Goal: Information Seeking & Learning: Learn about a topic

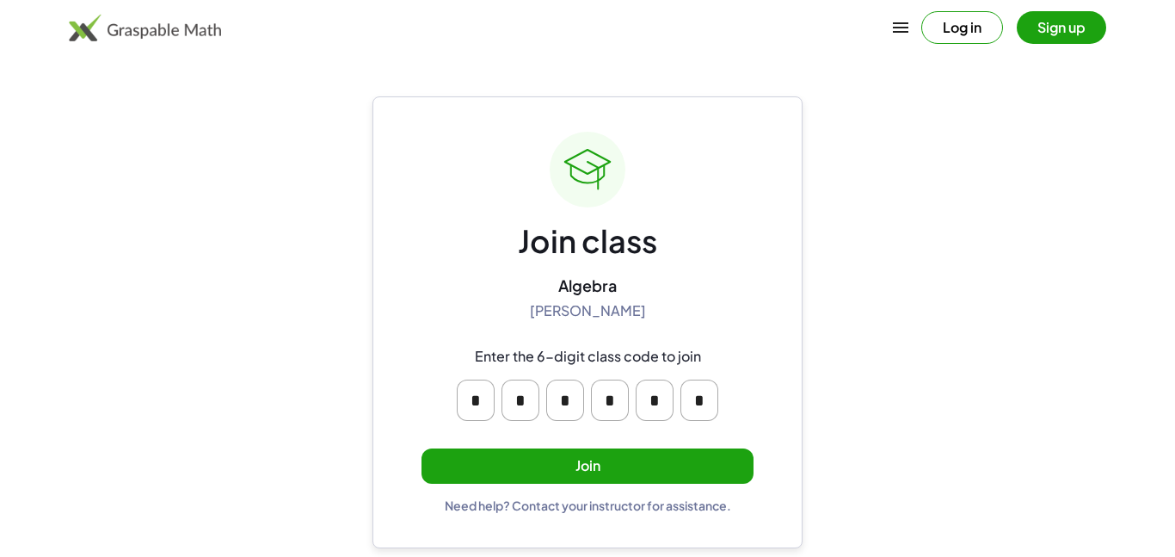
click at [588, 456] on button "Join" at bounding box center [588, 465] width 332 height 35
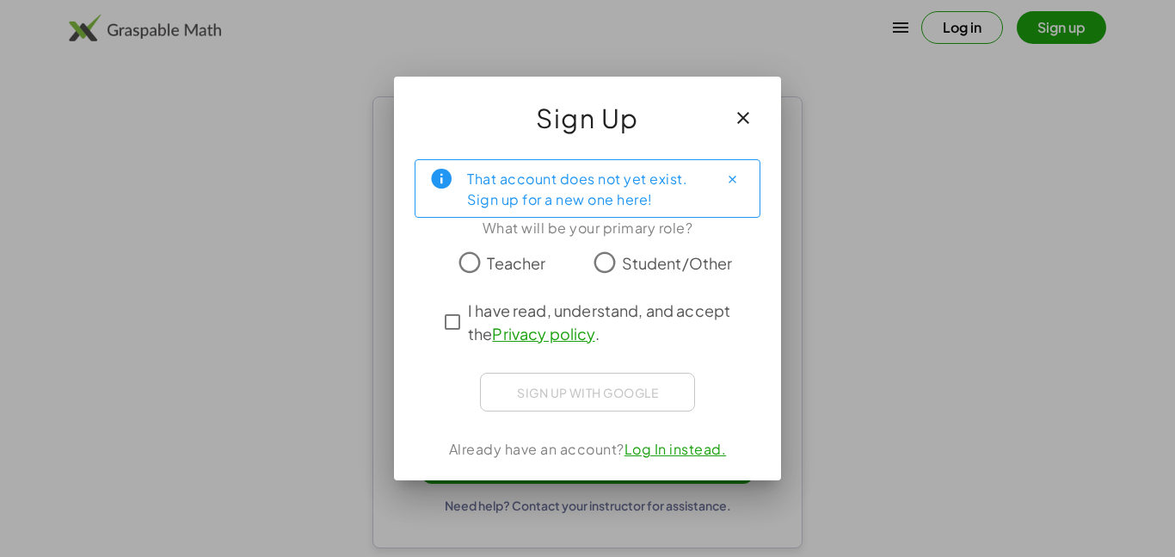
click at [471, 309] on span "I have read, understand, and accept the Privacy policy ." at bounding box center [603, 322] width 270 height 46
click at [642, 263] on span "Student/Other" at bounding box center [677, 262] width 111 height 23
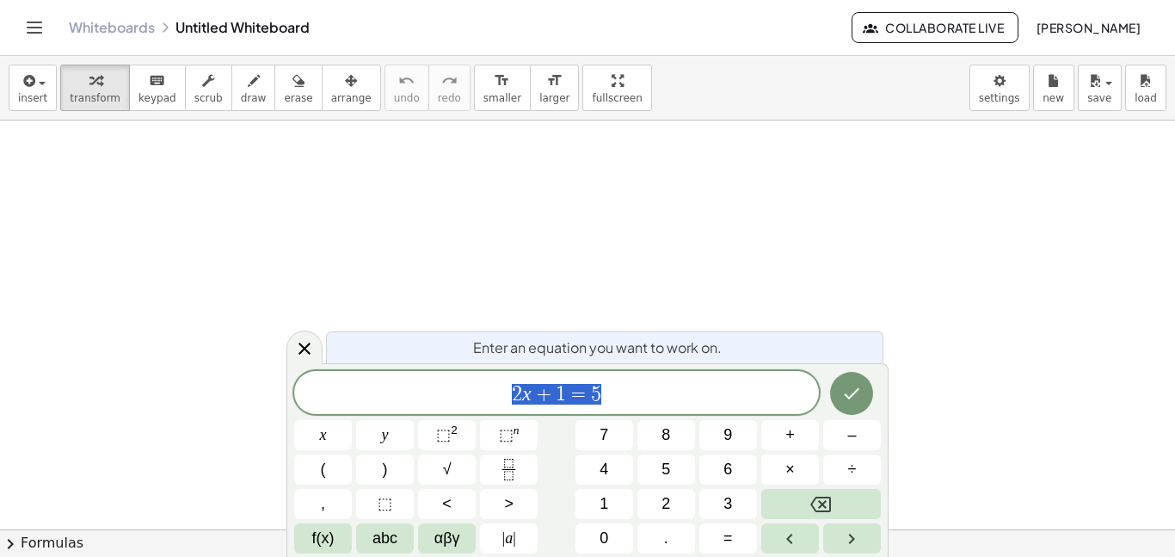
scroll to position [1, 0]
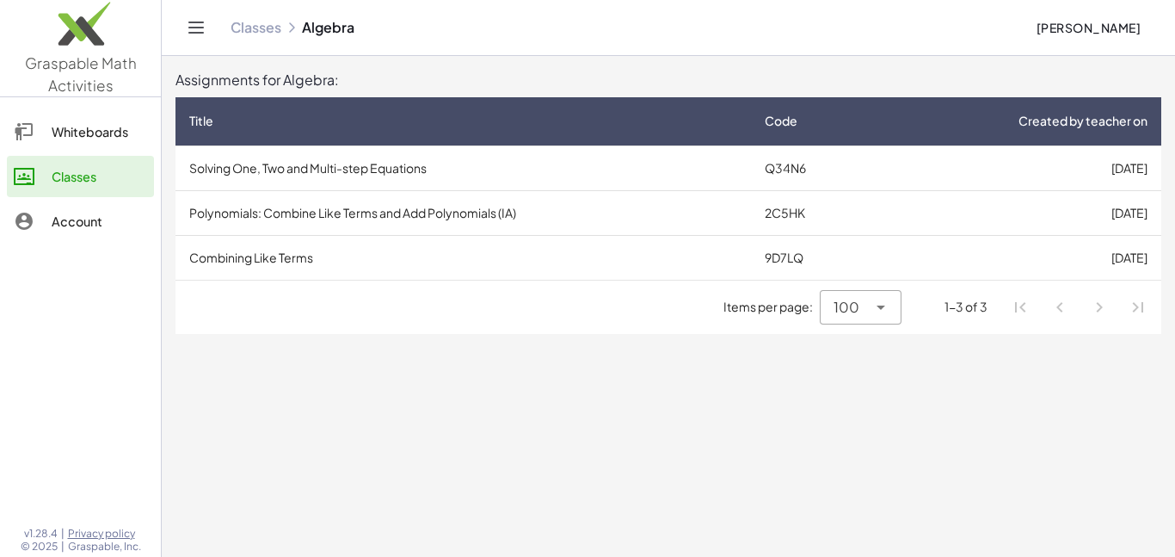
click at [1079, 163] on td "[DATE]" at bounding box center [1020, 167] width 284 height 45
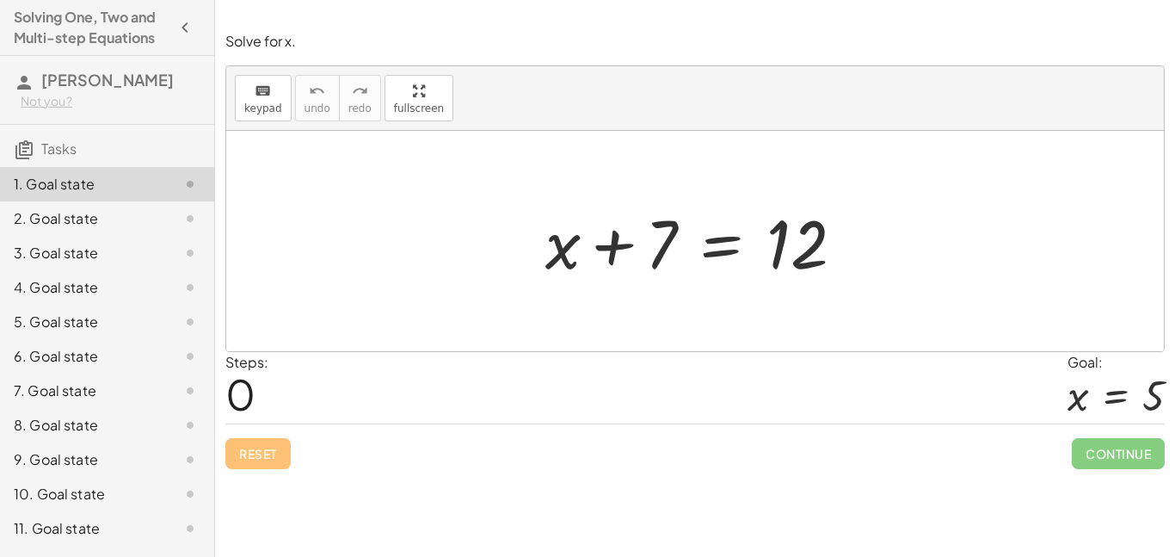
click at [603, 252] on div at bounding box center [702, 241] width 330 height 89
drag, startPoint x: 602, startPoint y: 254, endPoint x: 763, endPoint y: 263, distance: 161.2
click at [763, 263] on div at bounding box center [702, 241] width 330 height 89
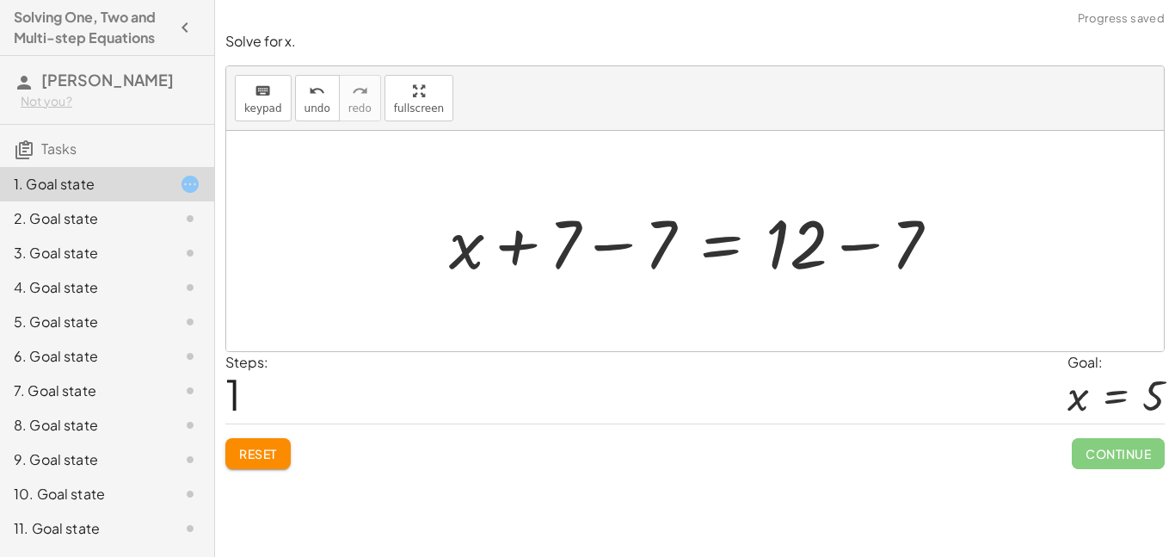
click at [0, 0] on div "Solve for x. keyboard keypad undo undo redo redo fullscreen + x + 7 = 12 + x = …" at bounding box center [0, 0] width 0 height 0
click at [242, 450] on span "Reset" at bounding box center [258, 453] width 38 height 15
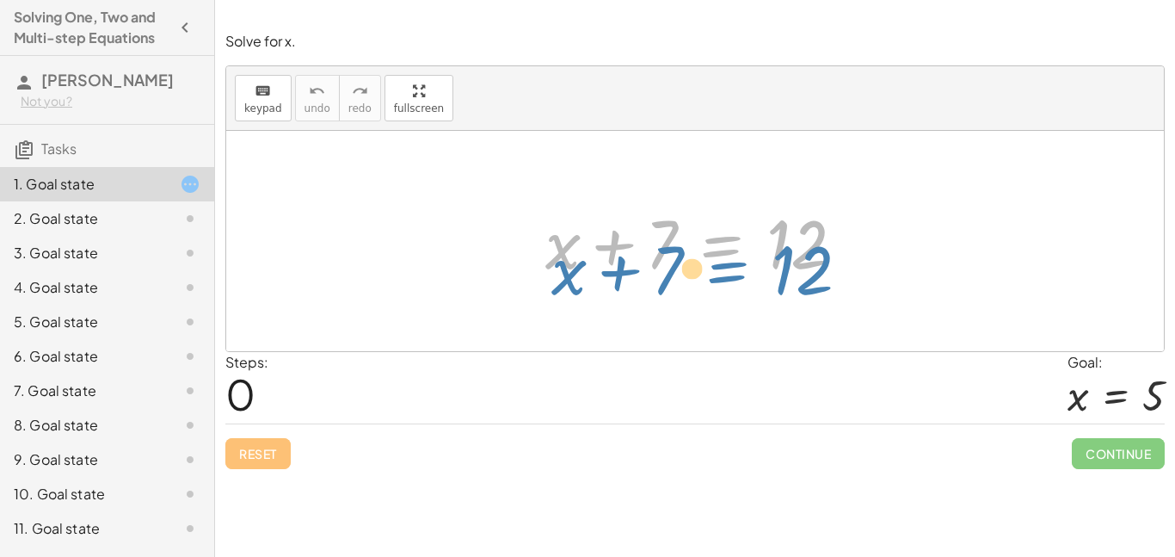
drag, startPoint x: 729, startPoint y: 252, endPoint x: 734, endPoint y: 270, distance: 18.8
click at [734, 270] on div at bounding box center [702, 241] width 330 height 89
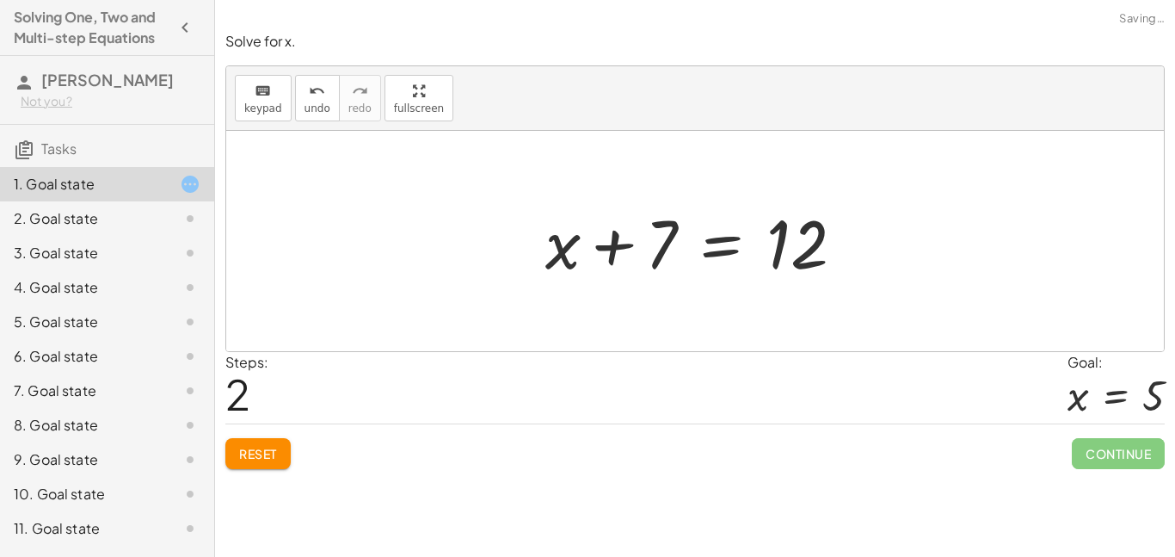
click at [274, 457] on span "Reset" at bounding box center [258, 453] width 38 height 15
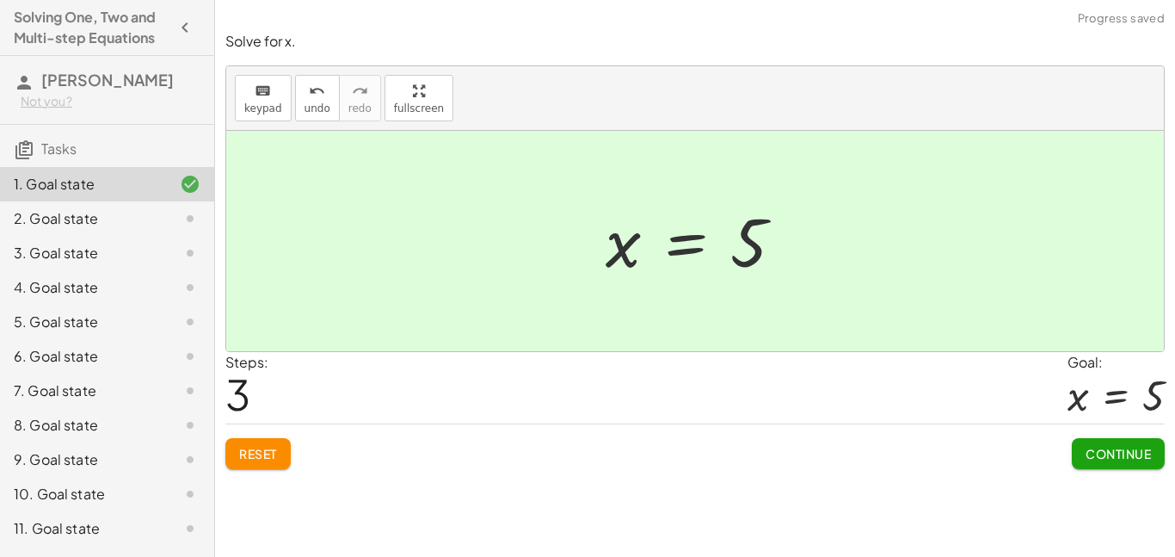
click at [1118, 466] on button "Continue" at bounding box center [1118, 453] width 93 height 31
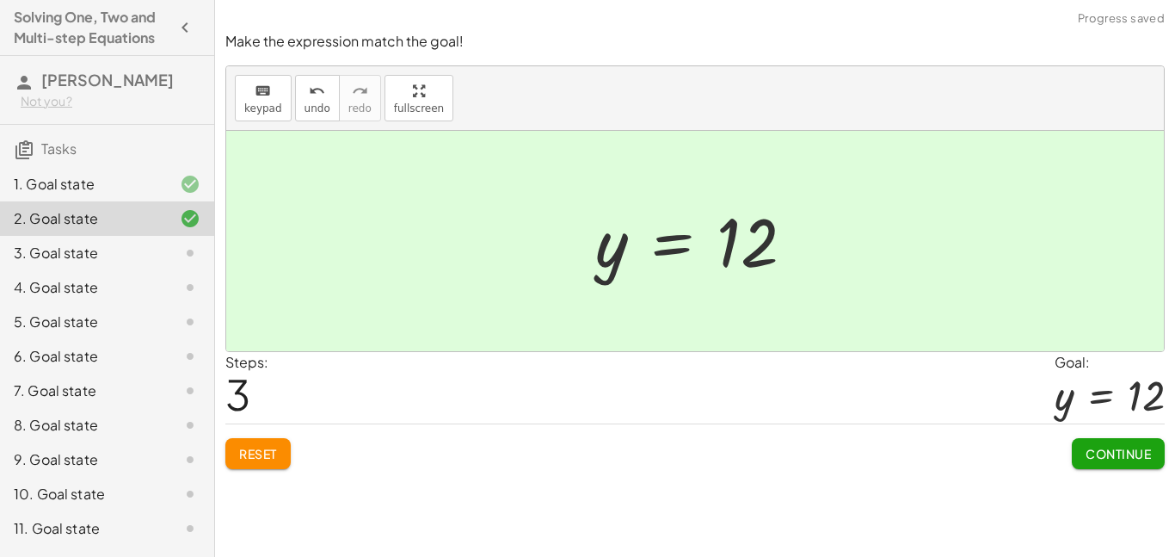
click at [1087, 462] on button "Continue" at bounding box center [1118, 453] width 93 height 31
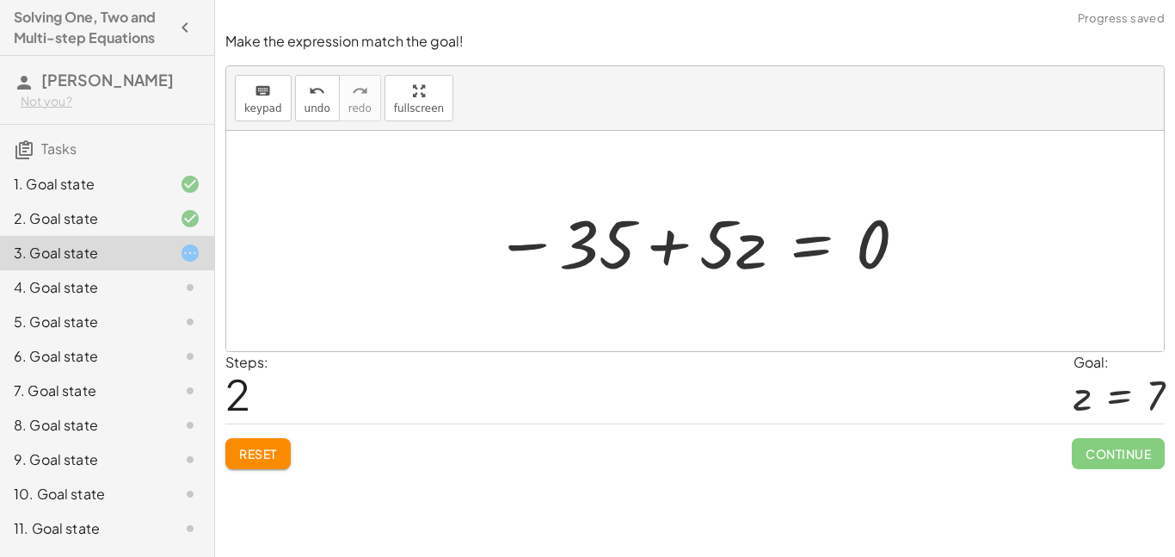
click at [235, 455] on button "Reset" at bounding box center [257, 453] width 65 height 31
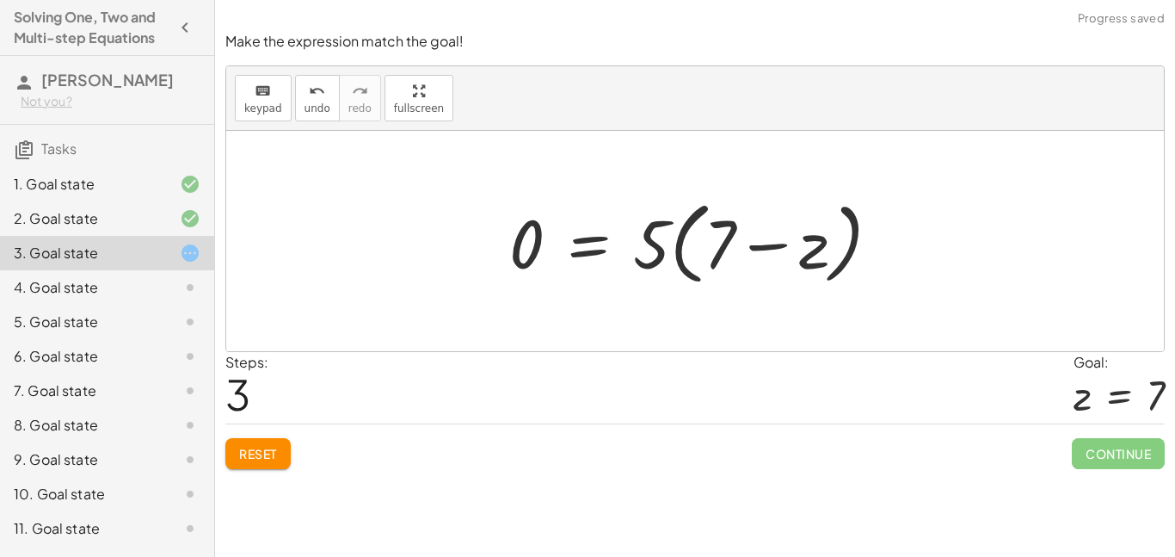
click at [255, 461] on button "Reset" at bounding box center [257, 453] width 65 height 31
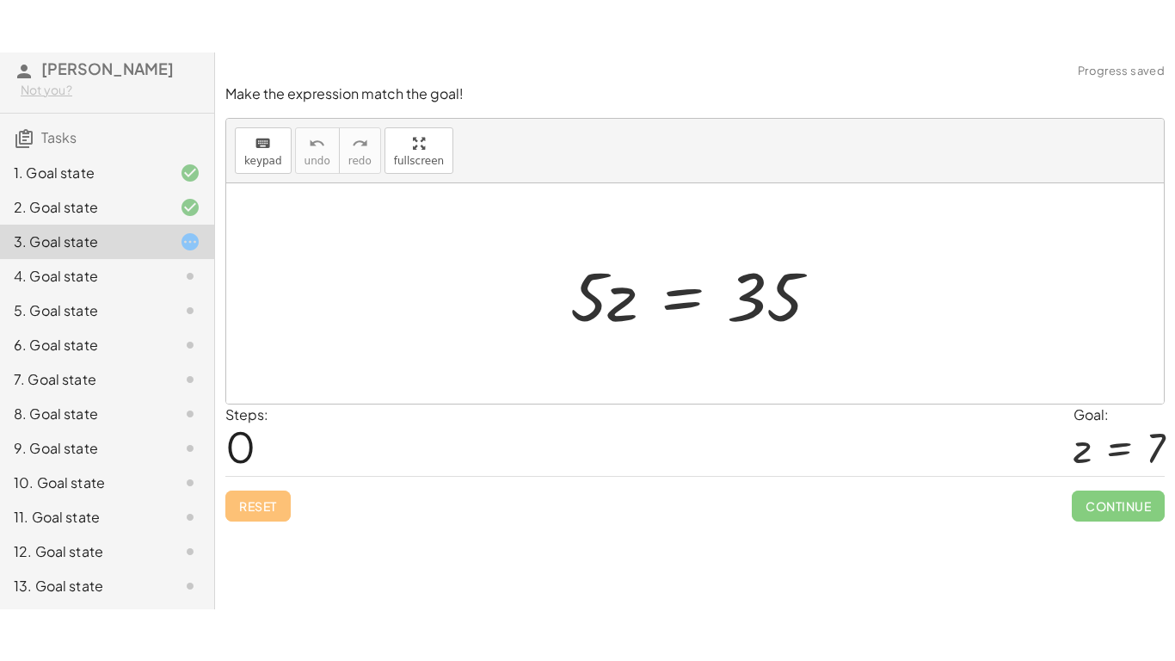
scroll to position [65, 0]
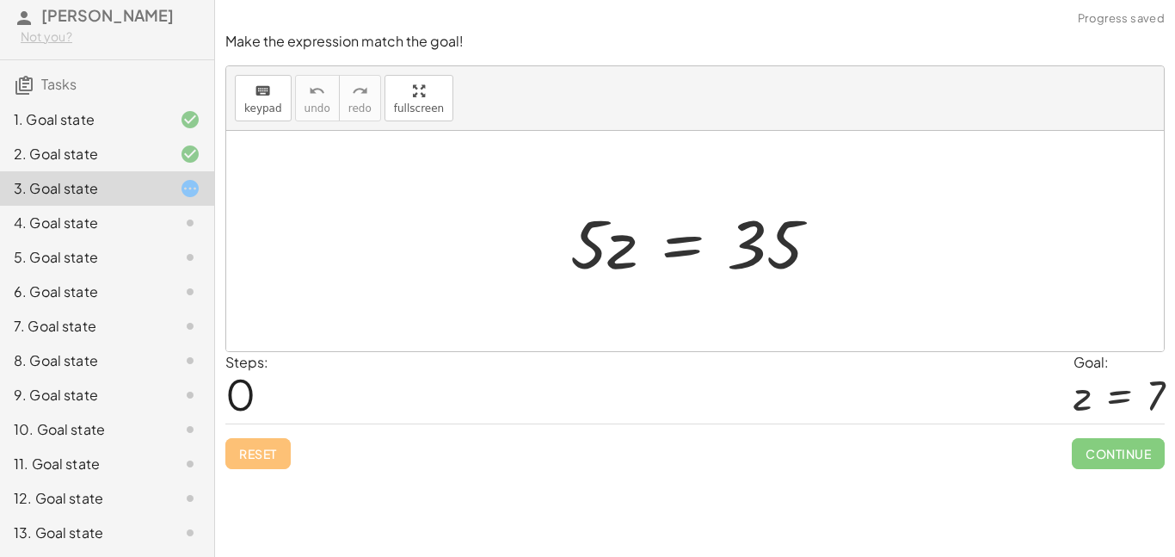
click at [131, 497] on div "12. Goal state" at bounding box center [83, 498] width 139 height 21
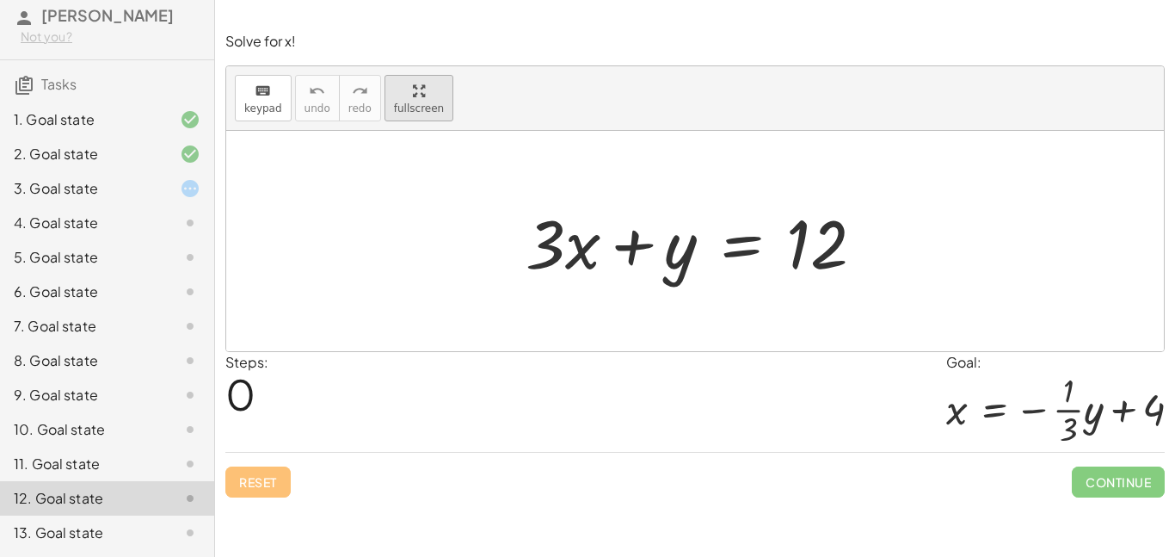
click at [416, 117] on button "fullscreen" at bounding box center [419, 98] width 69 height 46
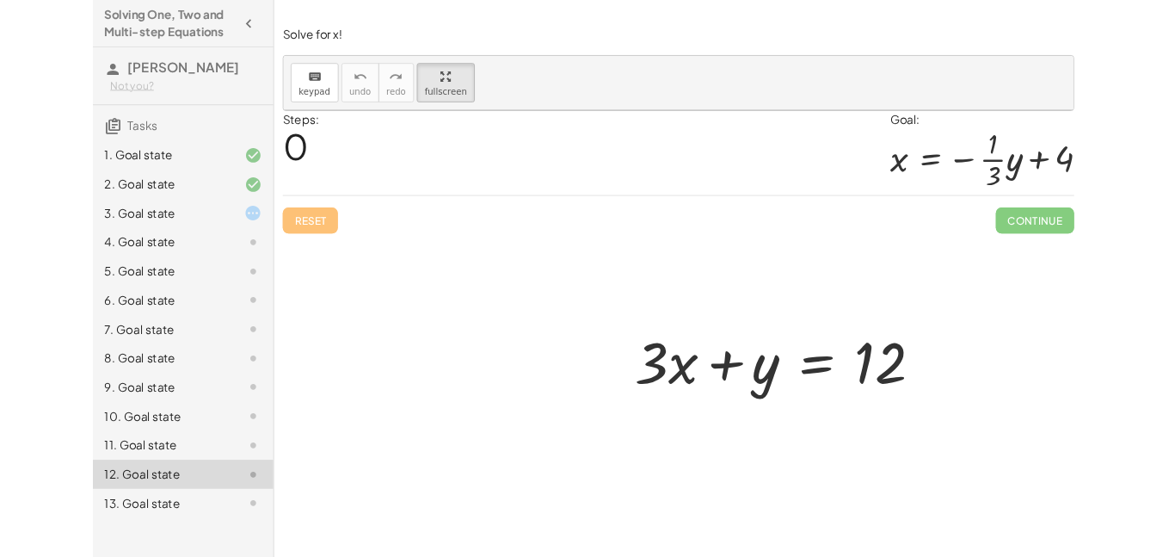
scroll to position [0, 0]
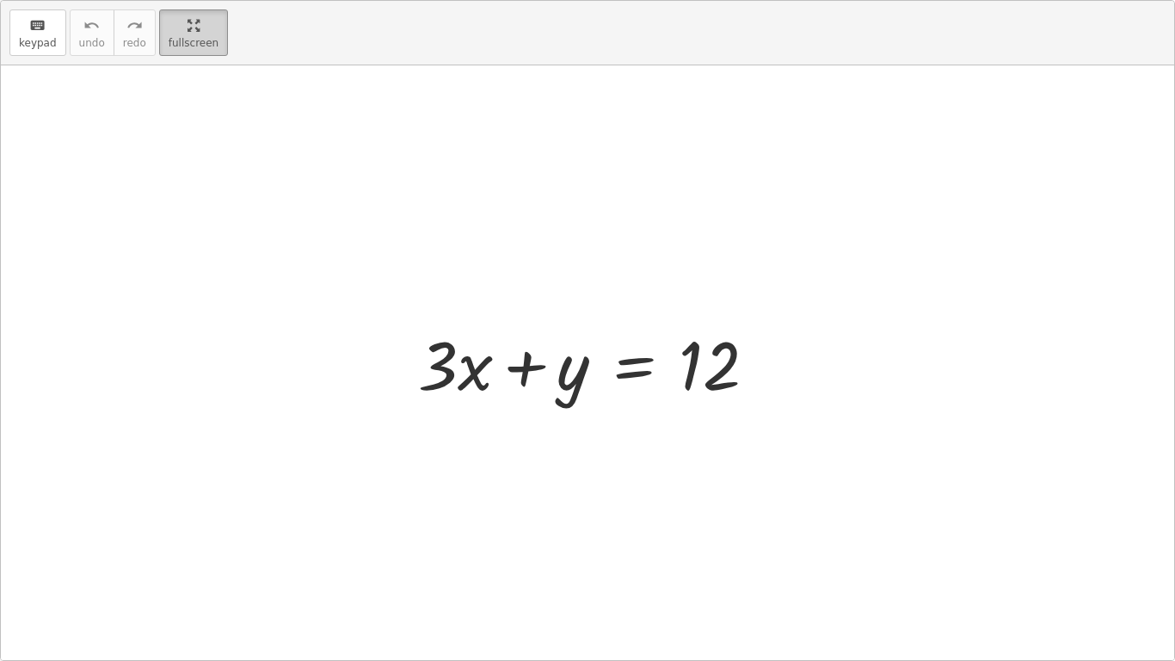
click at [169, 47] on span "fullscreen" at bounding box center [194, 43] width 50 height 12
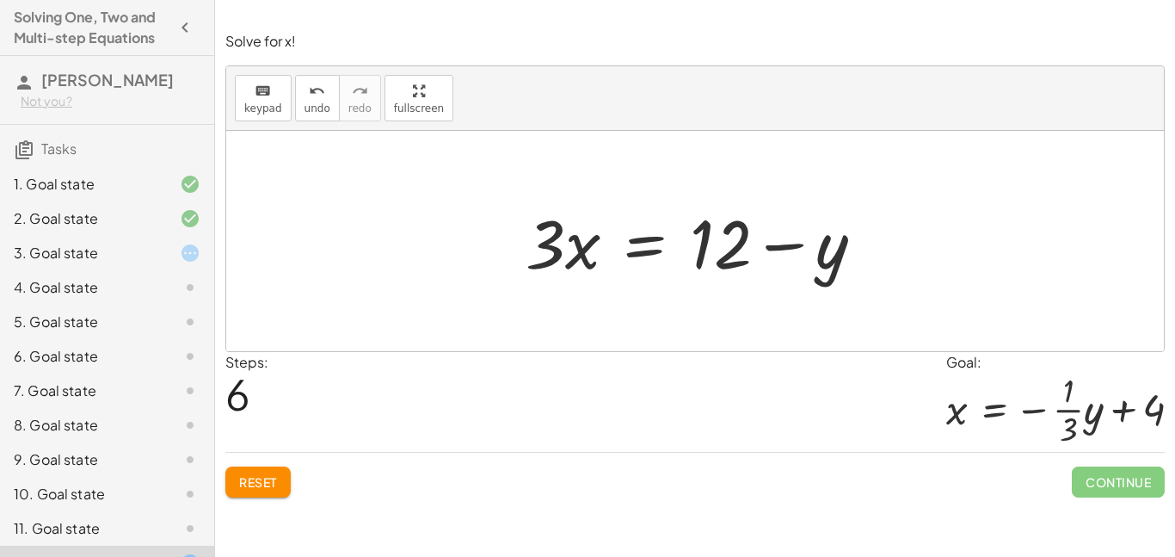
click at [773, 236] on div at bounding box center [701, 241] width 369 height 89
click at [774, 231] on div at bounding box center [701, 241] width 369 height 89
click at [780, 245] on div at bounding box center [701, 241] width 369 height 89
click at [780, 247] on div at bounding box center [701, 241] width 369 height 89
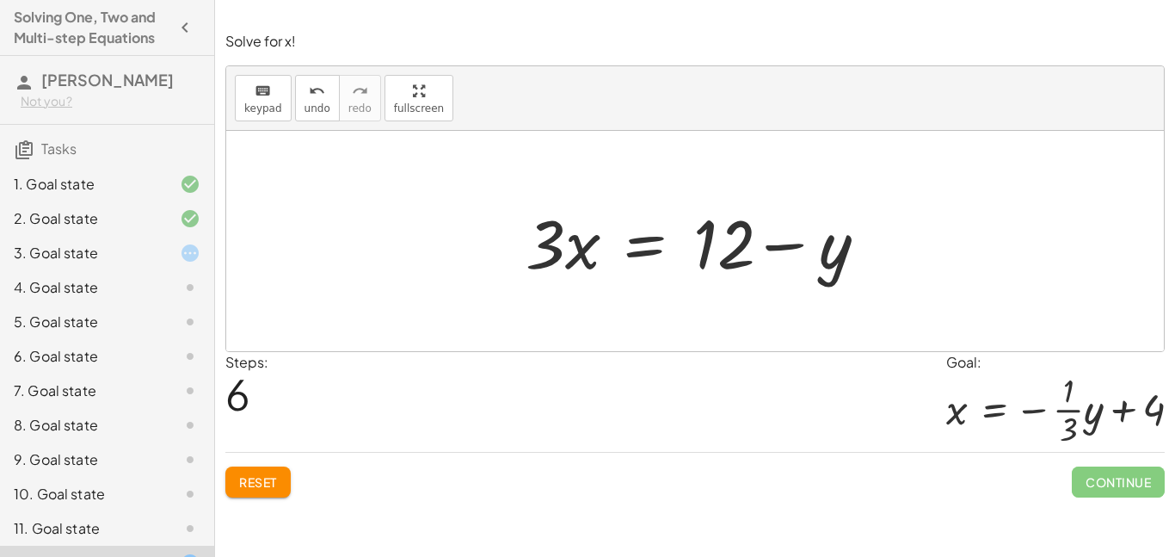
click at [780, 247] on div at bounding box center [701, 241] width 369 height 89
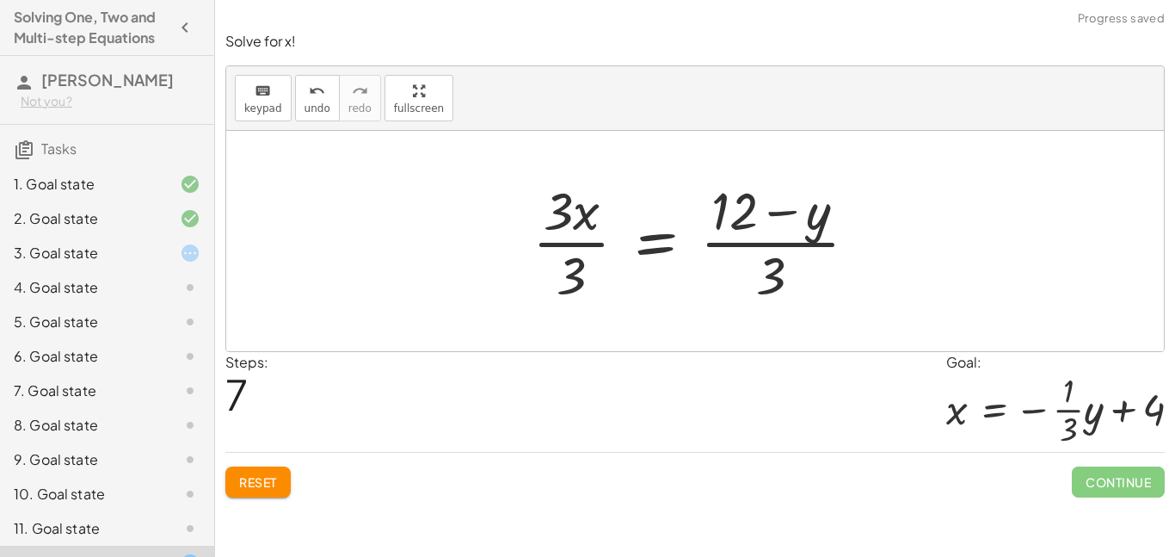
click at [562, 243] on div at bounding box center [702, 241] width 356 height 133
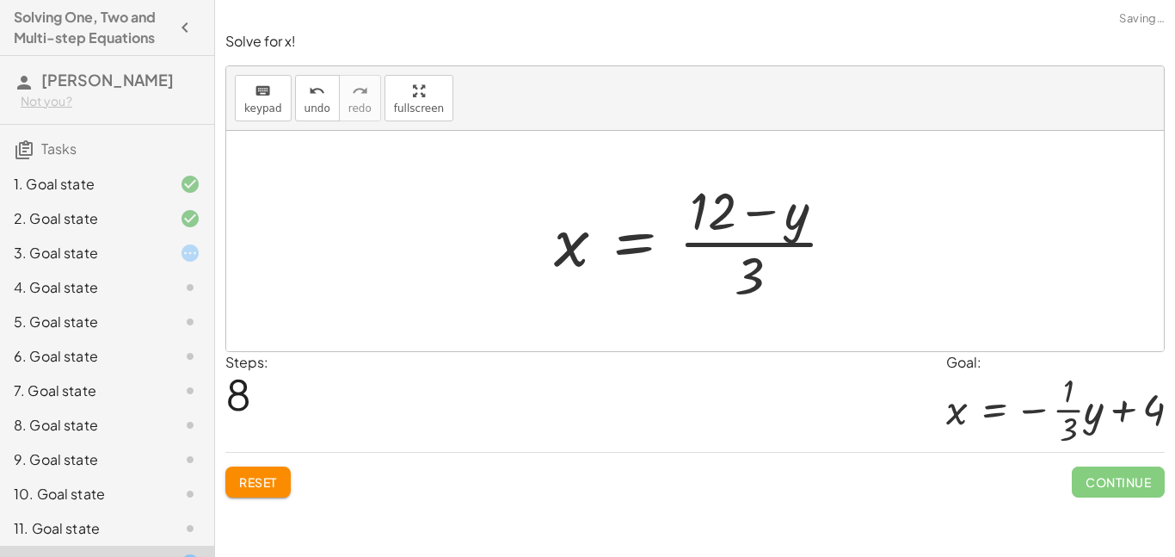
click at [731, 249] on div at bounding box center [702, 241] width 313 height 133
click at [304, 120] on button "undo undo" at bounding box center [317, 98] width 45 height 46
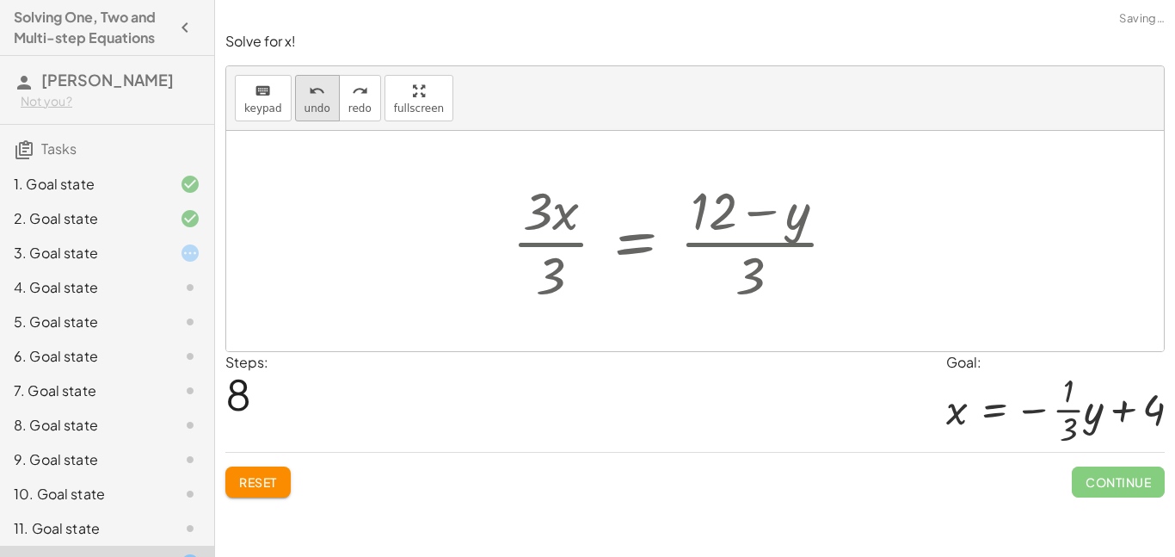
click at [304, 120] on button "undo undo" at bounding box center [317, 98] width 45 height 46
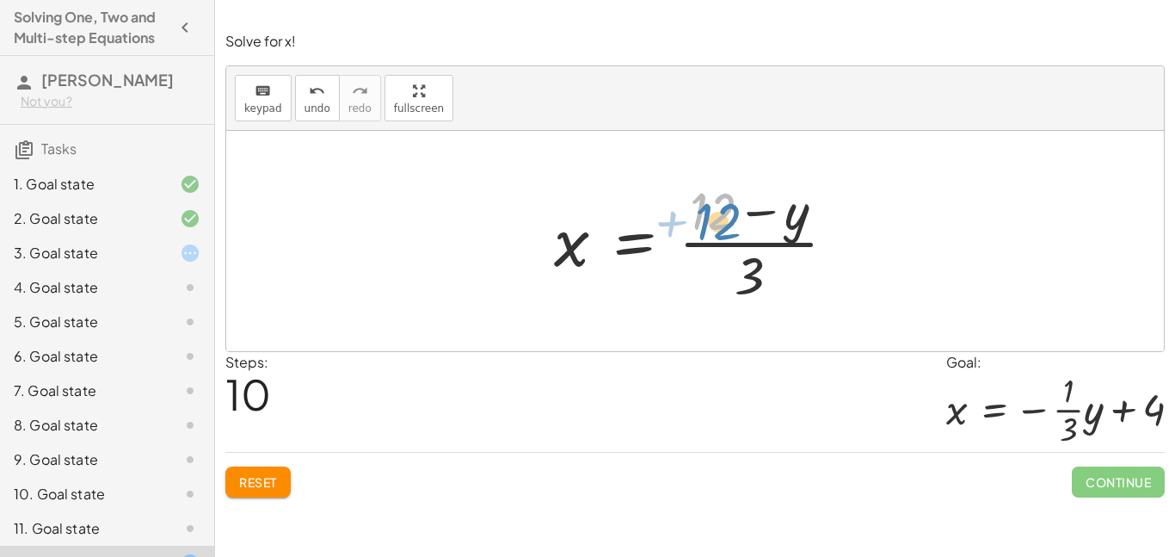
drag, startPoint x: 728, startPoint y: 206, endPoint x: 733, endPoint y: 216, distance: 11.5
click at [733, 216] on div at bounding box center [702, 241] width 313 height 133
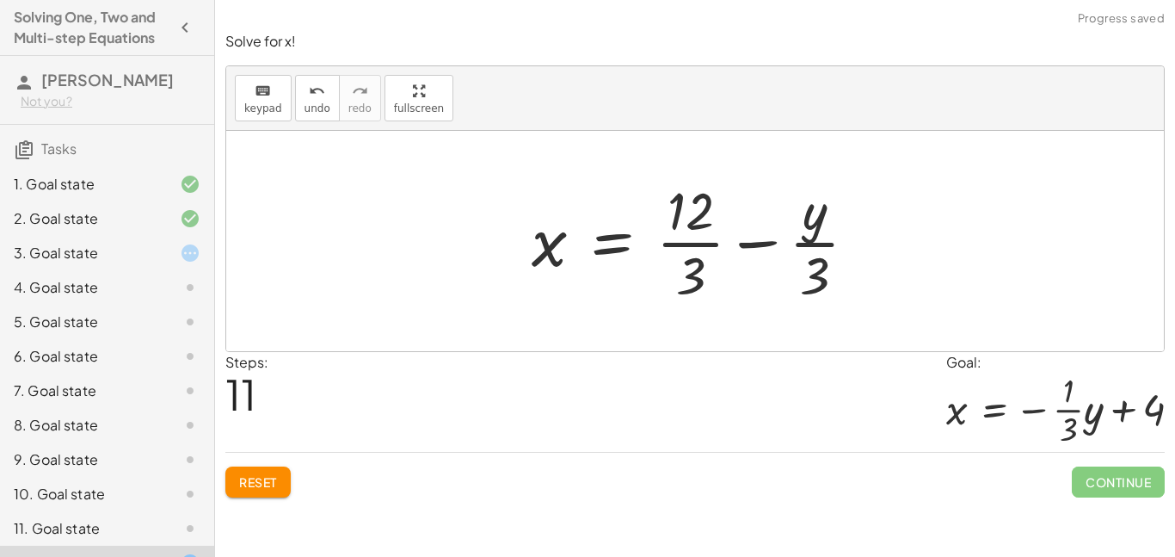
click at [812, 230] on div at bounding box center [701, 241] width 357 height 133
click at [768, 238] on div at bounding box center [701, 241] width 357 height 133
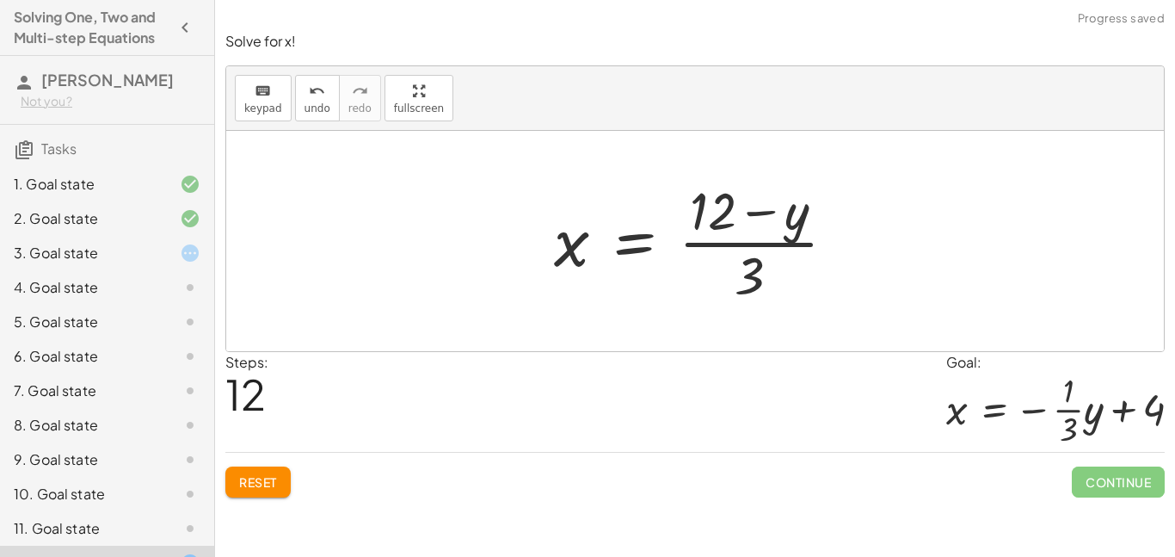
click at [760, 239] on div at bounding box center [702, 241] width 313 height 133
drag, startPoint x: 747, startPoint y: 276, endPoint x: 722, endPoint y: 244, distance: 41.1
click at [722, 244] on div at bounding box center [702, 241] width 313 height 133
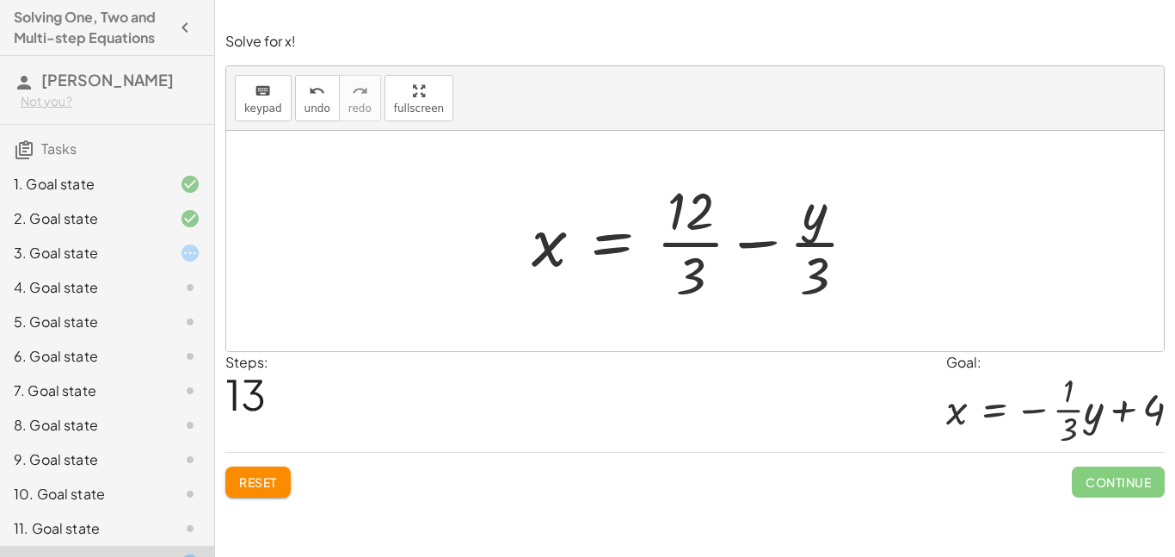
click at [681, 196] on div at bounding box center [701, 241] width 357 height 133
click at [692, 242] on div at bounding box center [701, 241] width 357 height 133
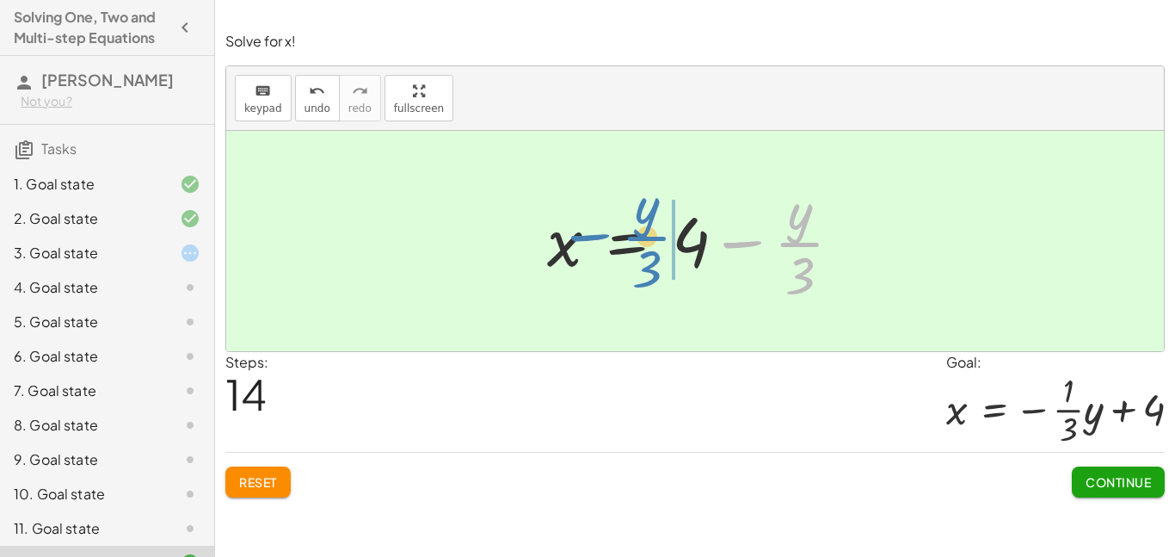
drag, startPoint x: 801, startPoint y: 249, endPoint x: 648, endPoint y: 243, distance: 153.3
click at [648, 243] on div at bounding box center [702, 241] width 326 height 133
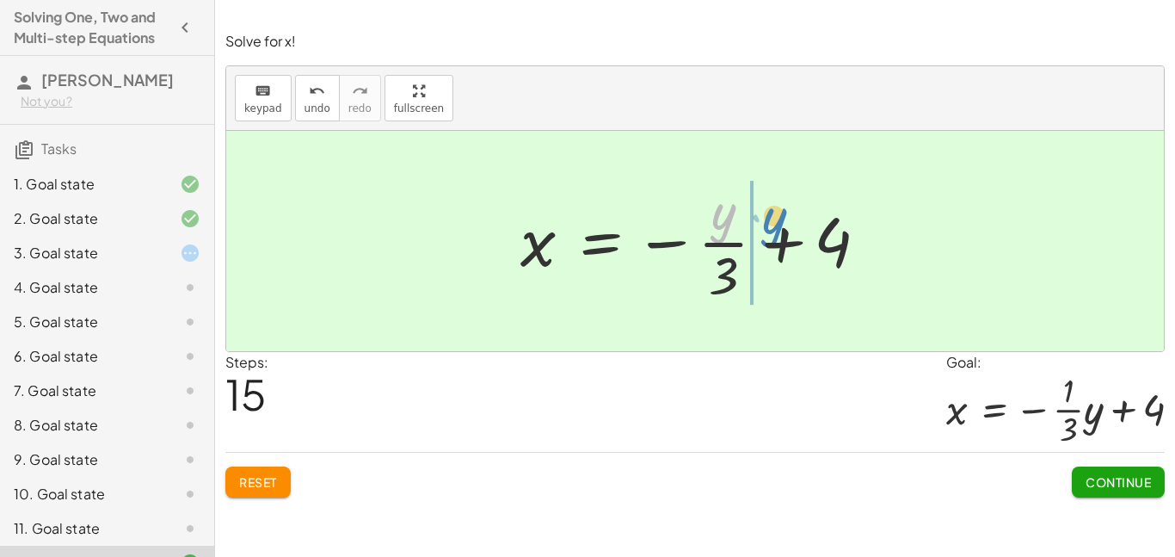
drag, startPoint x: 708, startPoint y: 217, endPoint x: 755, endPoint y: 224, distance: 47.8
click at [755, 224] on div at bounding box center [701, 241] width 379 height 133
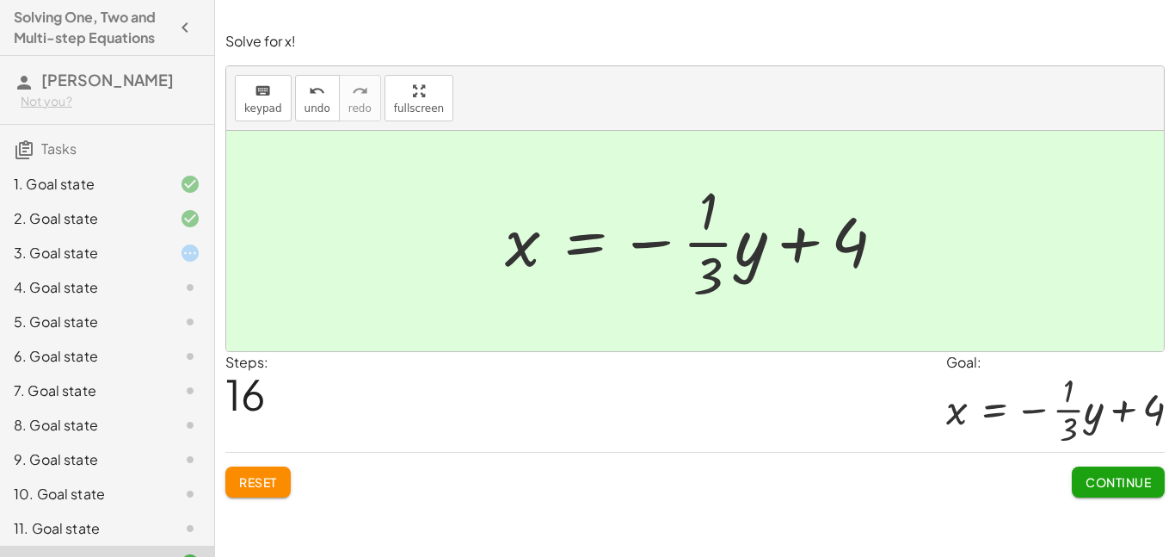
click at [1090, 478] on span "Continue" at bounding box center [1118, 481] width 65 height 15
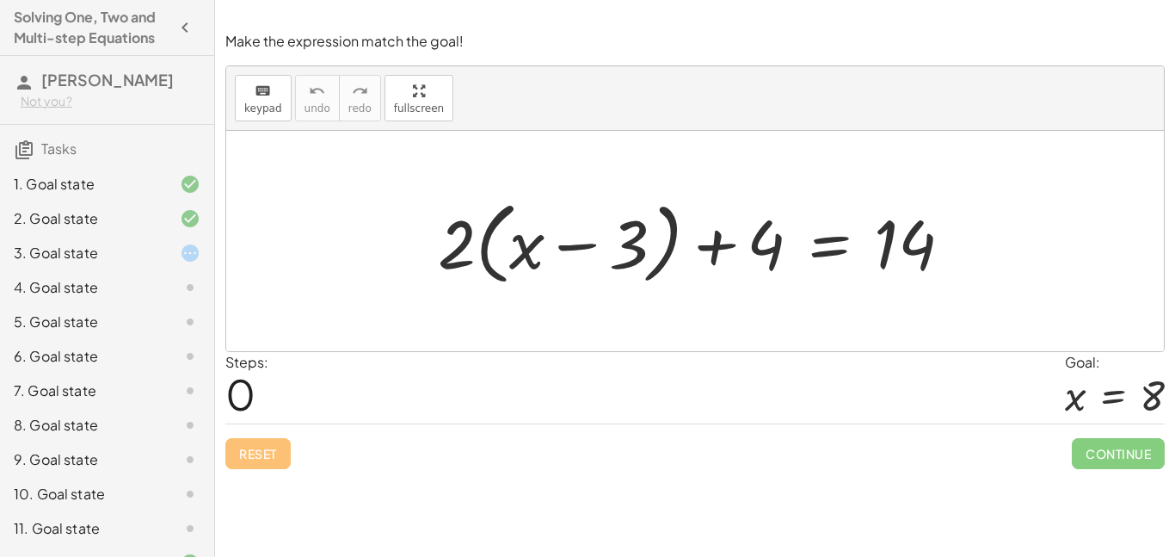
click at [52, 244] on div "3. Goal state" at bounding box center [83, 253] width 139 height 21
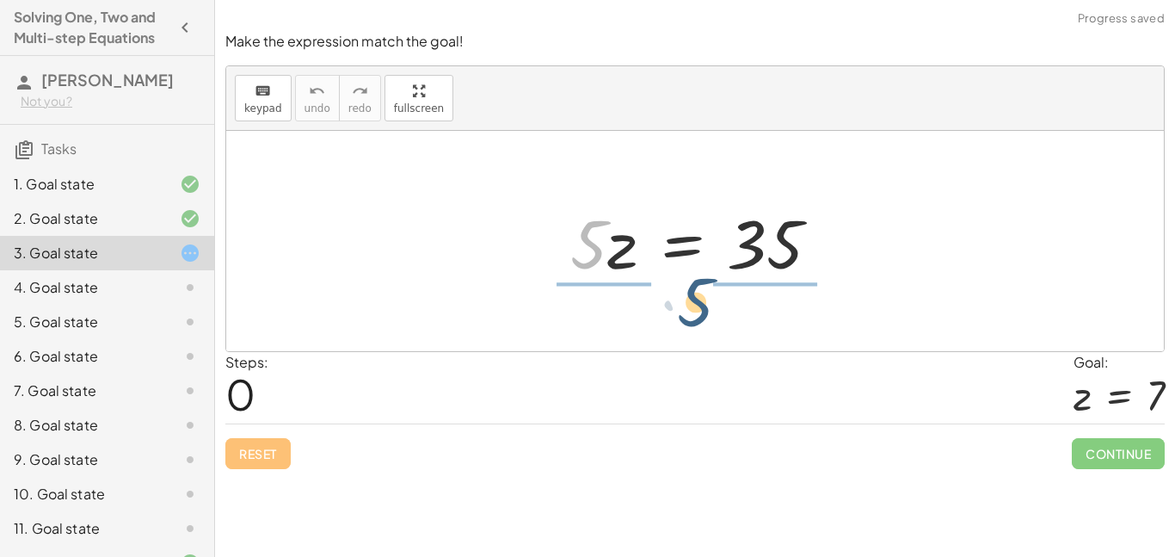
drag, startPoint x: 580, startPoint y: 247, endPoint x: 693, endPoint y: 309, distance: 128.6
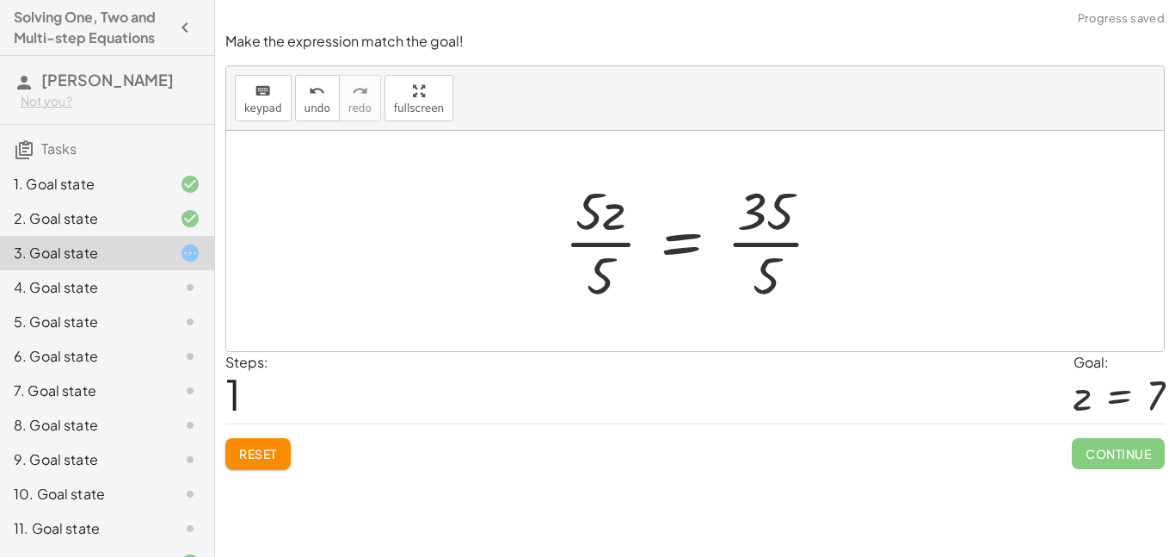
click at [758, 233] on div at bounding box center [700, 241] width 289 height 133
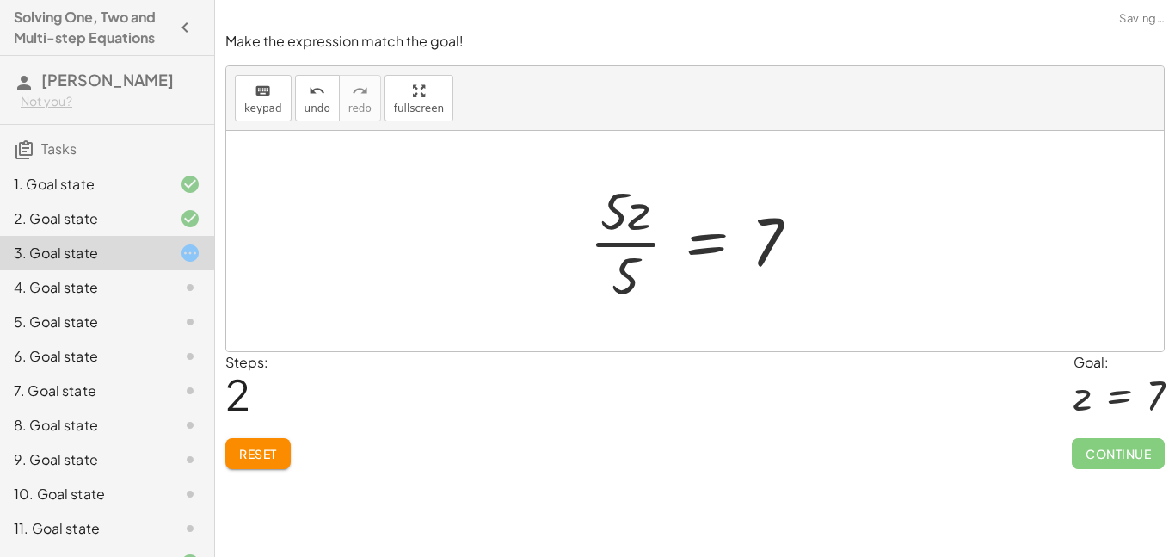
click at [641, 248] on div at bounding box center [701, 241] width 241 height 133
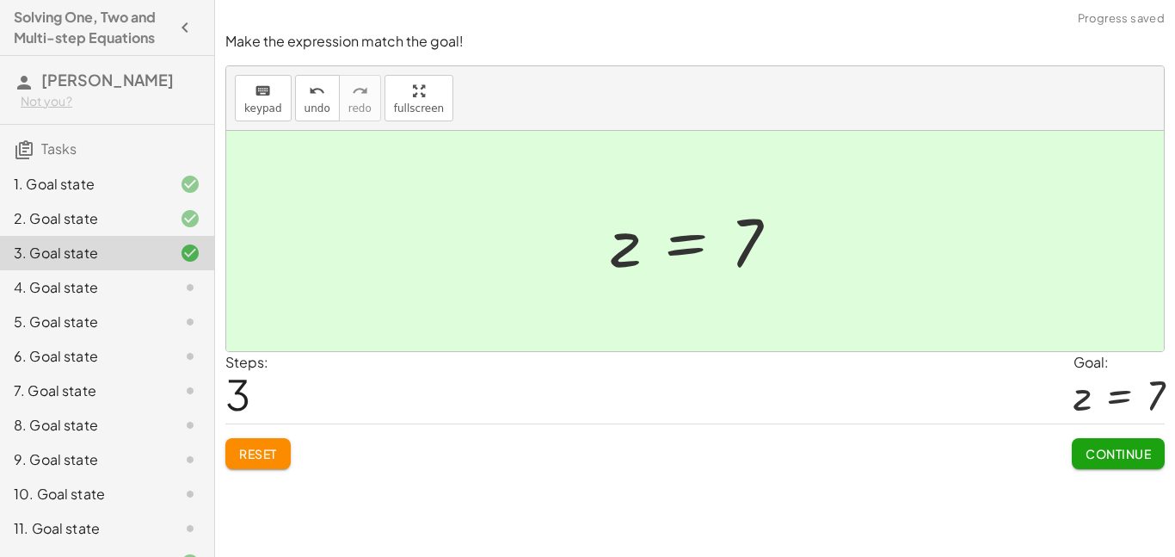
click at [0, 0] on div "Make the expression match the goal! keyboard keypad undo undo redo redo fullscr…" at bounding box center [0, 0] width 0 height 0
click at [1127, 465] on button "Continue" at bounding box center [1118, 453] width 93 height 31
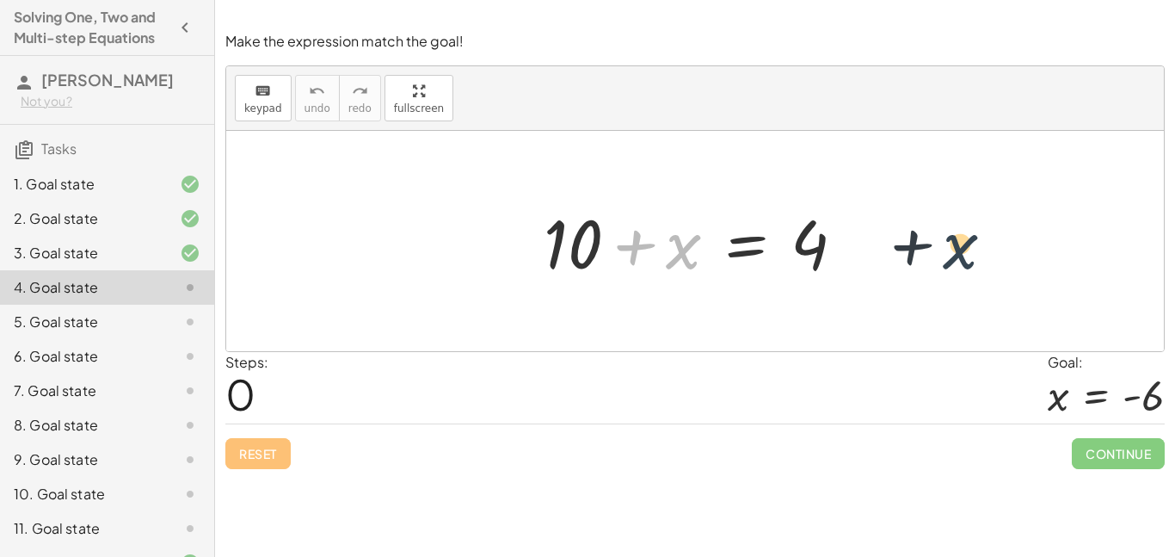
drag, startPoint x: 686, startPoint y: 257, endPoint x: 973, endPoint y: 258, distance: 287.4
click at [973, 258] on div "+ x + 10 + x = 4" at bounding box center [695, 241] width 938 height 220
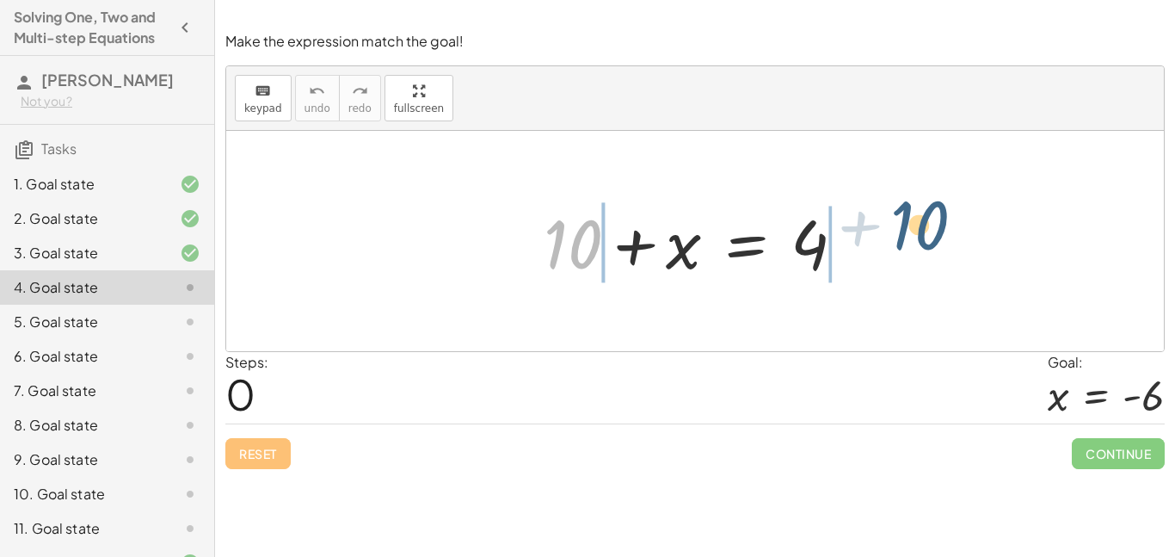
drag, startPoint x: 580, startPoint y: 252, endPoint x: 928, endPoint y: 233, distance: 348.1
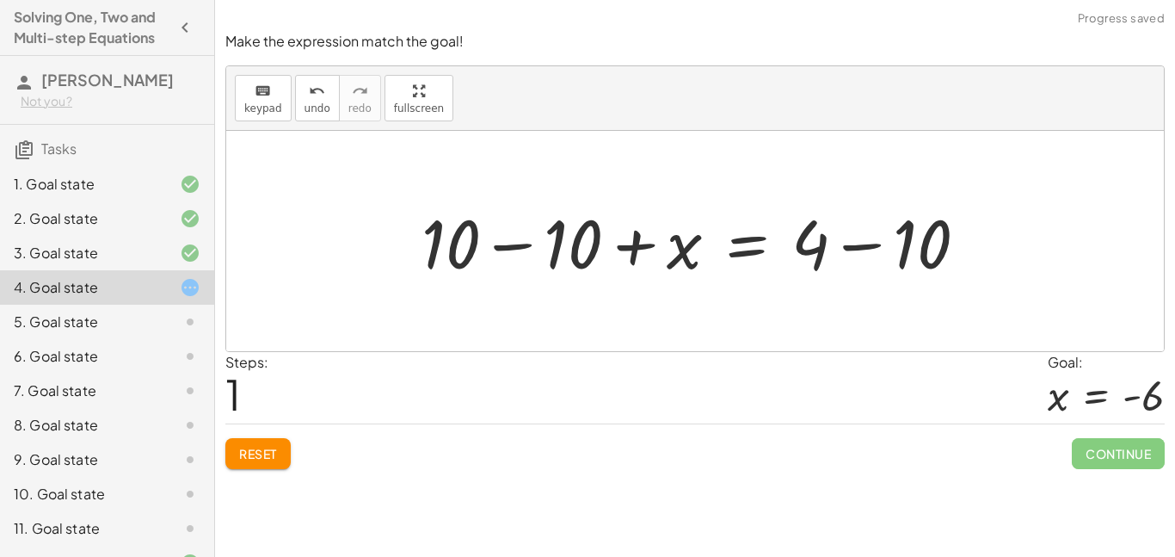
click at [569, 267] on div at bounding box center [701, 241] width 577 height 89
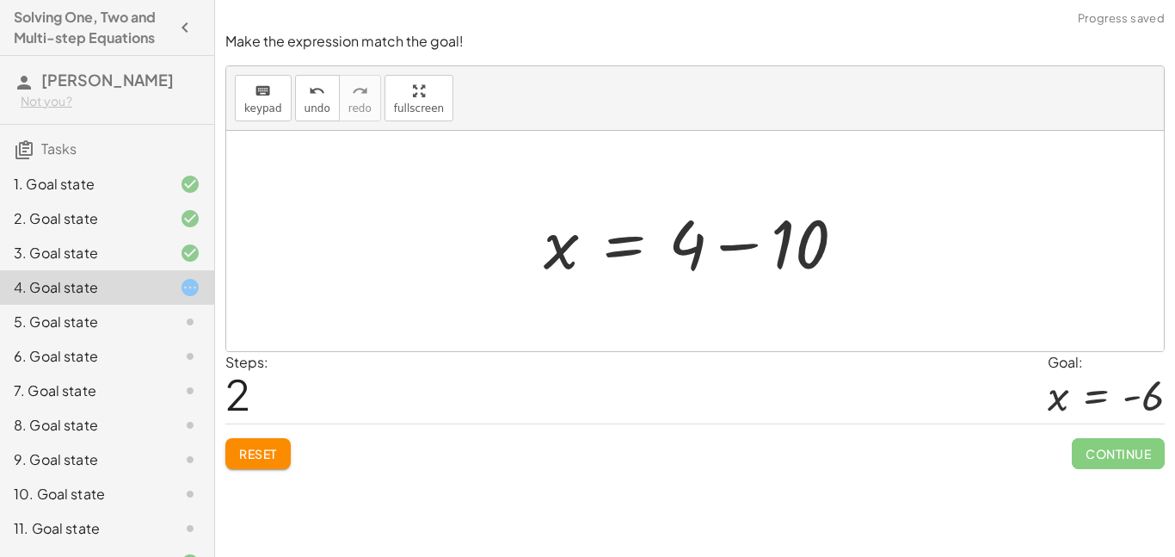
click at [792, 246] on div at bounding box center [701, 241] width 332 height 89
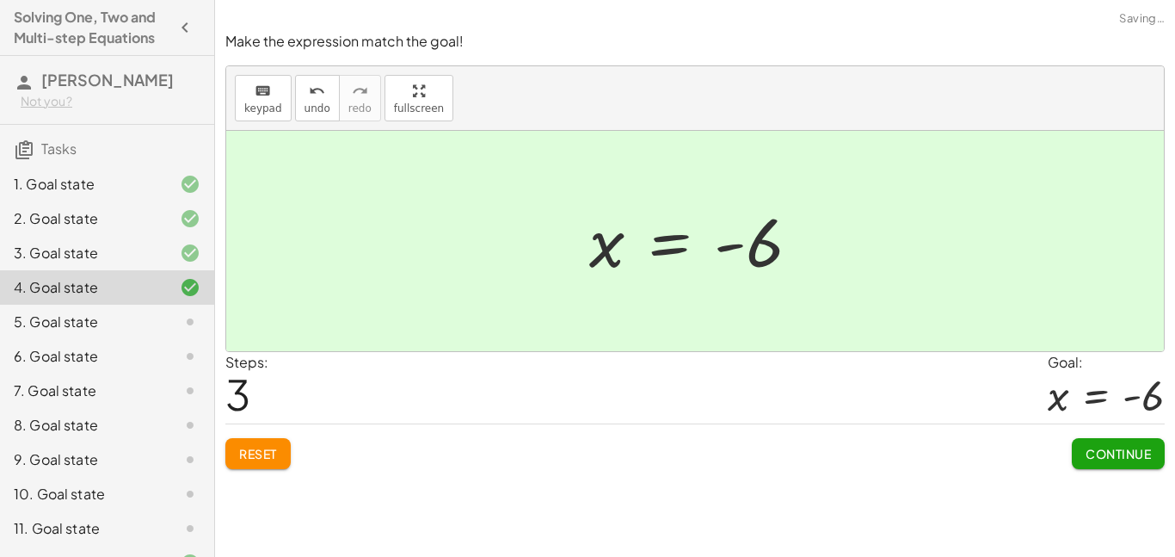
click at [1077, 445] on button "Continue" at bounding box center [1118, 453] width 93 height 31
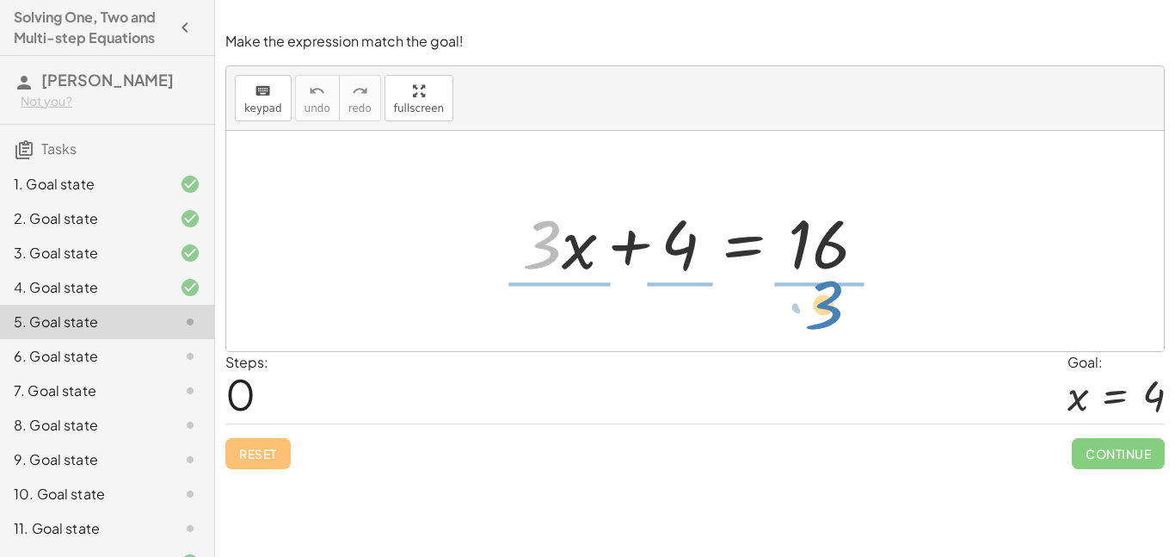
drag, startPoint x: 533, startPoint y: 258, endPoint x: 816, endPoint y: 318, distance: 288.6
click at [816, 318] on div "· 3 + · x + · 3 · x + 4 = 16" at bounding box center [695, 241] width 938 height 220
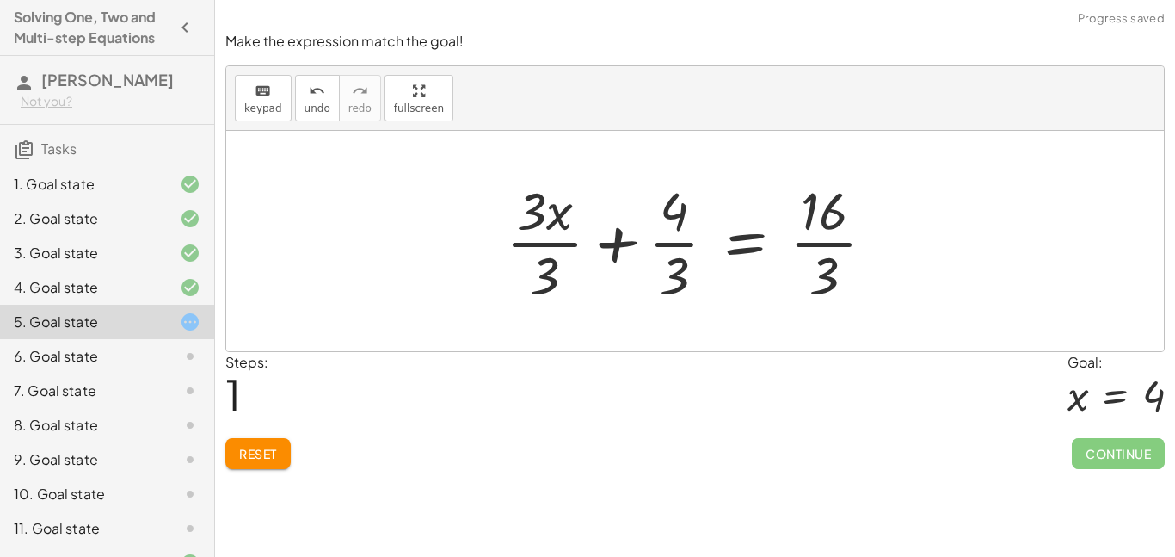
click at [823, 268] on div at bounding box center [697, 241] width 400 height 133
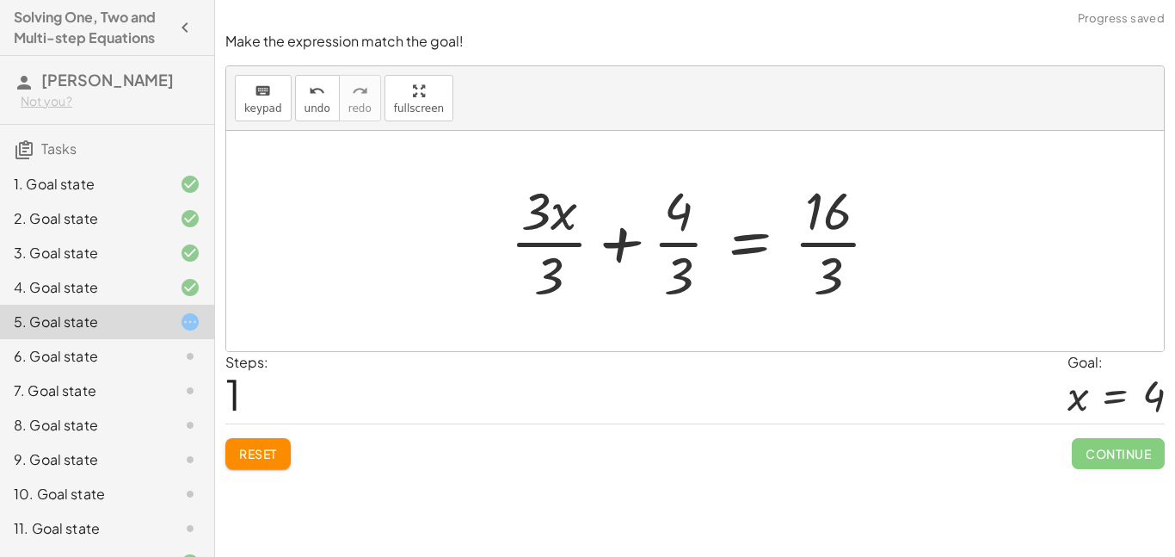
click at [830, 220] on div at bounding box center [702, 241] width 400 height 133
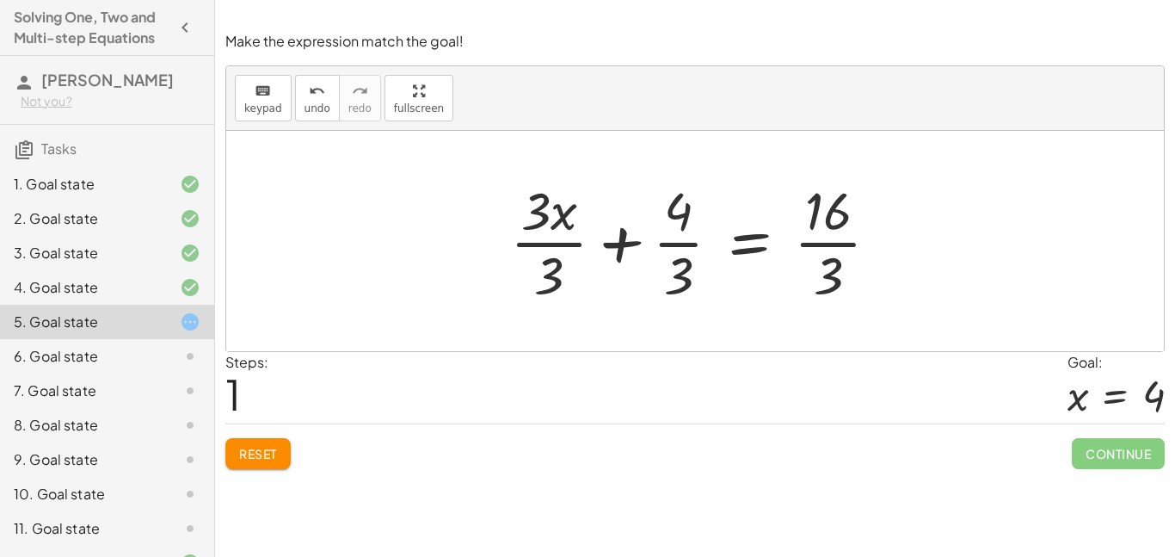
click at [829, 237] on div at bounding box center [702, 241] width 400 height 133
click at [244, 466] on button "Reset" at bounding box center [257, 453] width 65 height 31
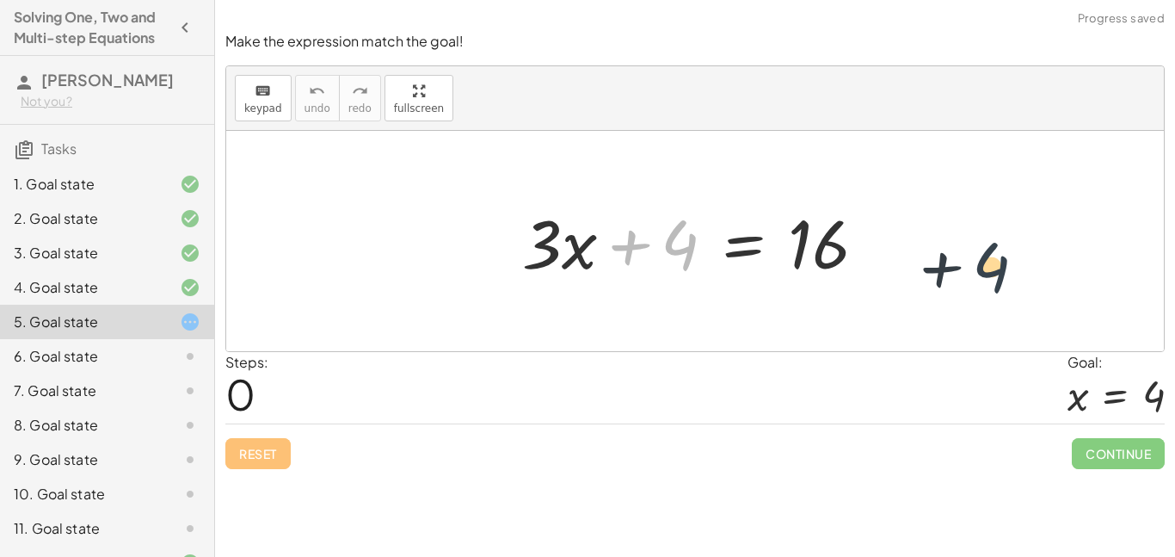
drag, startPoint x: 681, startPoint y: 250, endPoint x: 1012, endPoint y: 268, distance: 331.8
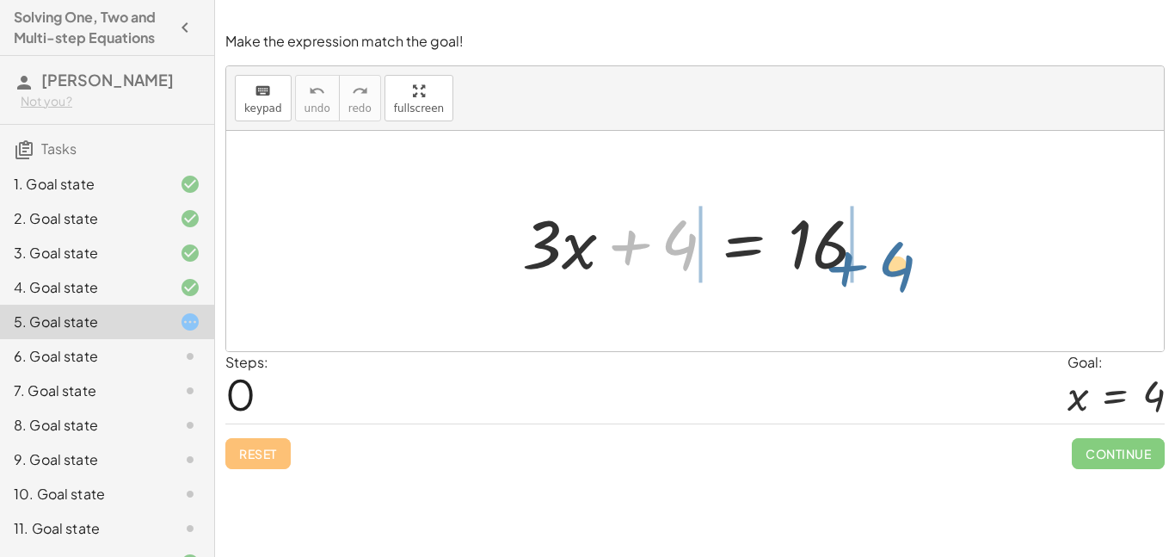
drag, startPoint x: 670, startPoint y: 230, endPoint x: 889, endPoint y: 252, distance: 219.7
click at [889, 252] on div "+ 4 + · 3 · x + 4 = 16" at bounding box center [695, 241] width 398 height 97
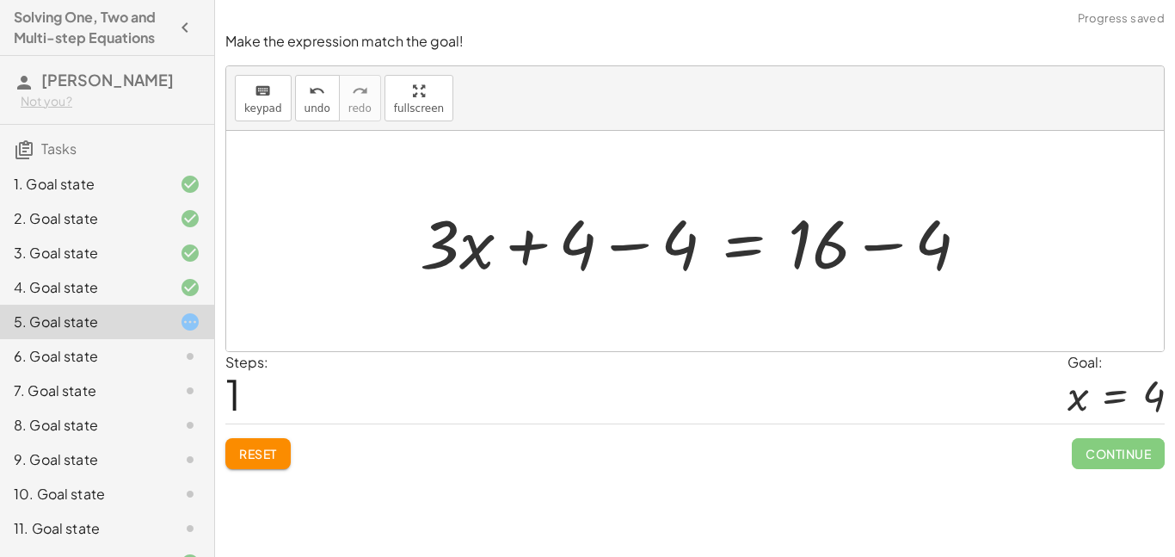
click at [590, 240] on div at bounding box center [701, 241] width 580 height 89
click at [675, 236] on div at bounding box center [701, 241] width 580 height 89
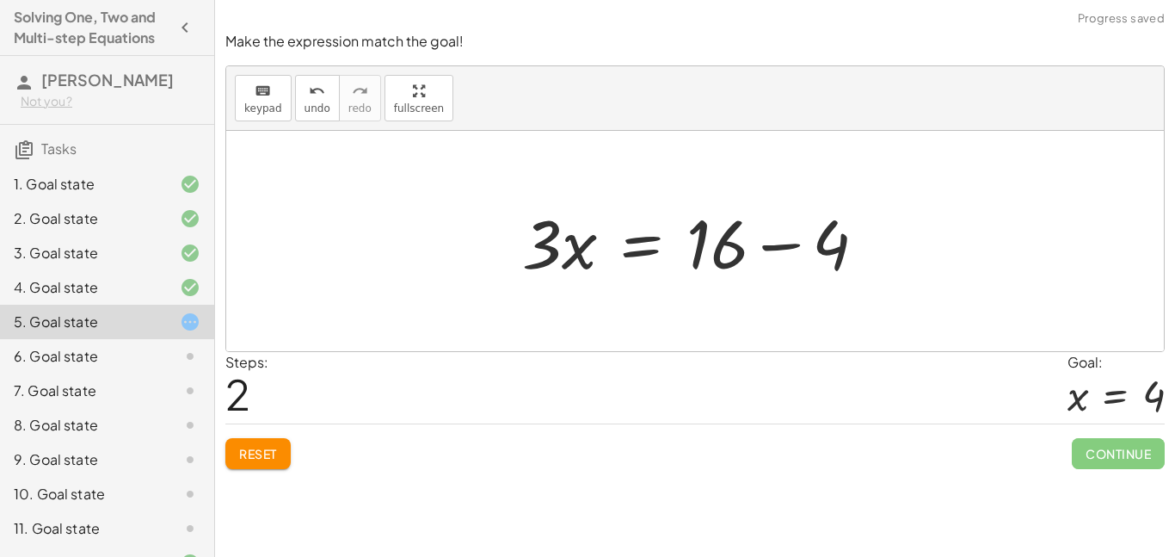
click at [840, 245] on div at bounding box center [702, 241] width 376 height 89
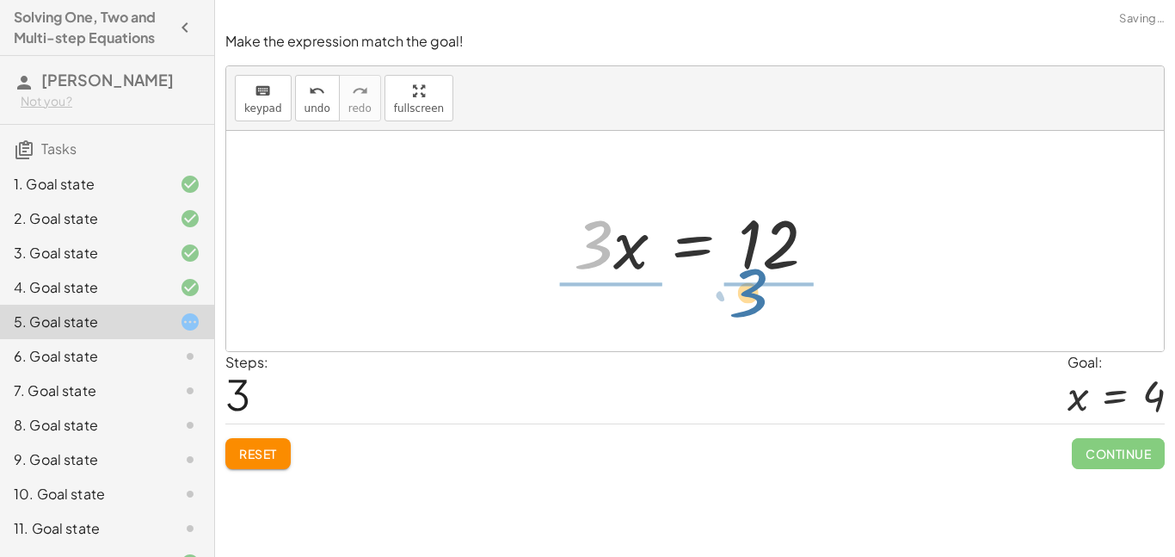
drag, startPoint x: 589, startPoint y: 251, endPoint x: 744, endPoint y: 299, distance: 163.0
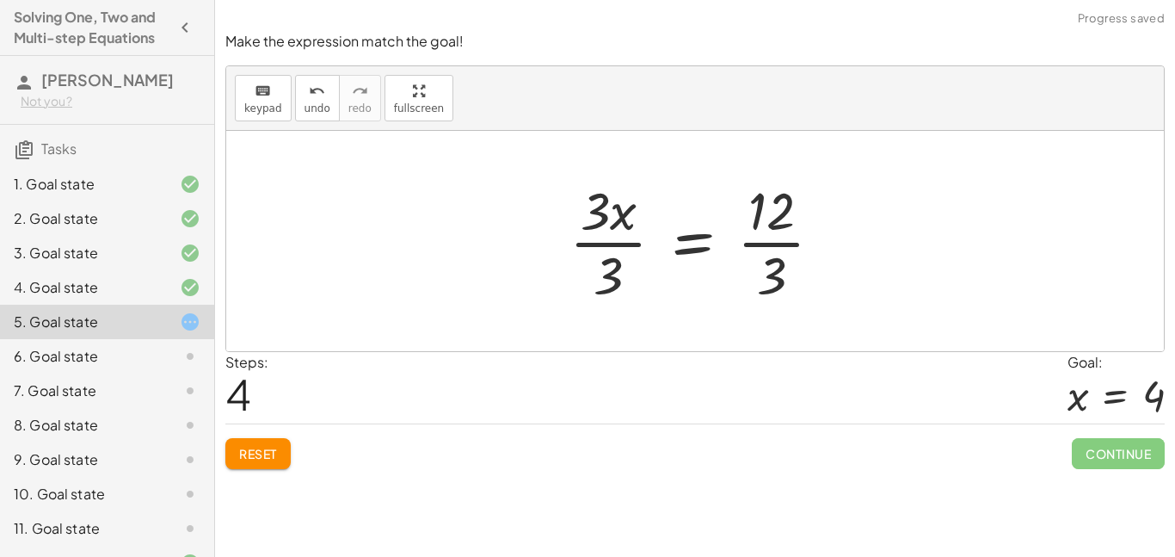
click at [763, 243] on div at bounding box center [703, 241] width 284 height 133
click at [763, 243] on div at bounding box center [686, 241] width 253 height 133
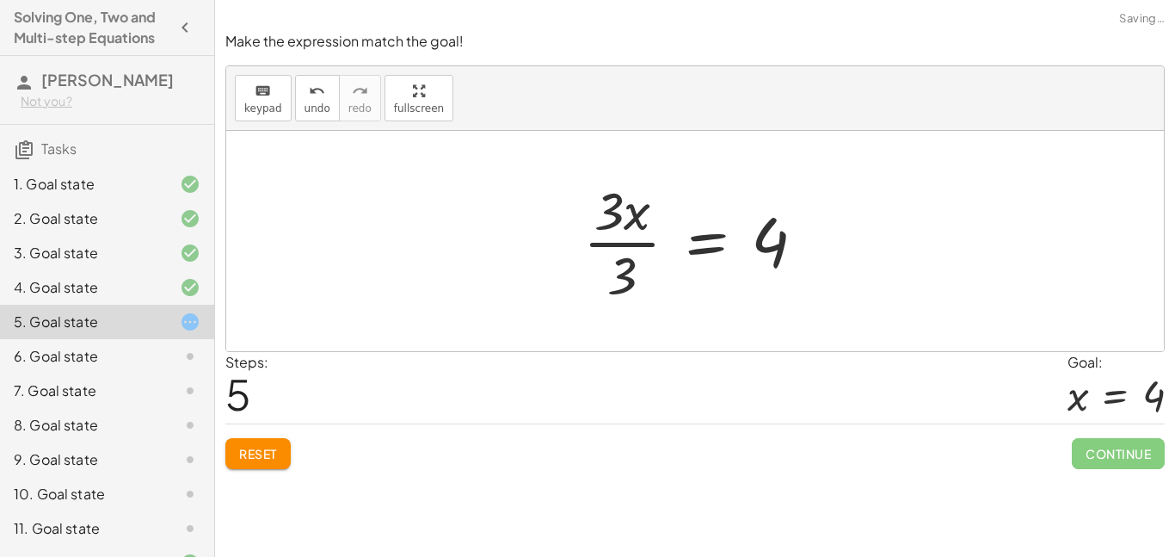
click at [644, 245] on div at bounding box center [701, 241] width 253 height 133
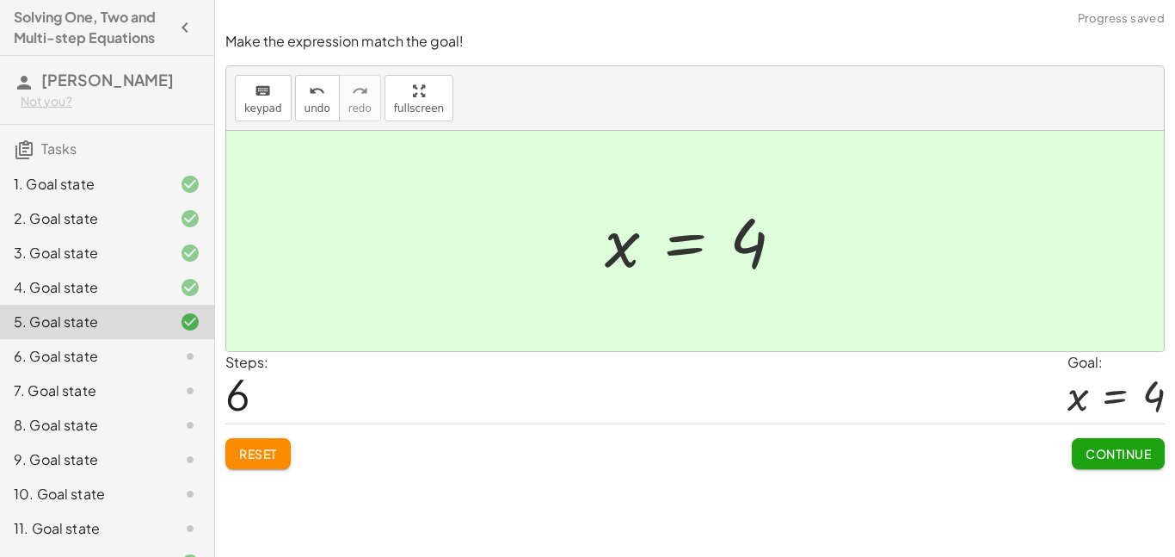
click at [1084, 441] on button "Continue" at bounding box center [1118, 453] width 93 height 31
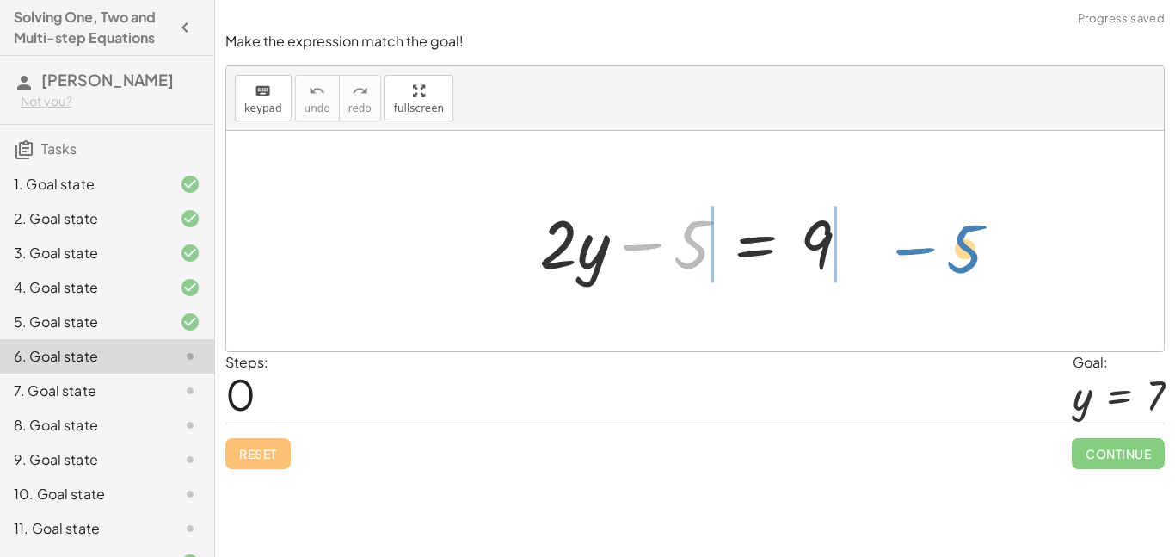
drag, startPoint x: 690, startPoint y: 256, endPoint x: 963, endPoint y: 261, distance: 272.8
click at [963, 261] on div "− 5 + · 2 · y − 5 = 9" at bounding box center [695, 241] width 938 height 220
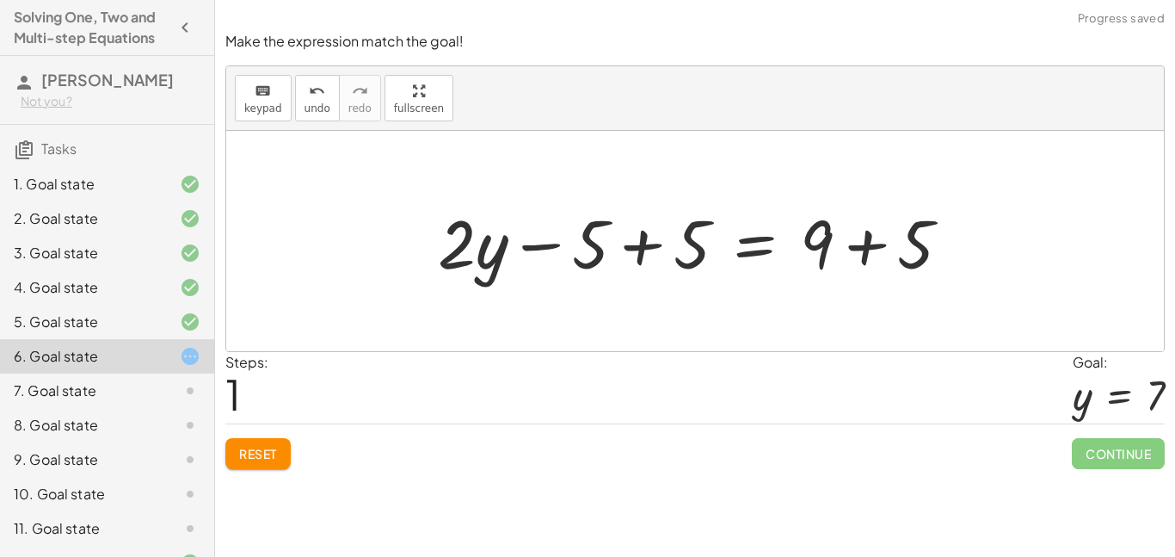
click at [862, 243] on div at bounding box center [701, 241] width 544 height 89
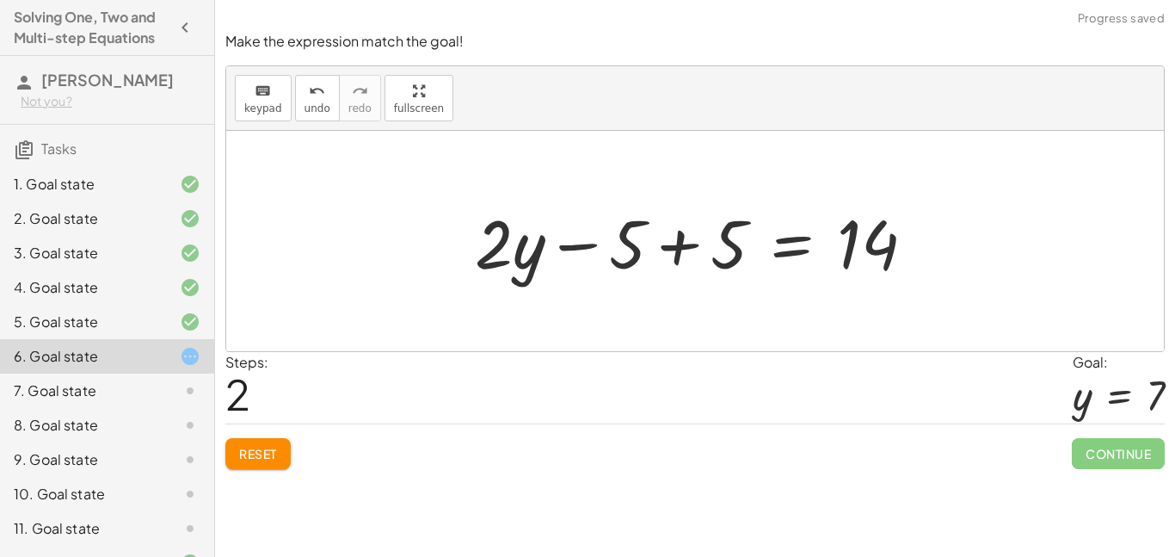
click at [724, 243] on div at bounding box center [701, 241] width 471 height 89
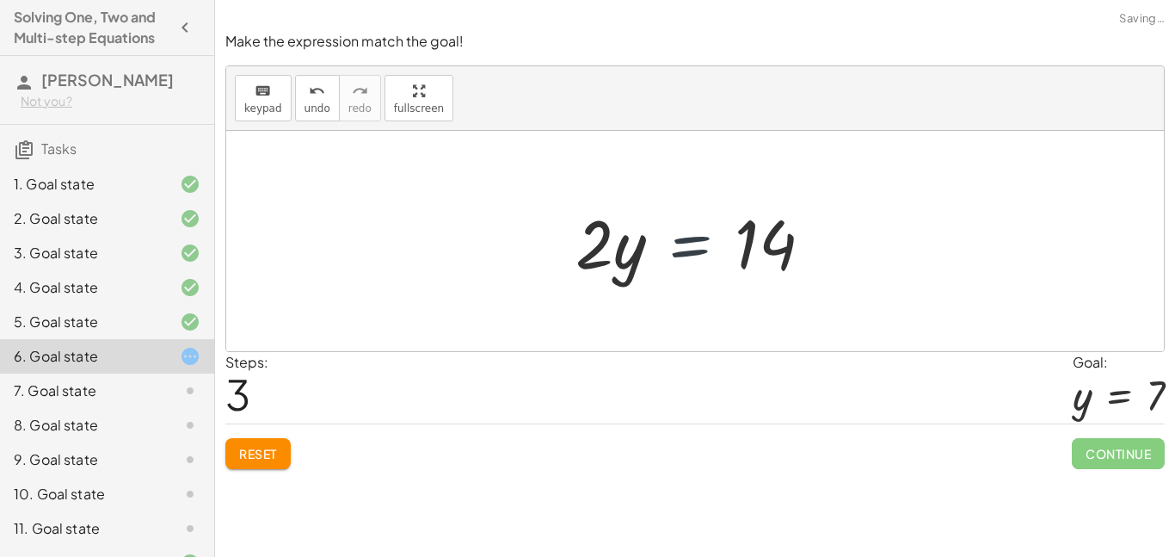
click at [710, 245] on div at bounding box center [701, 241] width 268 height 89
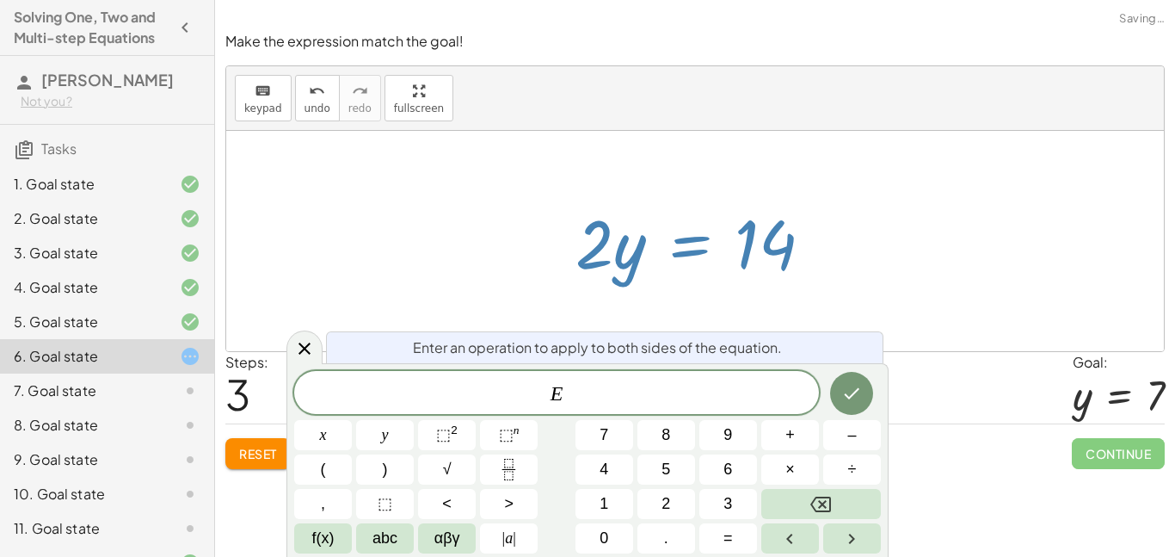
click at [598, 247] on div at bounding box center [701, 241] width 268 height 89
click at [834, 390] on button "Done" at bounding box center [851, 393] width 43 height 43
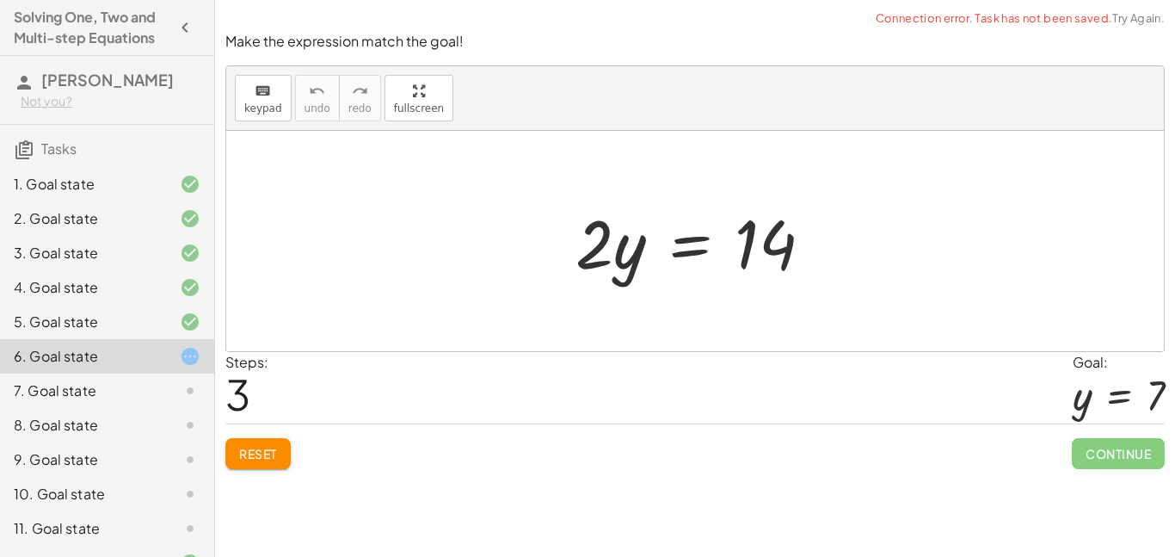
click at [727, 9] on div at bounding box center [695, 11] width 960 height 22
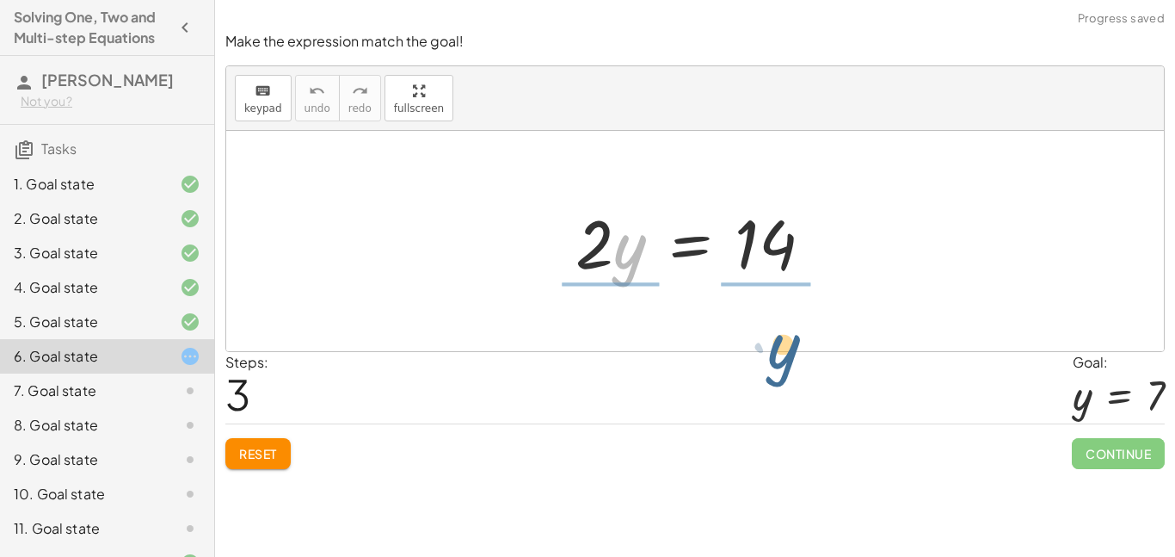
drag, startPoint x: 616, startPoint y: 225, endPoint x: 772, endPoint y: 321, distance: 183.1
click at [772, 321] on div "+ · 2 · y − 5 = 9 + · 2 · y − 5 + 5 = + 9 + 5 + · 2 · y − 5 + 5 = 14 + · 2 · y …" at bounding box center [695, 241] width 938 height 220
click at [772, 321] on div at bounding box center [695, 241] width 938 height 220
drag, startPoint x: 610, startPoint y: 227, endPoint x: 779, endPoint y: 291, distance: 180.3
click at [779, 291] on div "+ · 2 · y − 5 = 9 + · 2 · y − 5 + 5 = + 9 + 5 + · 2 · y − 5 + 5 = 14 + · 2 · y …" at bounding box center [695, 241] width 938 height 220
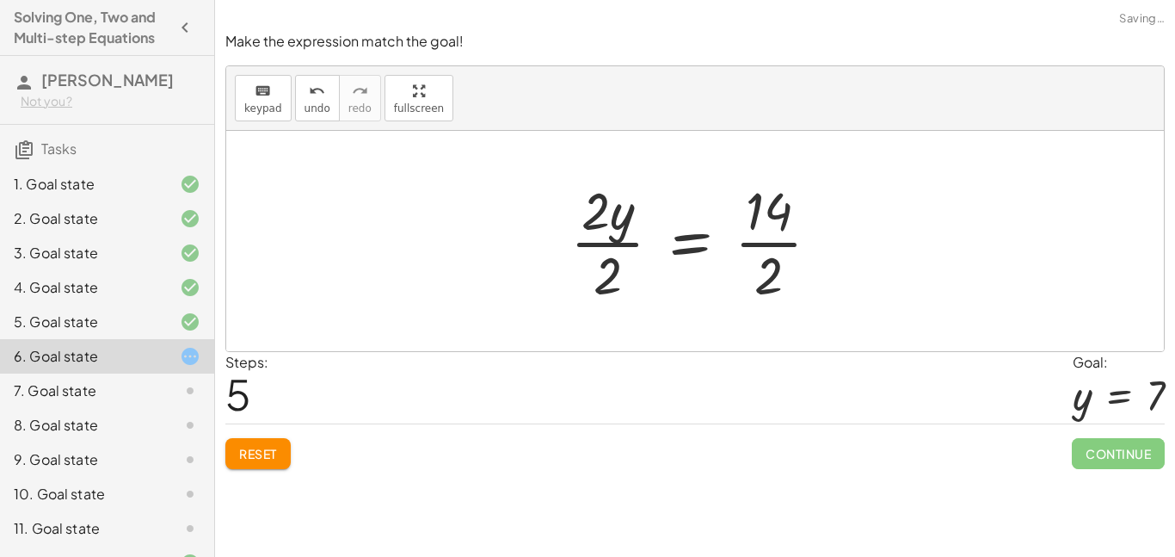
click at [761, 206] on div at bounding box center [702, 241] width 281 height 133
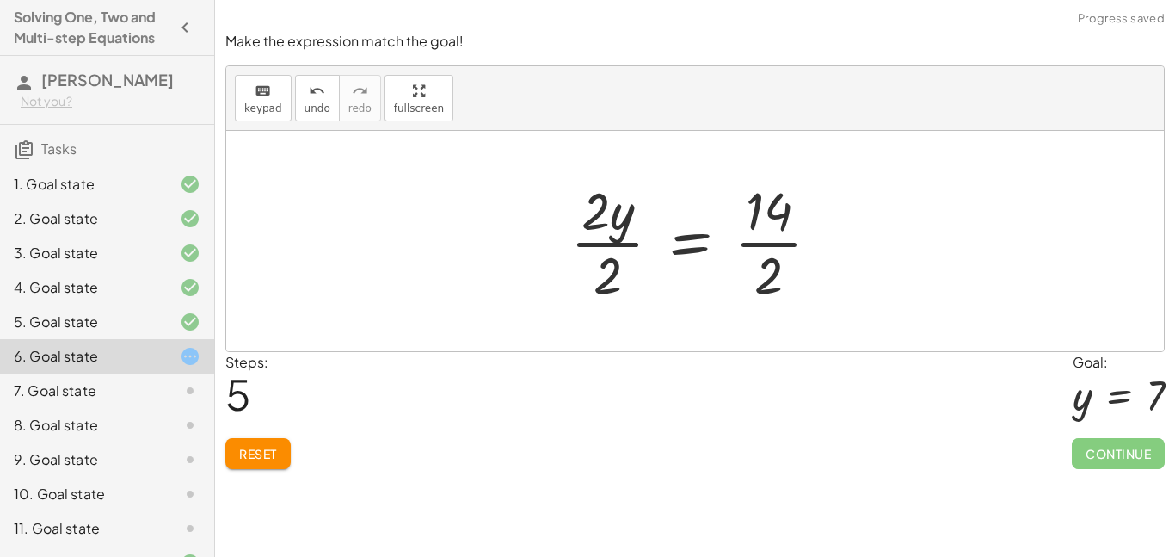
click at [761, 206] on div at bounding box center [702, 241] width 281 height 133
click at [757, 244] on div at bounding box center [702, 241] width 281 height 133
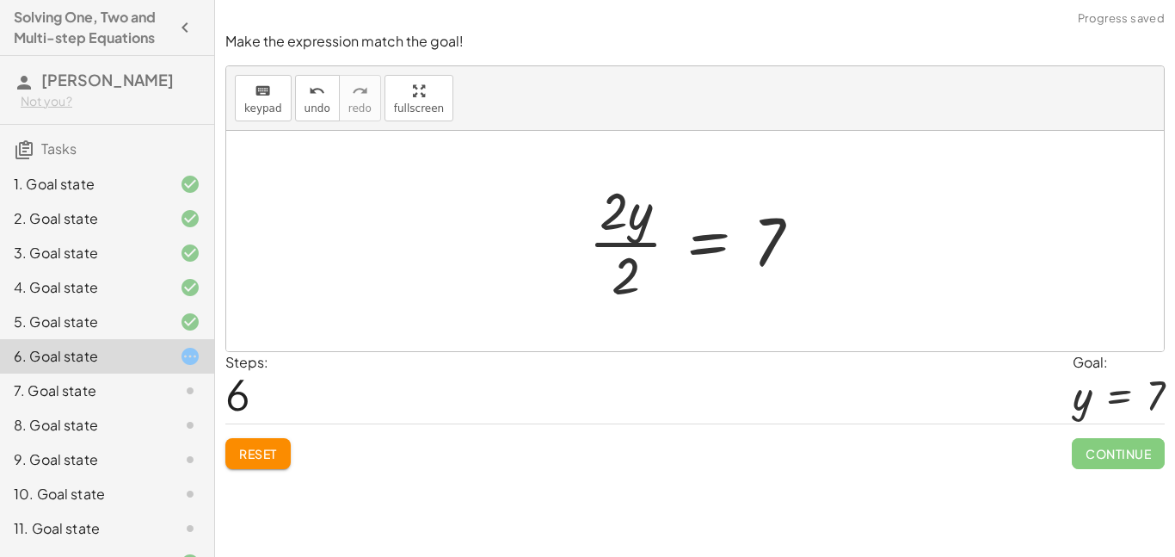
click at [605, 245] on div at bounding box center [702, 241] width 244 height 133
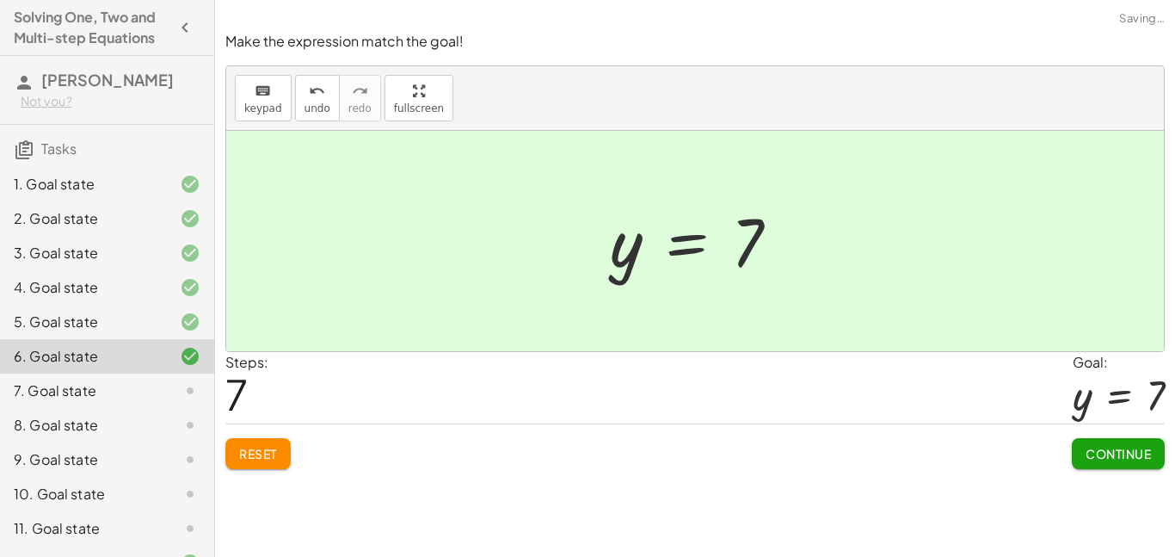
click at [1083, 455] on button "Continue" at bounding box center [1118, 453] width 93 height 31
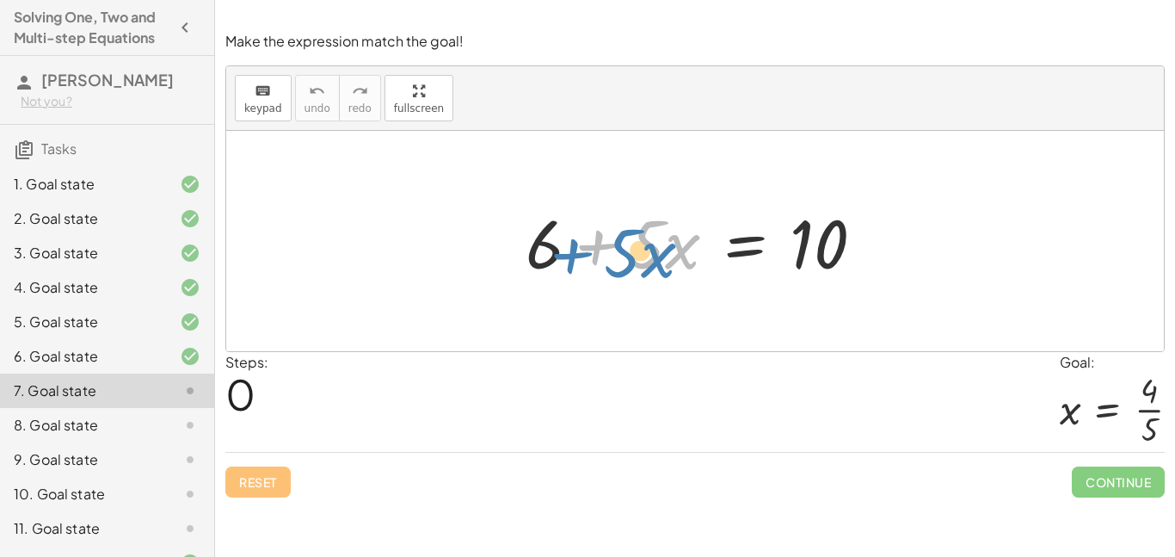
drag, startPoint x: 600, startPoint y: 256, endPoint x: 575, endPoint y: 264, distance: 26.1
click at [575, 264] on div at bounding box center [702, 241] width 370 height 89
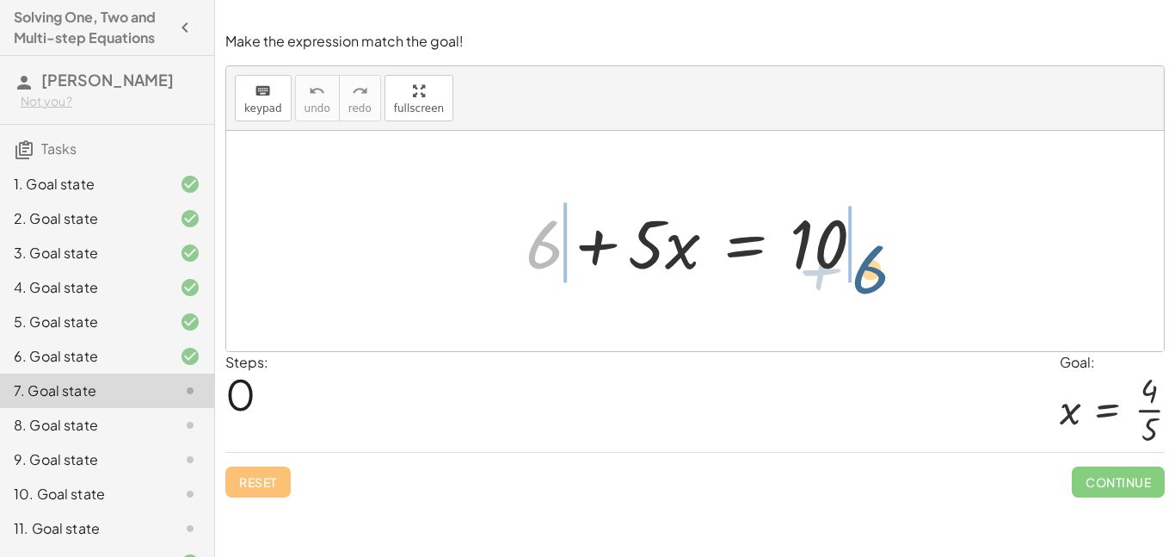
drag, startPoint x: 533, startPoint y: 250, endPoint x: 869, endPoint y: 275, distance: 336.5
click at [869, 275] on div at bounding box center [702, 241] width 370 height 89
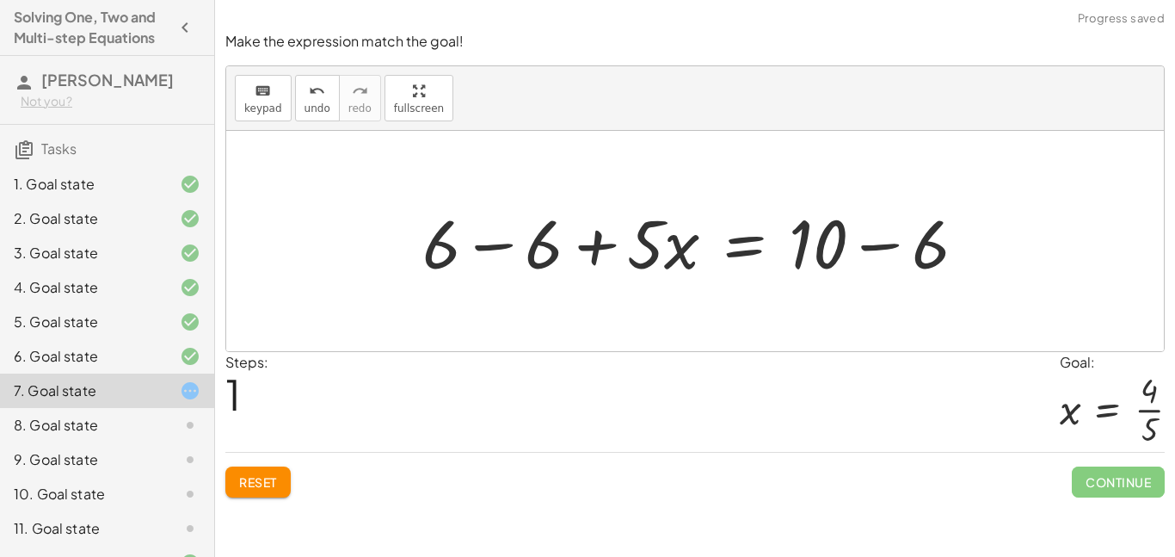
click at [854, 268] on div at bounding box center [701, 241] width 575 height 89
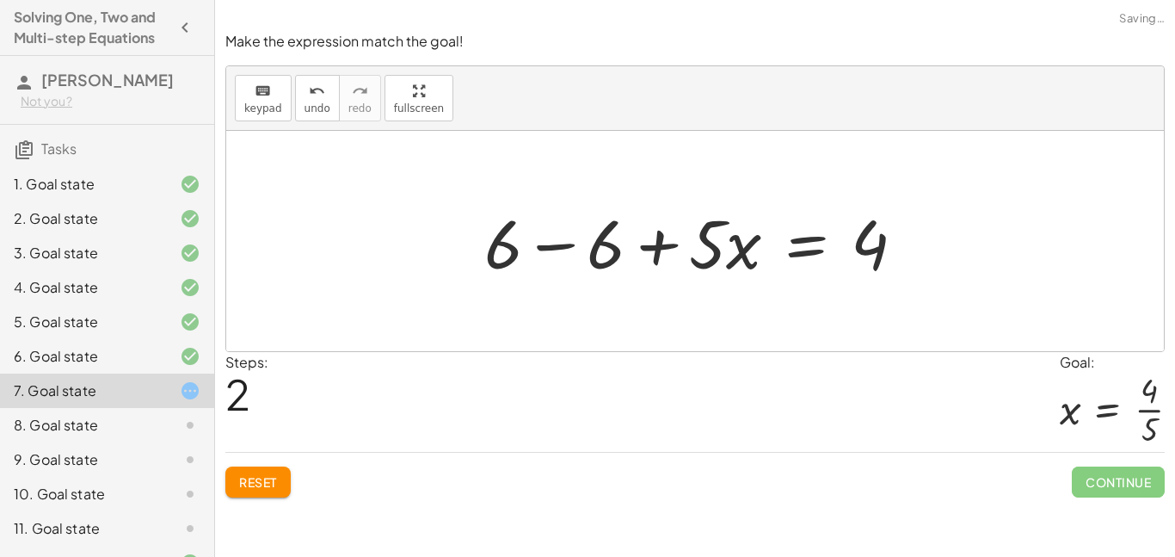
click at [480, 243] on div at bounding box center [702, 241] width 452 height 89
click at [537, 243] on div at bounding box center [702, 241] width 452 height 89
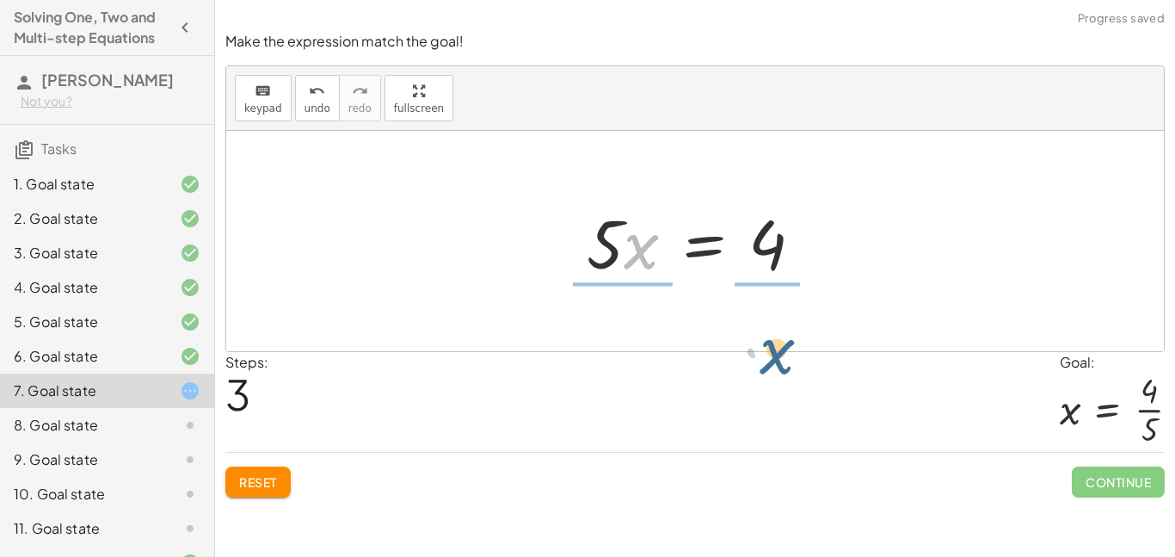
drag, startPoint x: 633, startPoint y: 258, endPoint x: 770, endPoint y: 361, distance: 171.4
click at [0, 0] on div "Make the expression match the goal! keyboard keypad undo undo redo redo fullscr…" at bounding box center [0, 0] width 0 height 0
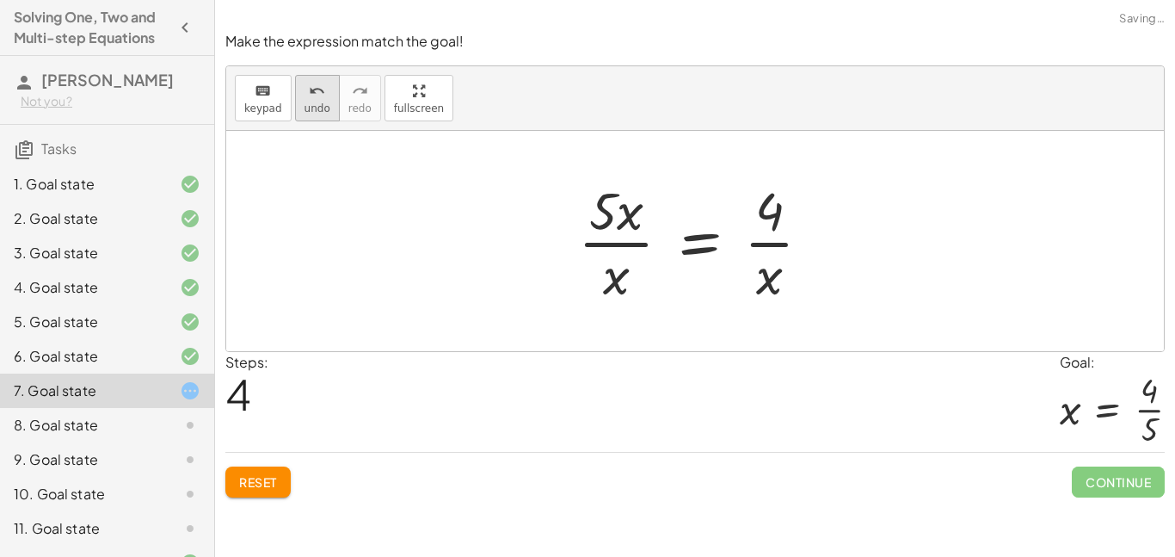
click at [310, 102] on span "undo" at bounding box center [318, 108] width 26 height 12
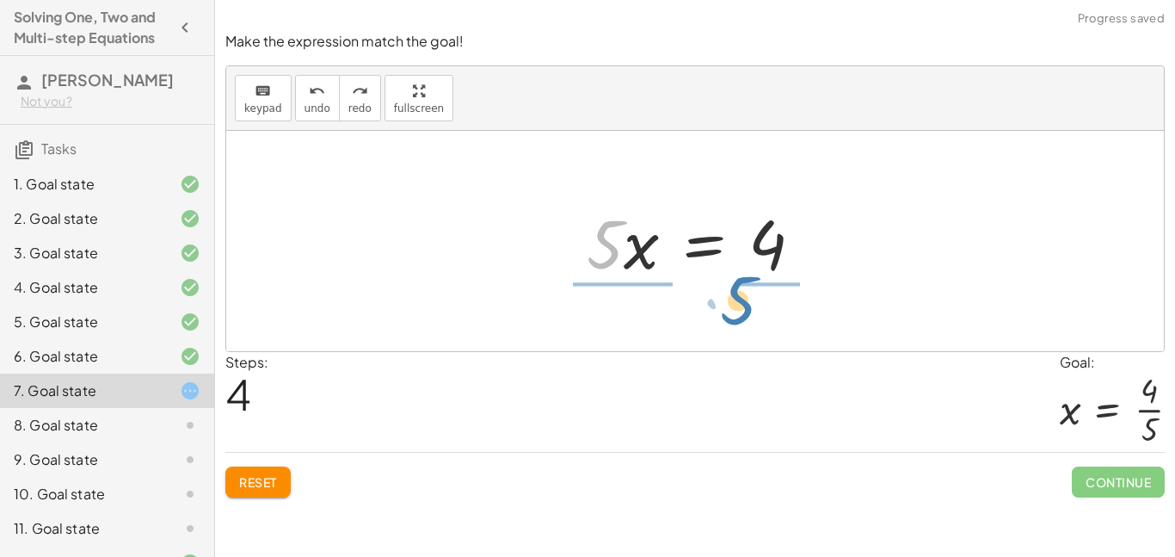
drag, startPoint x: 583, startPoint y: 216, endPoint x: 717, endPoint y: 272, distance: 145.4
click at [717, 272] on div at bounding box center [701, 241] width 247 height 89
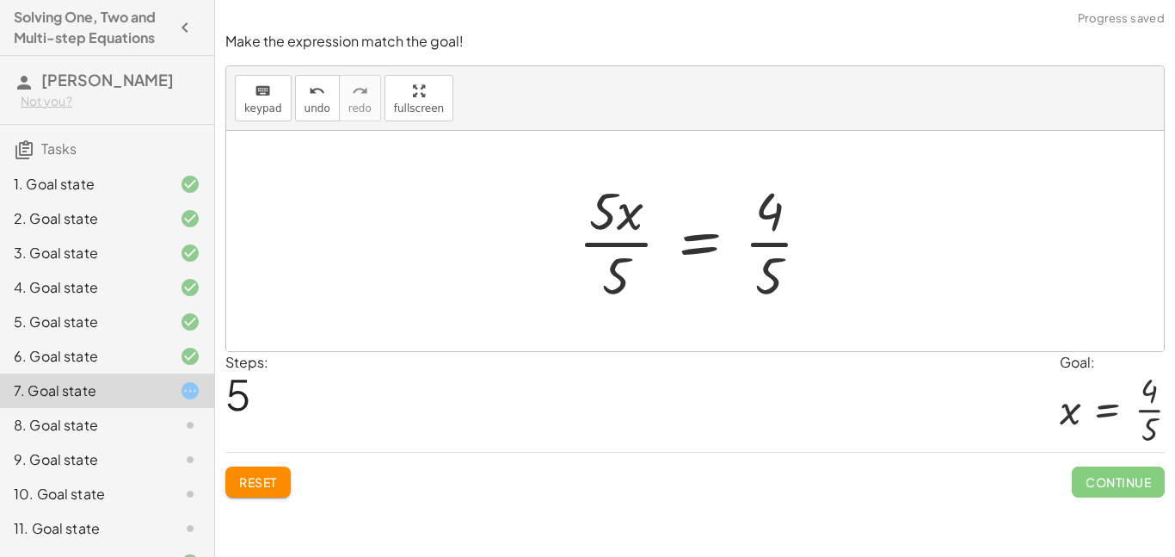
click at [624, 207] on div at bounding box center [702, 241] width 264 height 133
click at [606, 248] on div at bounding box center [702, 241] width 264 height 133
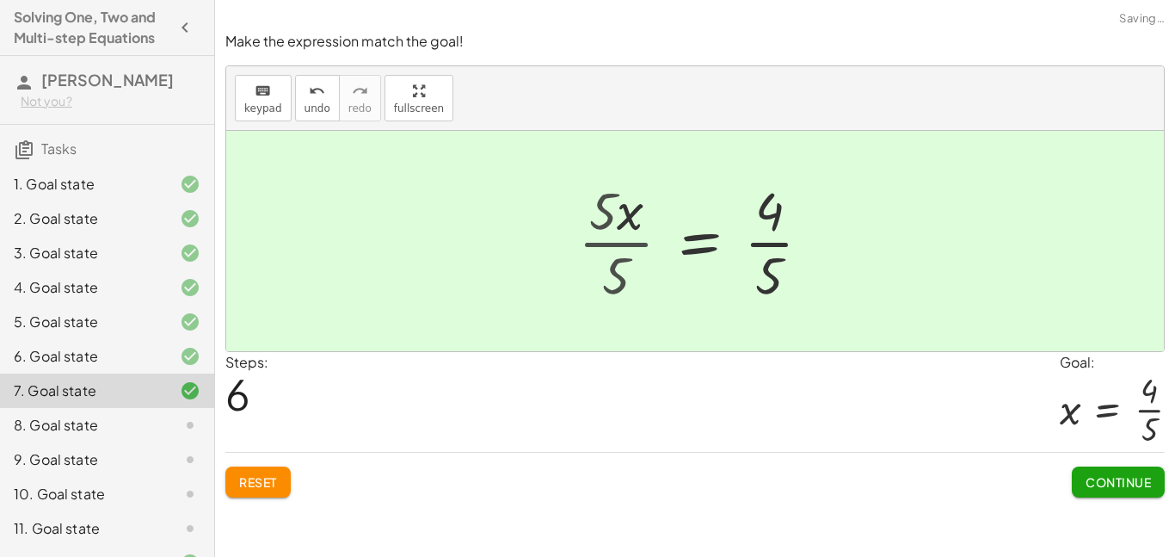
click at [606, 248] on div "+ 6 + · 5 · x = 10 + 6 − 6 + · 5 · x = + 10 − 6 + 6 − 6 + · 5 · x = 4 + 0 + · 5…" at bounding box center [716, 240] width 244 height 141
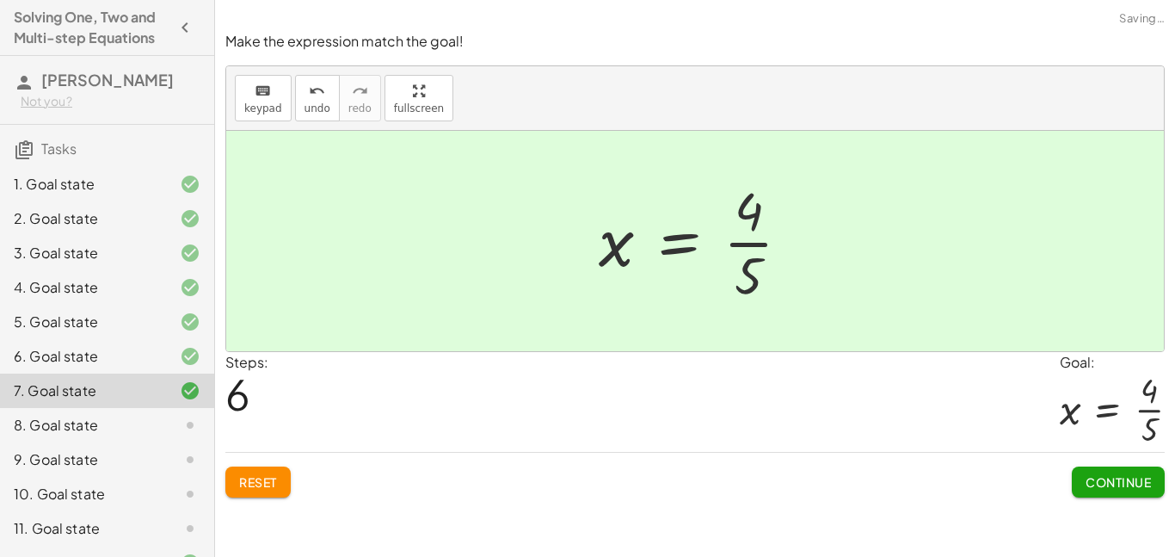
click at [1127, 490] on button "Continue" at bounding box center [1118, 481] width 93 height 31
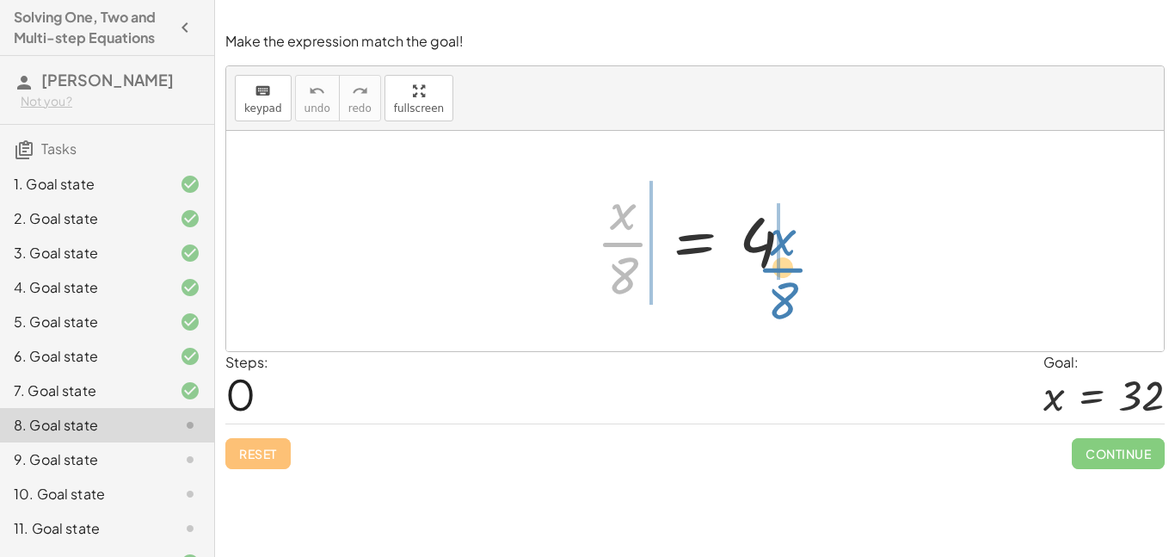
drag, startPoint x: 623, startPoint y: 244, endPoint x: 783, endPoint y: 269, distance: 162.1
click at [783, 269] on div at bounding box center [702, 241] width 228 height 133
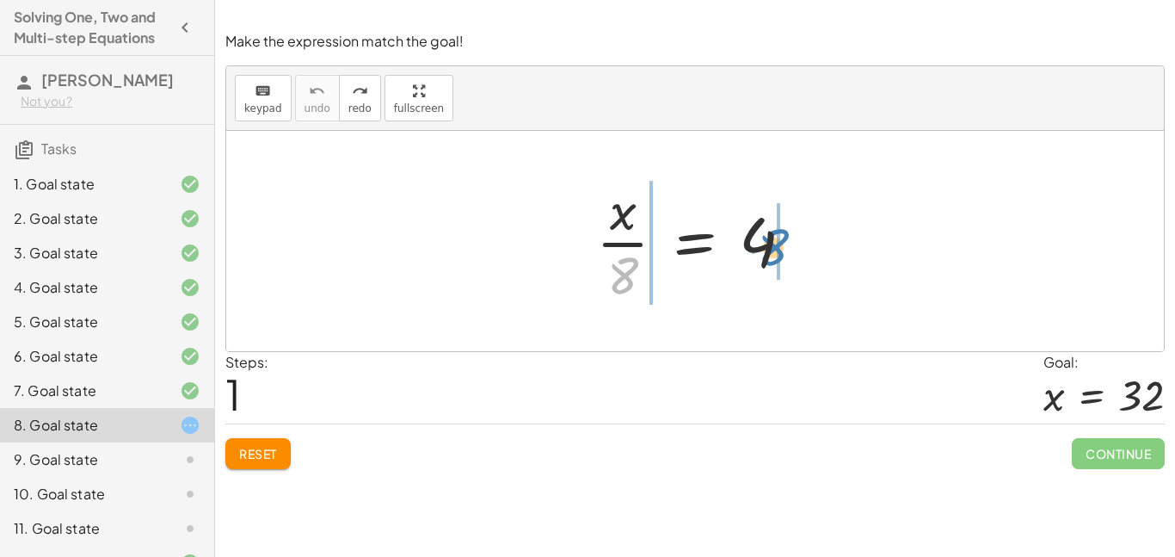
drag, startPoint x: 624, startPoint y: 268, endPoint x: 774, endPoint y: 240, distance: 153.2
click at [774, 240] on div at bounding box center [702, 241] width 228 height 133
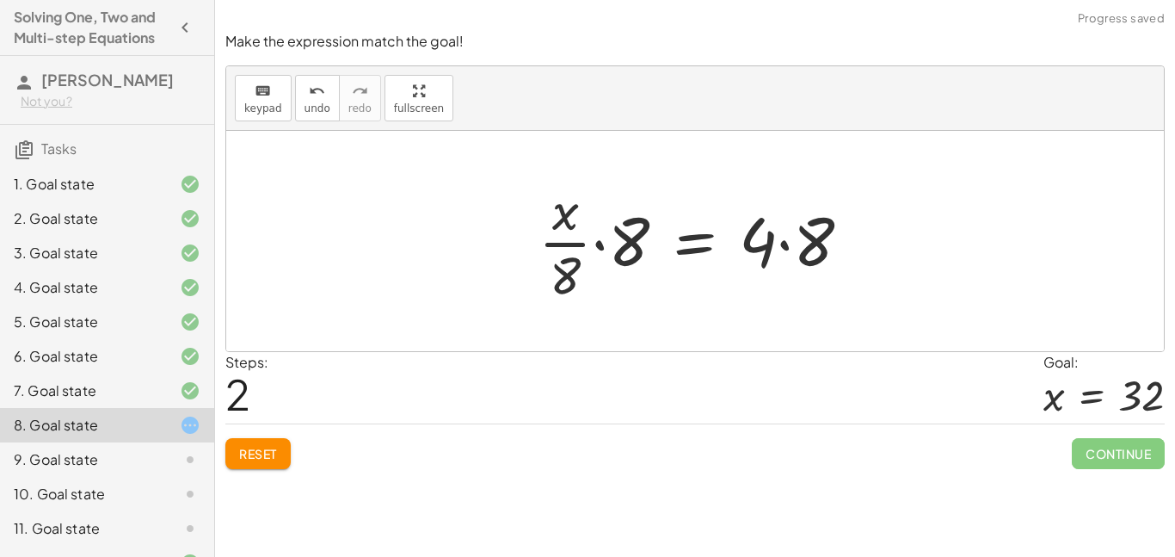
click at [774, 240] on div at bounding box center [701, 241] width 343 height 133
click at [784, 245] on div at bounding box center [701, 241] width 343 height 133
click at [784, 246] on div at bounding box center [692, 241] width 325 height 133
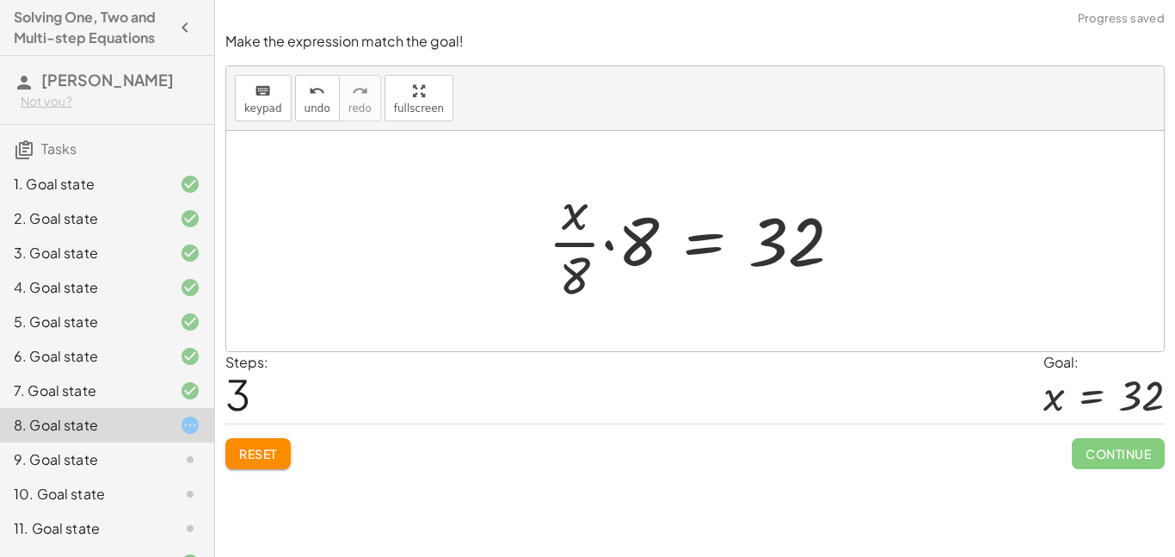
click at [625, 241] on div at bounding box center [701, 241] width 325 height 133
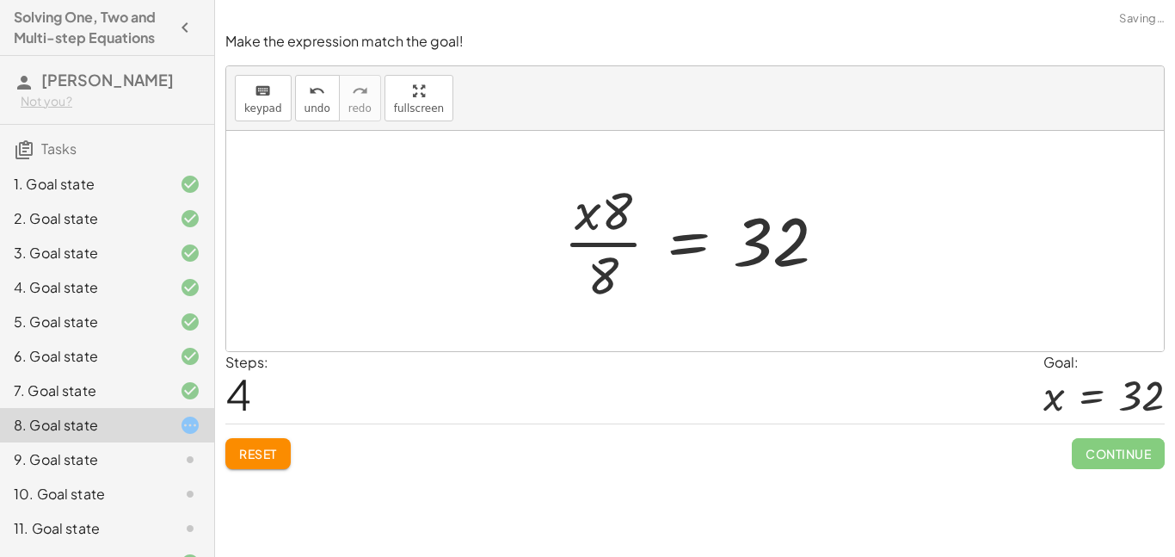
click at [625, 241] on div at bounding box center [701, 241] width 293 height 133
click at [623, 246] on div at bounding box center [701, 241] width 293 height 133
click at [593, 242] on div at bounding box center [701, 241] width 293 height 133
drag, startPoint x: 593, startPoint y: 224, endPoint x: 626, endPoint y: 228, distance: 33.8
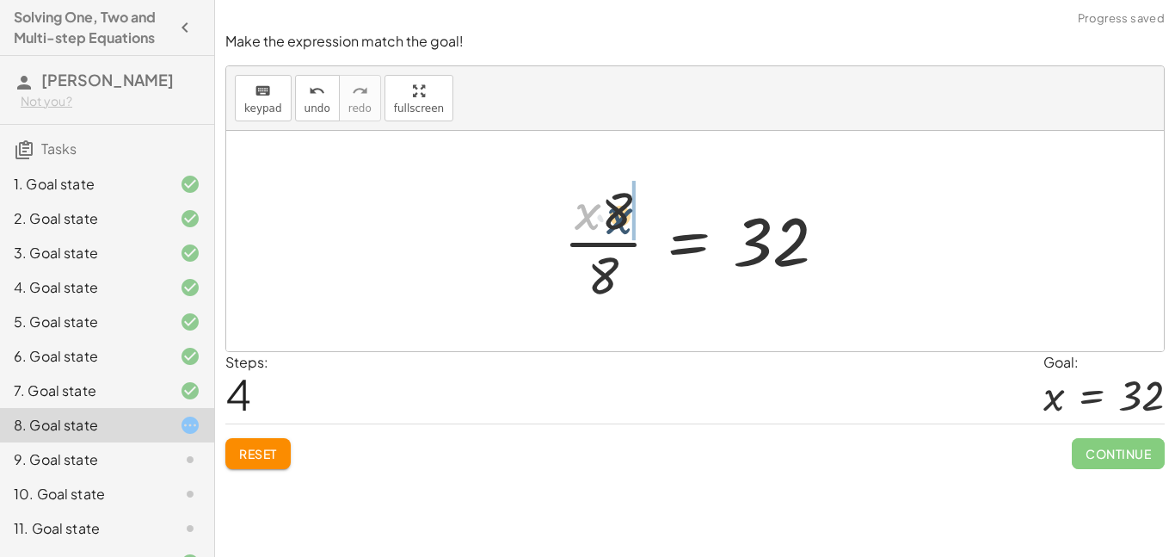
click at [626, 228] on div at bounding box center [701, 241] width 293 height 133
click at [619, 240] on div at bounding box center [701, 241] width 293 height 133
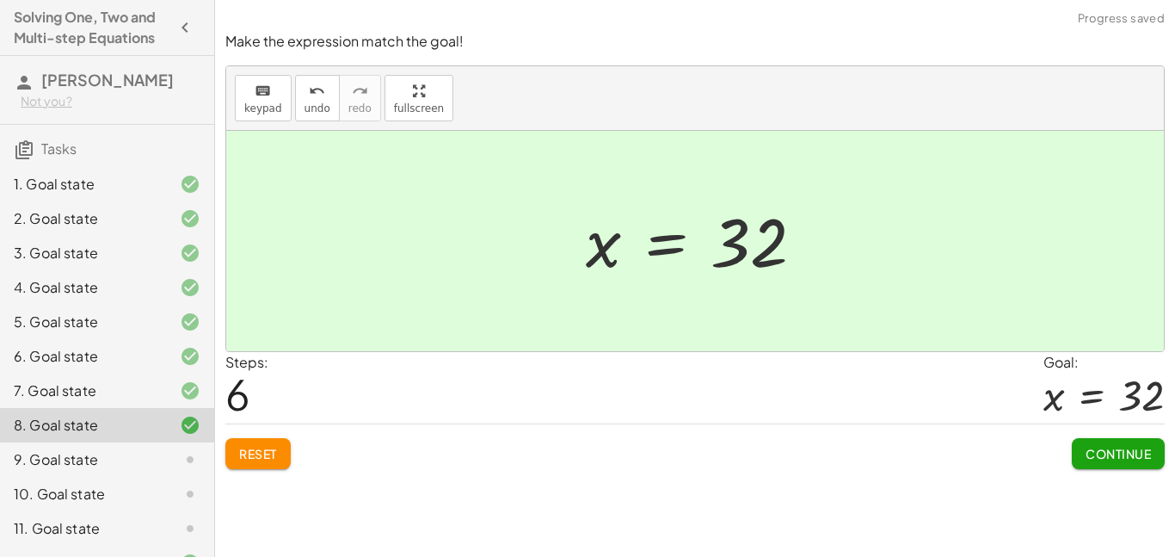
click at [1095, 459] on span "Continue" at bounding box center [1118, 453] width 65 height 15
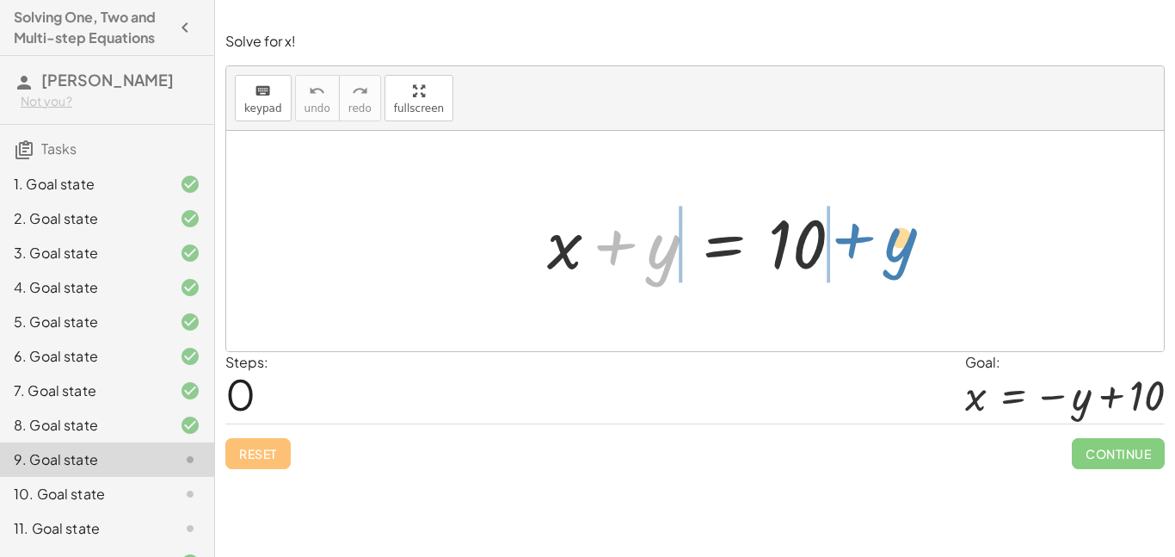
drag, startPoint x: 657, startPoint y: 268, endPoint x: 894, endPoint y: 261, distance: 236.7
click at [894, 261] on div "+ y + x + y = 10" at bounding box center [695, 241] width 938 height 220
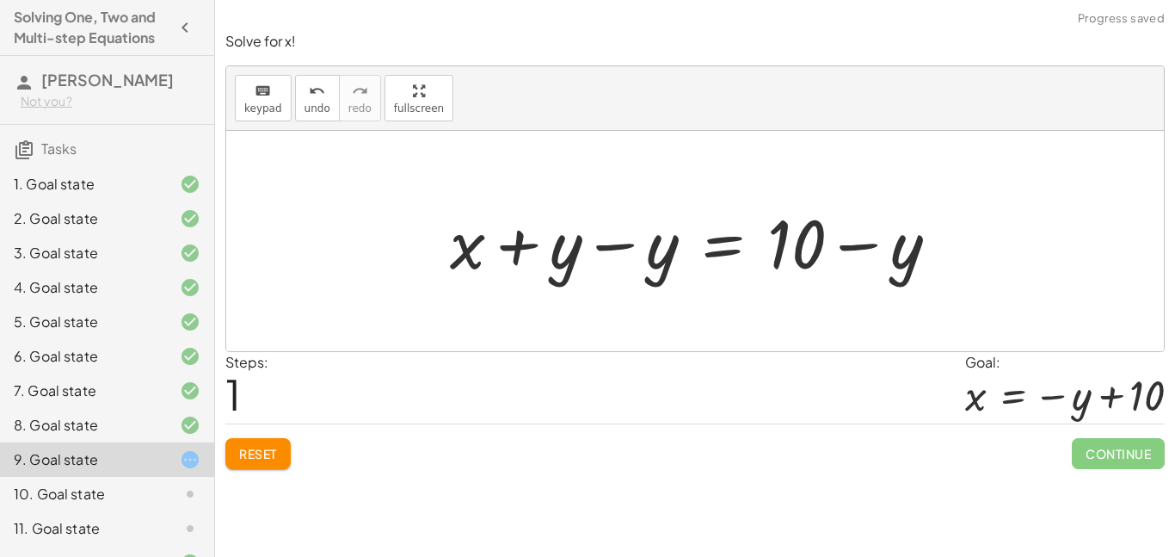
click at [873, 256] on div at bounding box center [701, 241] width 520 height 89
click at [626, 250] on div at bounding box center [701, 241] width 520 height 89
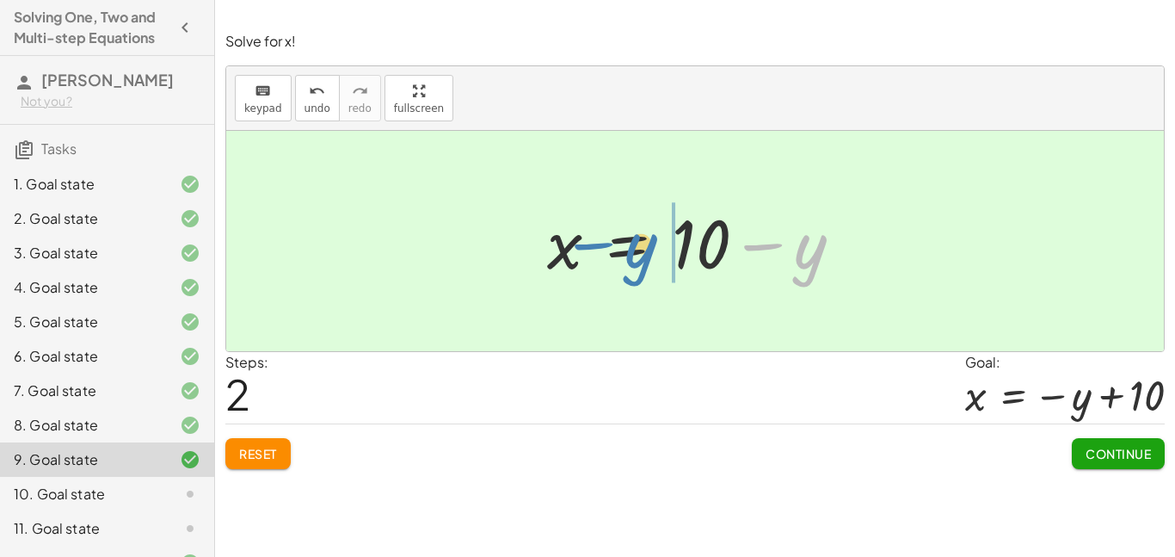
drag, startPoint x: 794, startPoint y: 262, endPoint x: 626, endPoint y: 262, distance: 167.8
click at [626, 262] on div at bounding box center [702, 241] width 327 height 89
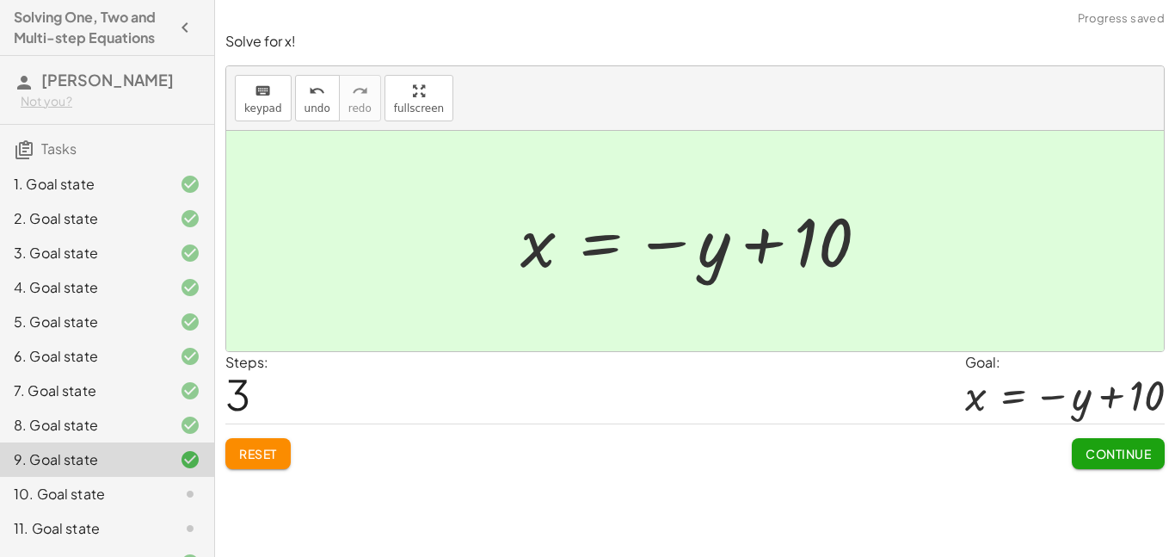
click at [1081, 459] on button "Continue" at bounding box center [1118, 453] width 93 height 31
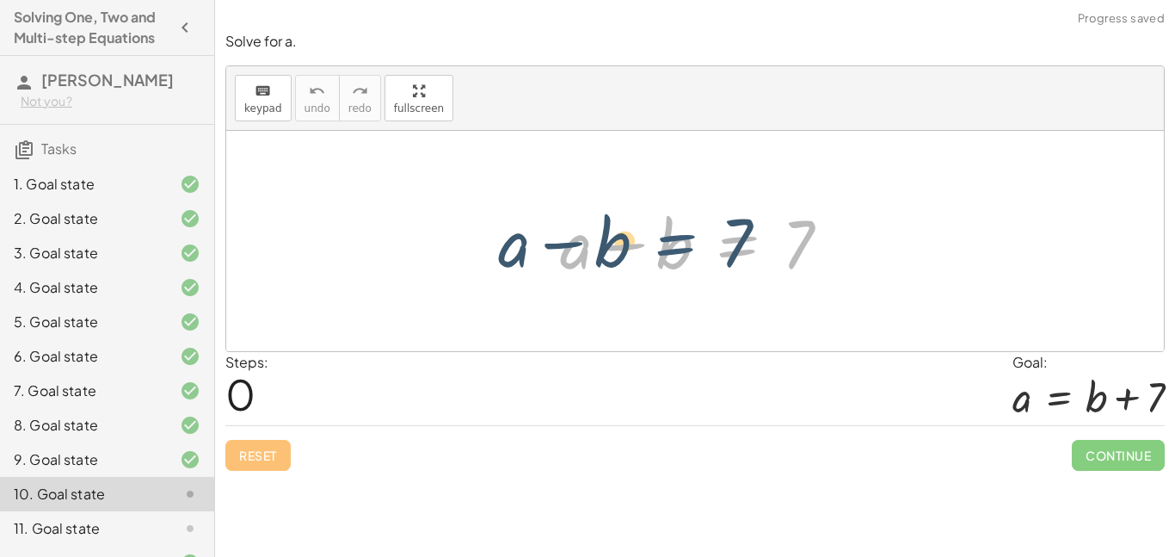
drag, startPoint x: 759, startPoint y: 256, endPoint x: 694, endPoint y: 254, distance: 64.6
click at [694, 254] on div at bounding box center [702, 241] width 301 height 89
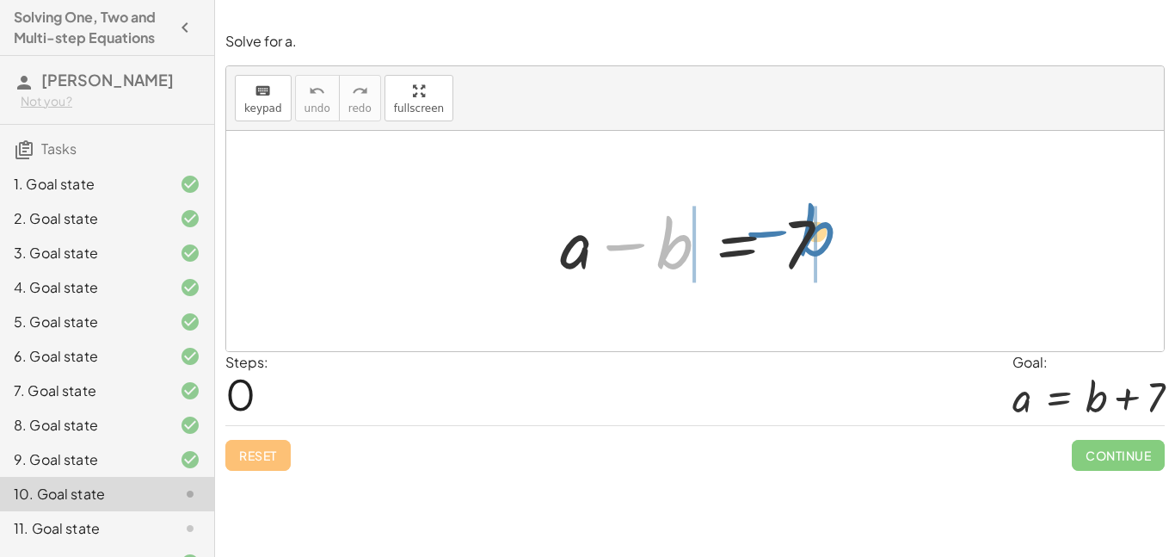
drag, startPoint x: 681, startPoint y: 252, endPoint x: 823, endPoint y: 239, distance: 143.4
click at [823, 239] on div at bounding box center [702, 241] width 301 height 89
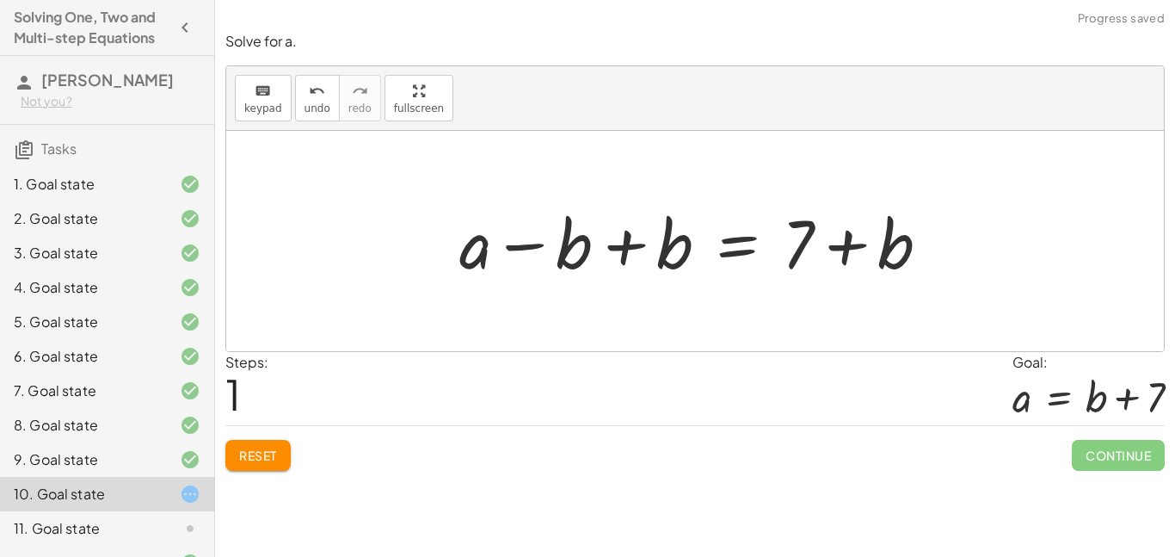
click at [817, 242] on div at bounding box center [702, 241] width 502 height 89
click at [836, 238] on div at bounding box center [702, 241] width 502 height 89
click at [594, 266] on div at bounding box center [702, 241] width 502 height 89
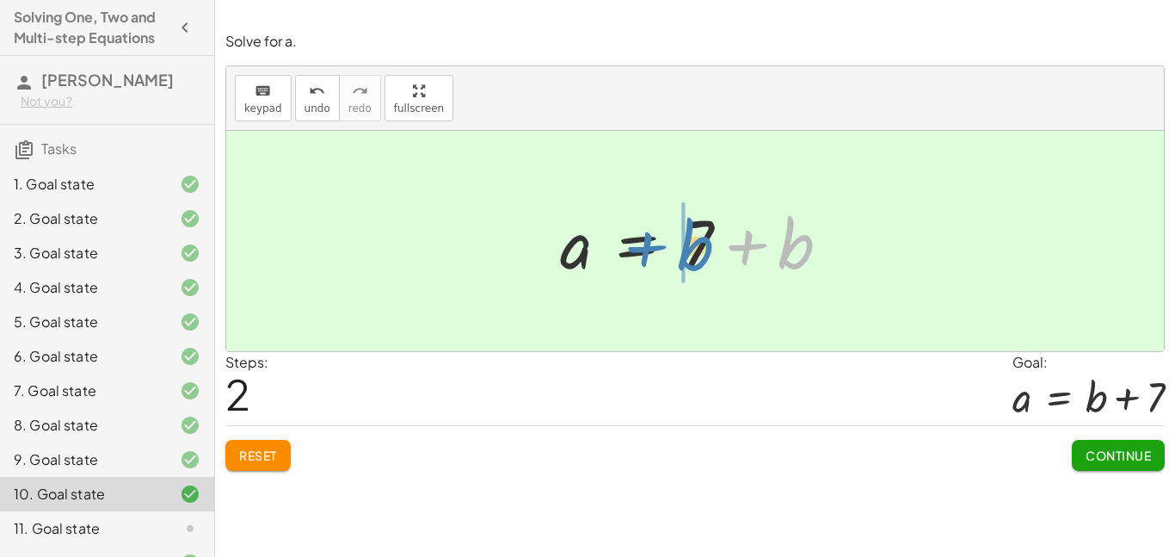
drag, startPoint x: 803, startPoint y: 268, endPoint x: 693, endPoint y: 271, distance: 110.2
click at [693, 271] on div at bounding box center [702, 241] width 301 height 89
click at [1094, 465] on button "Continue" at bounding box center [1118, 455] width 93 height 31
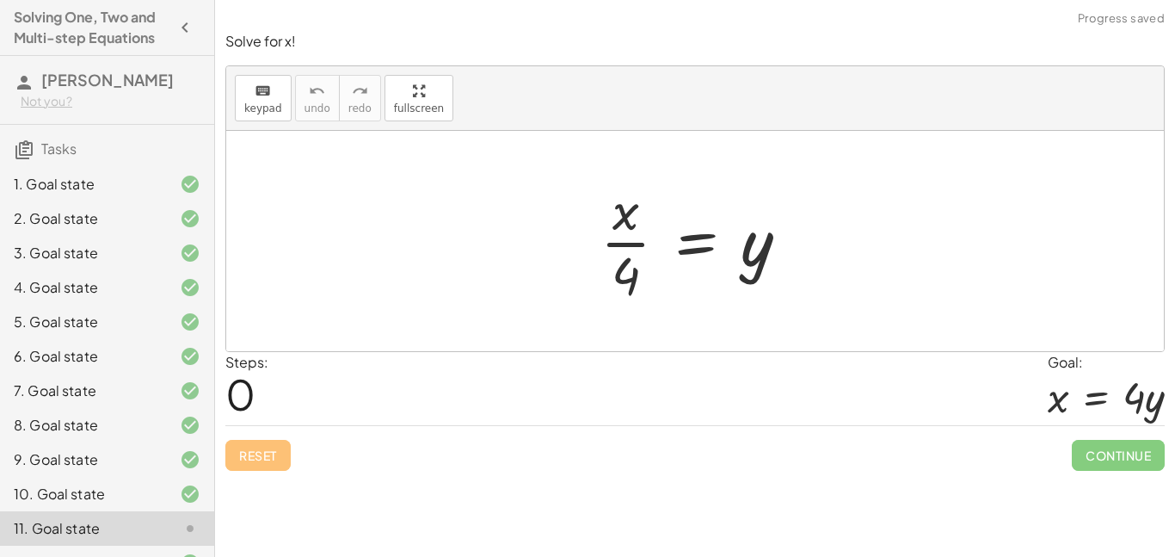
click at [636, 254] on div at bounding box center [701, 241] width 219 height 133
drag, startPoint x: 620, startPoint y: 280, endPoint x: 714, endPoint y: 270, distance: 94.3
click at [714, 270] on div at bounding box center [701, 241] width 219 height 133
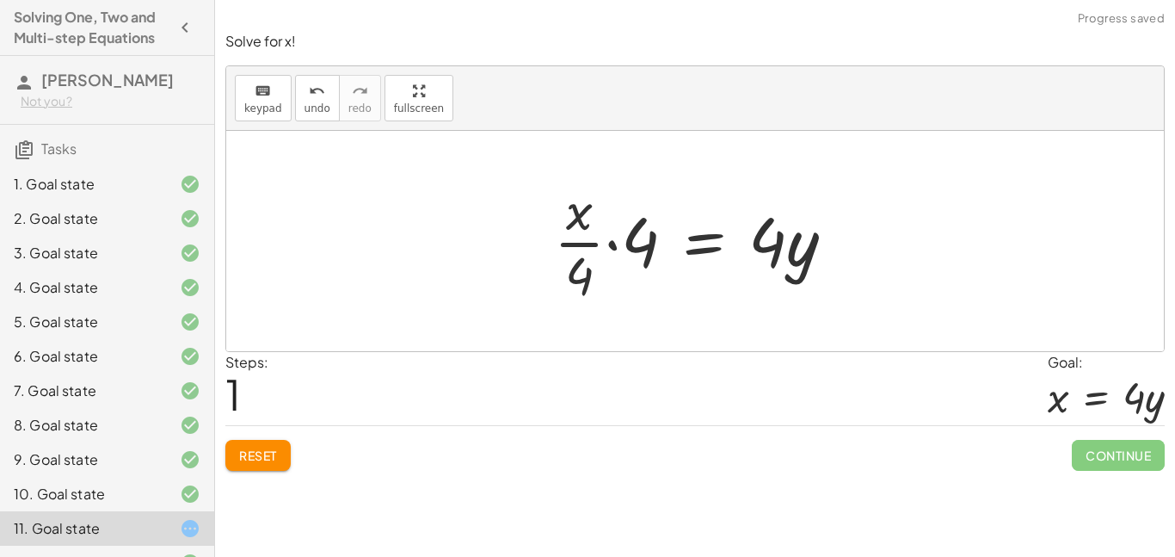
click at [625, 264] on div at bounding box center [702, 241] width 312 height 133
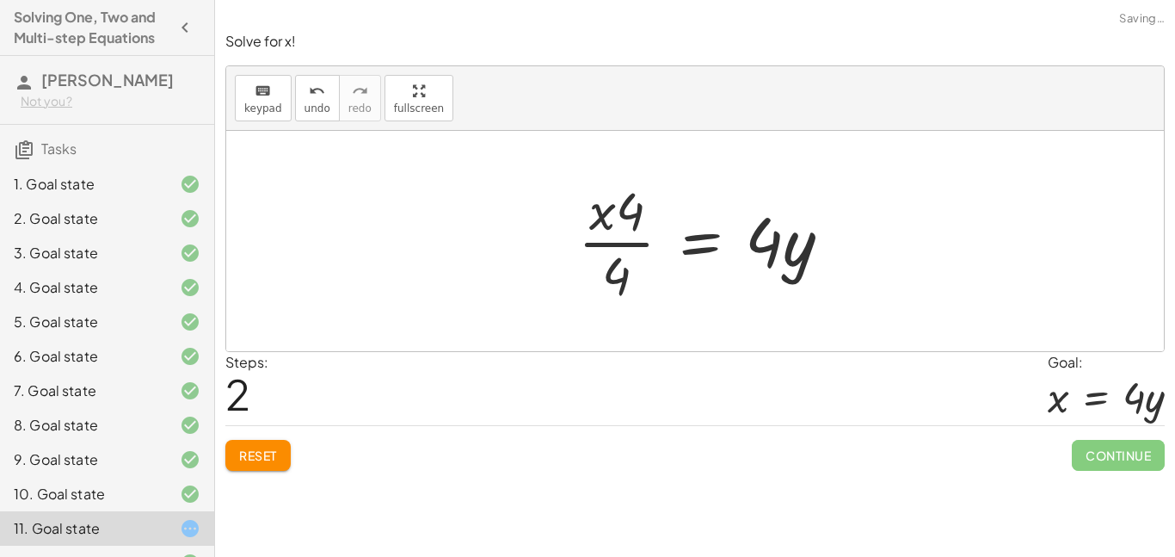
click at [620, 245] on div at bounding box center [712, 241] width 284 height 133
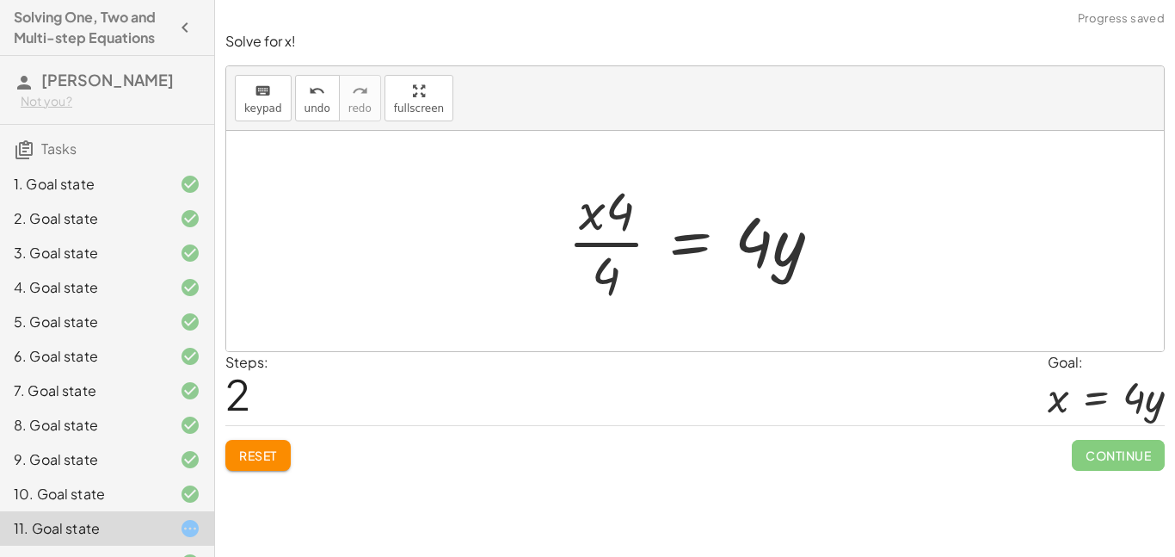
click at [616, 241] on div at bounding box center [701, 241] width 284 height 133
click at [618, 244] on div at bounding box center [701, 241] width 284 height 133
drag, startPoint x: 587, startPoint y: 214, endPoint x: 628, endPoint y: 221, distance: 41.9
click at [628, 221] on div at bounding box center [701, 241] width 284 height 133
click at [620, 241] on div at bounding box center [701, 241] width 284 height 133
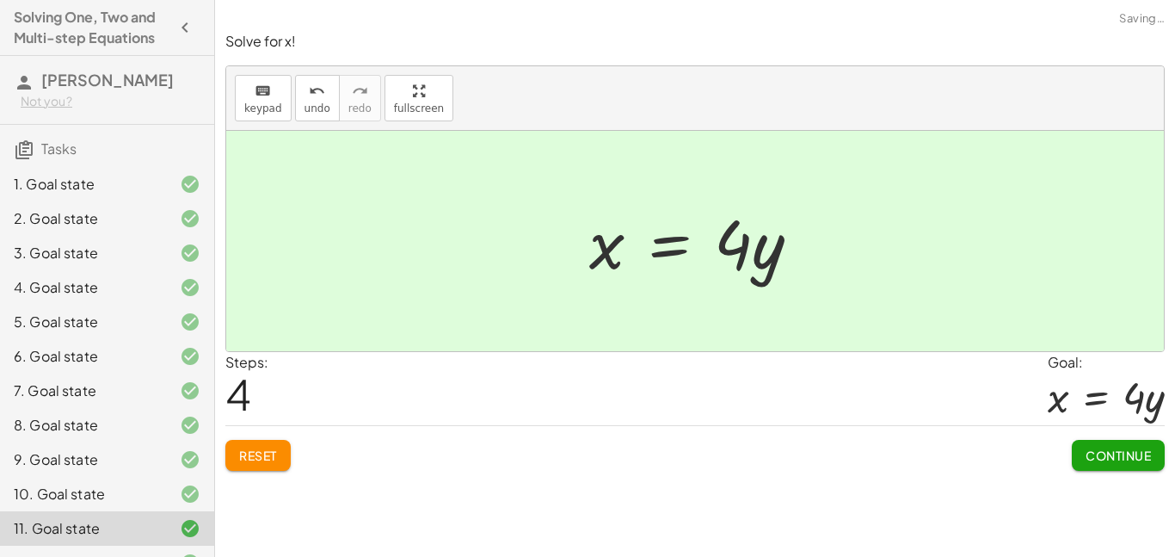
click at [1121, 461] on span "Continue" at bounding box center [1118, 454] width 65 height 15
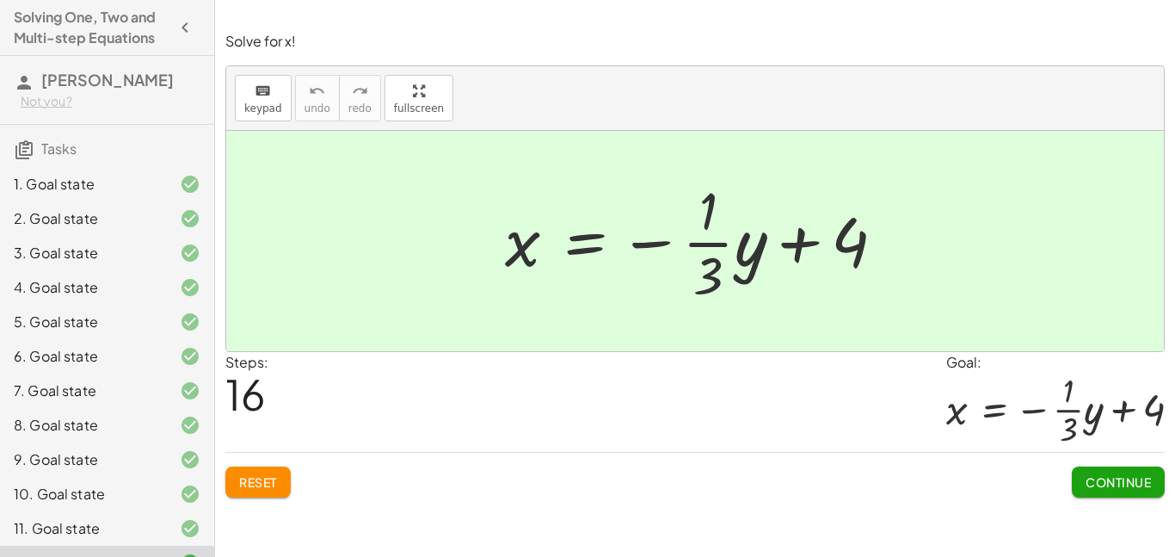
click at [1101, 479] on span "Continue" at bounding box center [1118, 481] width 65 height 15
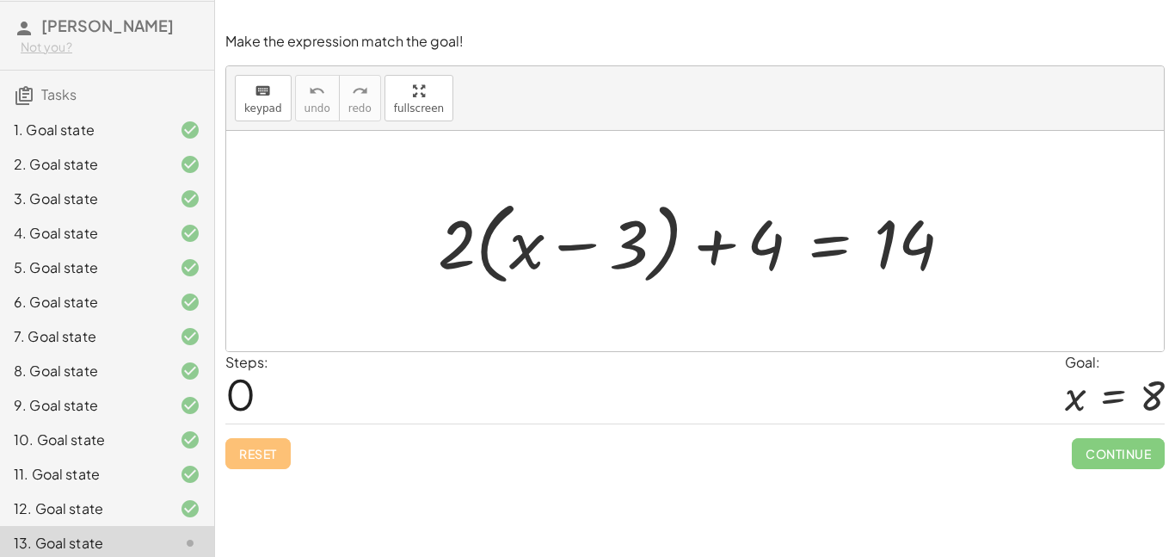
scroll to position [51, 0]
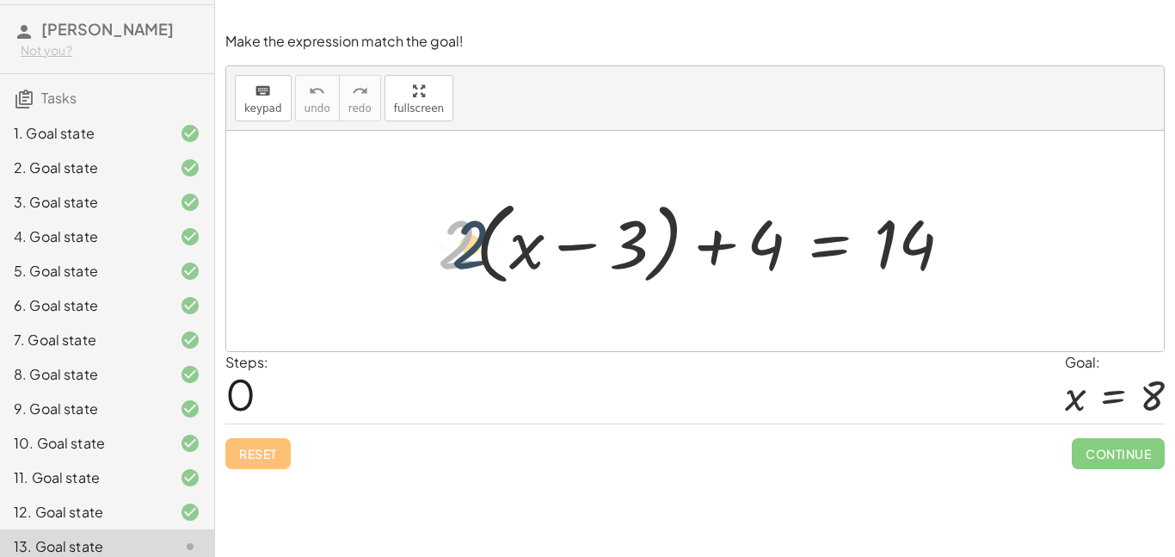
drag, startPoint x: 470, startPoint y: 236, endPoint x: 531, endPoint y: 243, distance: 61.5
click at [531, 243] on div at bounding box center [702, 241] width 546 height 99
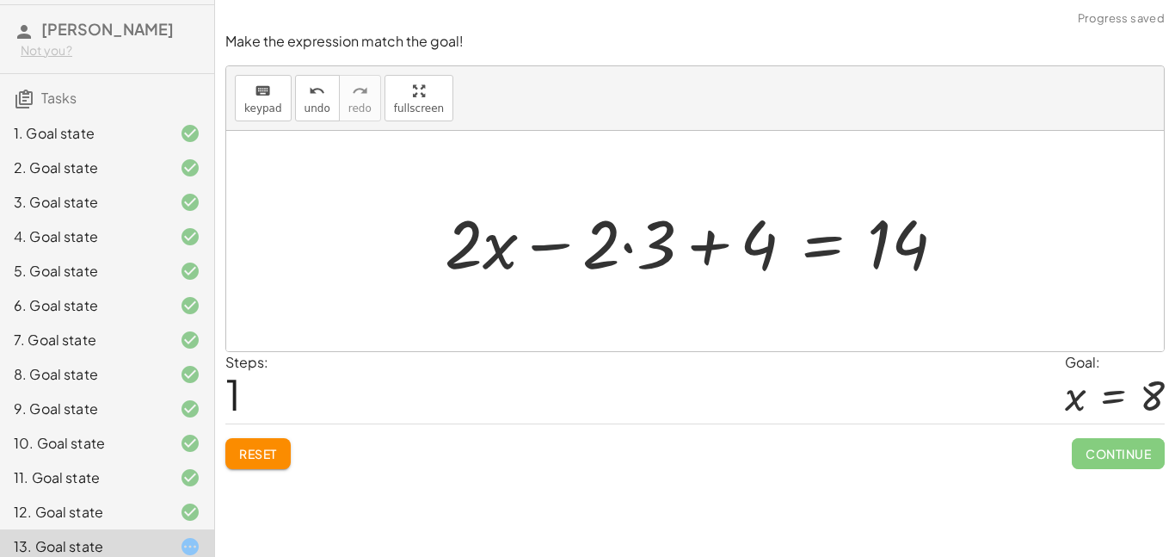
click at [581, 259] on div at bounding box center [702, 241] width 532 height 89
click at [612, 255] on div at bounding box center [702, 241] width 532 height 89
click at [623, 252] on div at bounding box center [702, 241] width 532 height 89
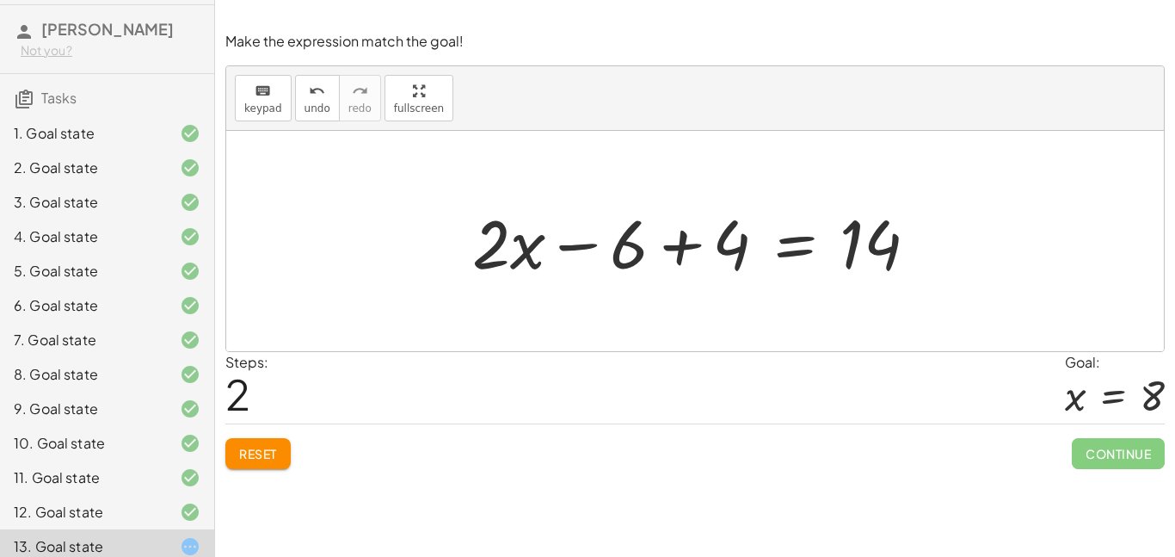
click at [669, 253] on div at bounding box center [702, 241] width 477 height 89
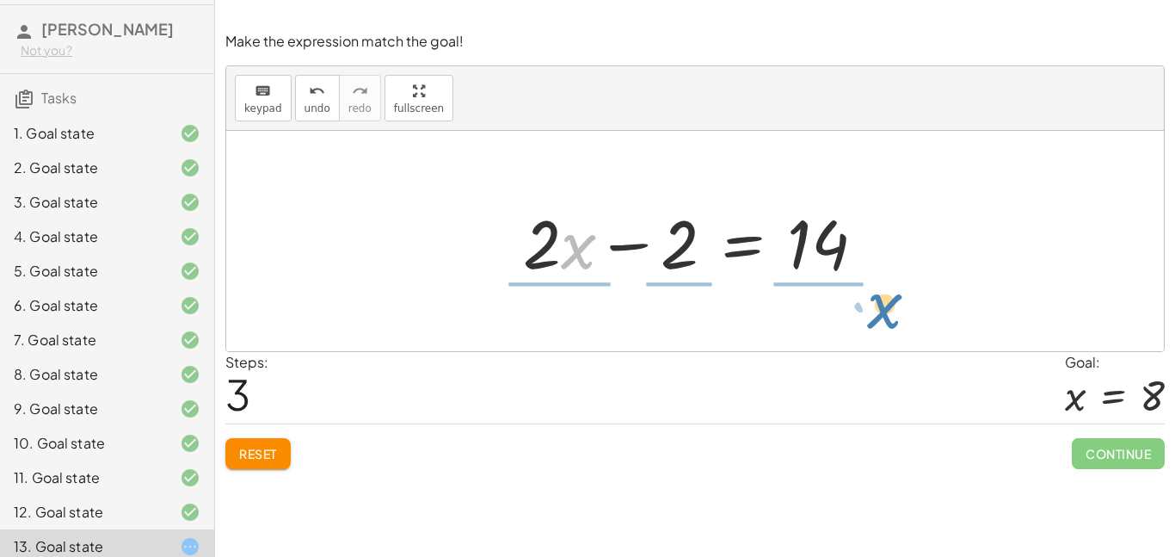
drag, startPoint x: 572, startPoint y: 241, endPoint x: 879, endPoint y: 300, distance: 312.0
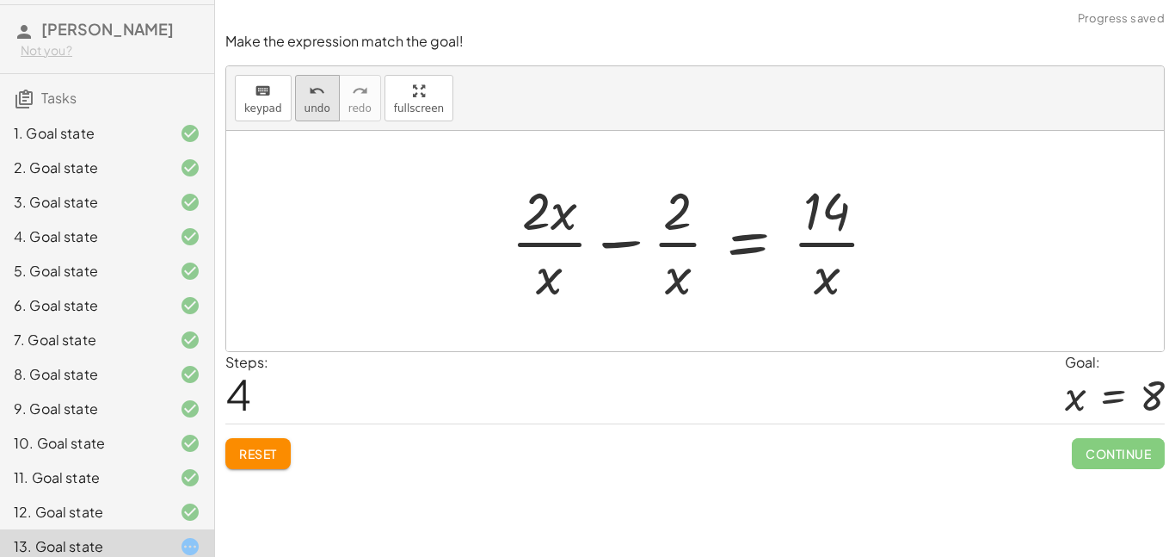
click at [316, 114] on span "undo" at bounding box center [318, 108] width 26 height 12
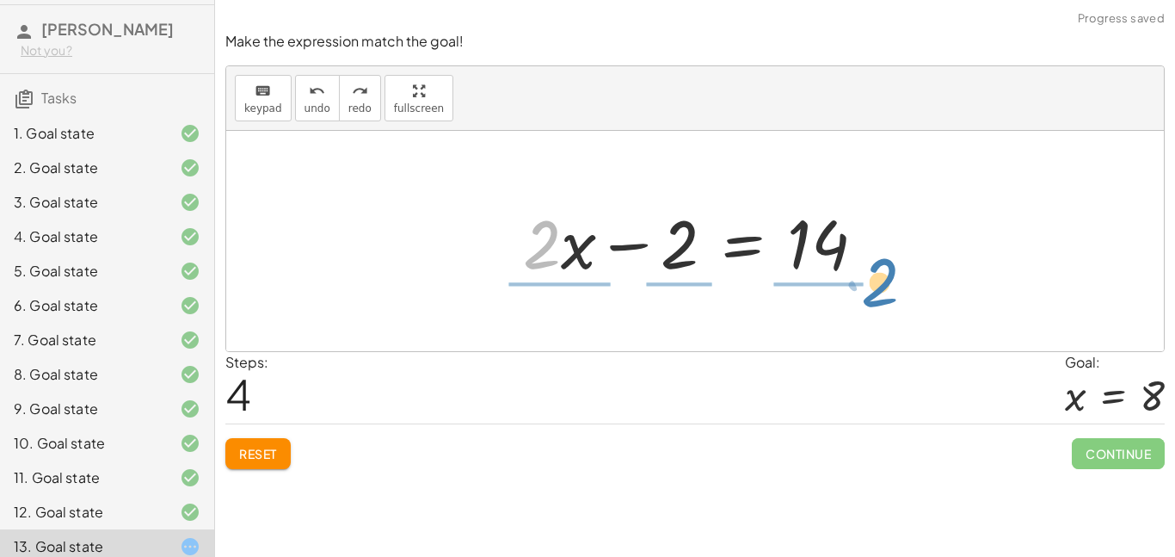
drag, startPoint x: 534, startPoint y: 256, endPoint x: 870, endPoint y: 296, distance: 338.0
click at [870, 296] on div "+ · 2 · ( + x − 3 ) + 4 = 14 + · 2 · x − · 2 · 3 + 4 = 14 + · 2 · x − 6 + 4 = 1…" at bounding box center [695, 241] width 938 height 220
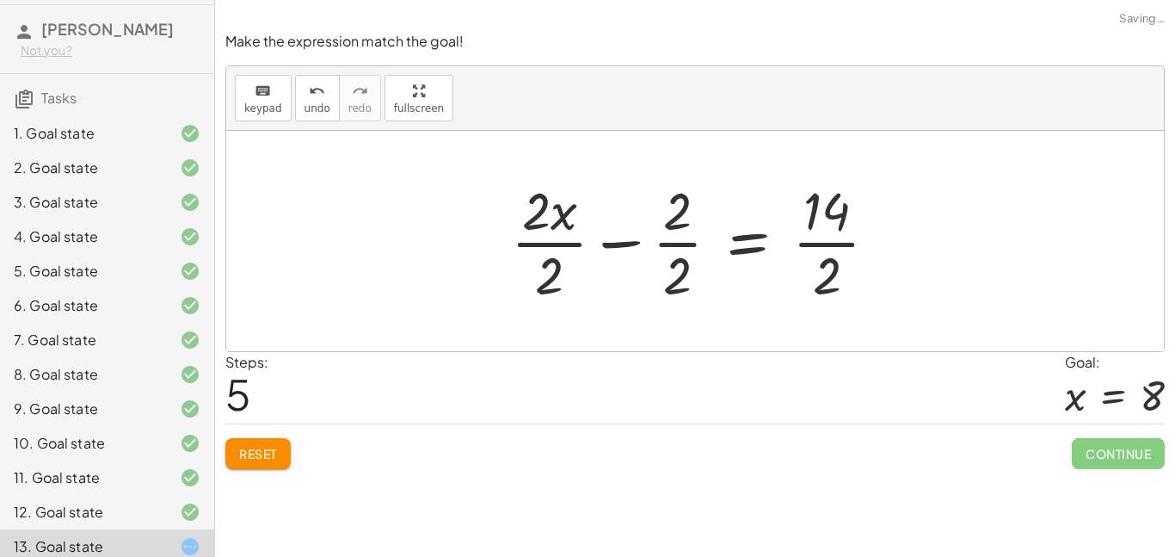
click at [813, 225] on div at bounding box center [701, 241] width 398 height 133
click at [817, 246] on div at bounding box center [701, 241] width 398 height 133
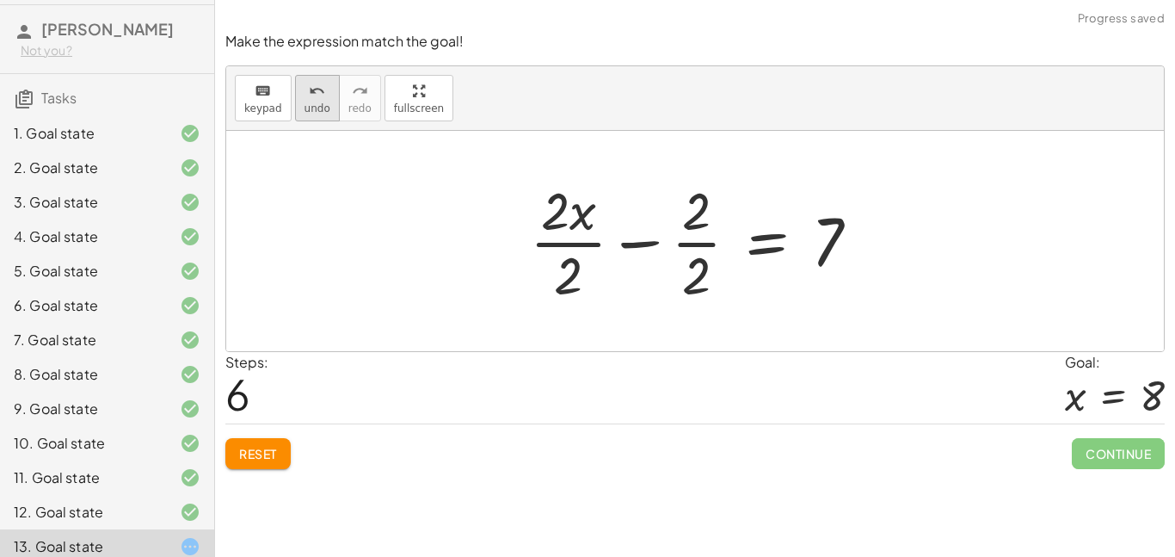
click at [298, 87] on button "undo undo" at bounding box center [317, 98] width 45 height 46
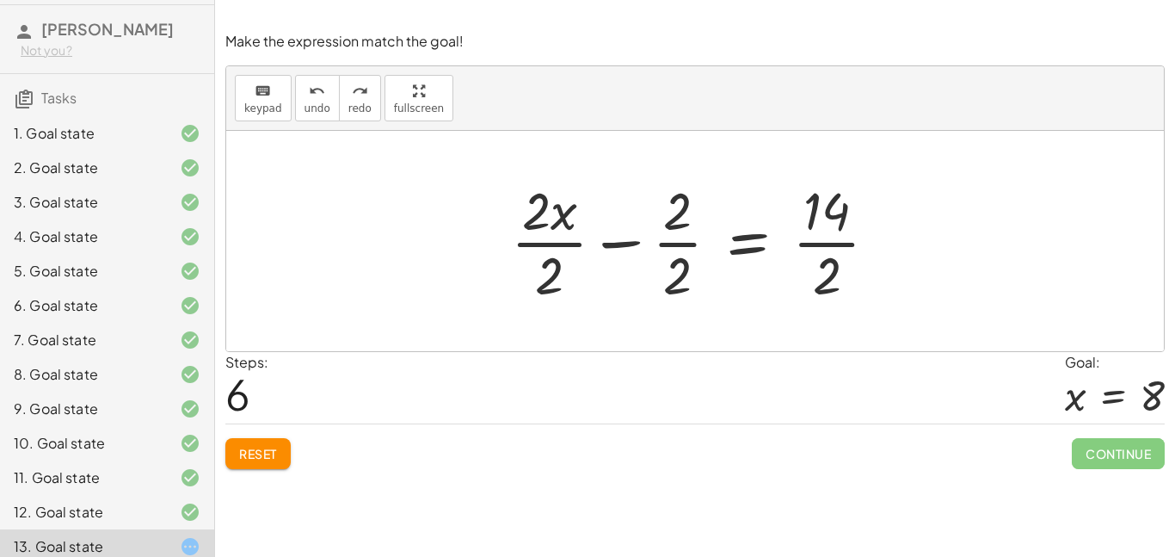
click at [250, 449] on span "Reset" at bounding box center [258, 453] width 38 height 15
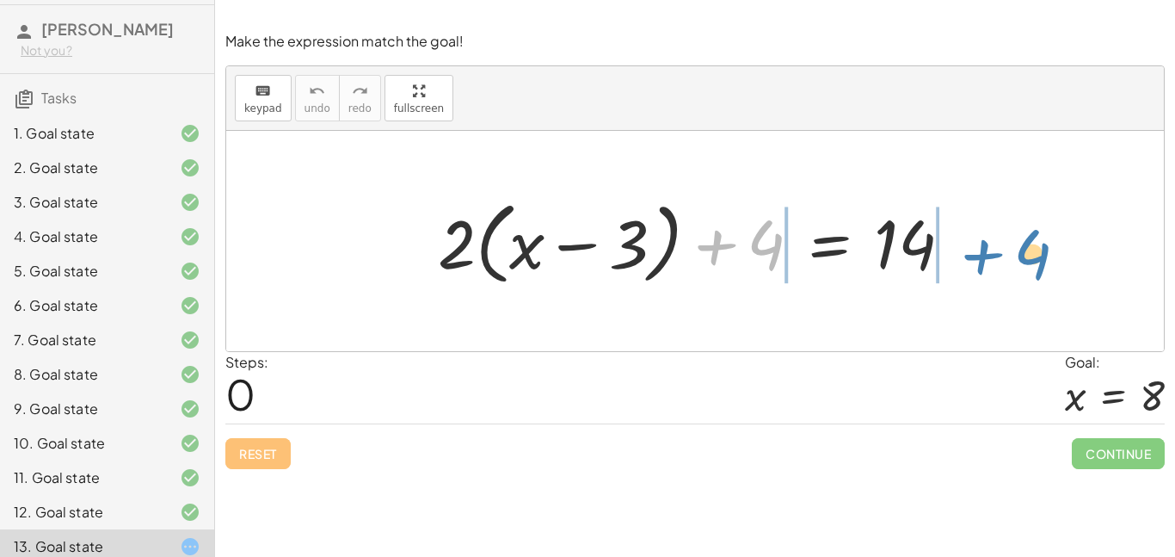
drag, startPoint x: 761, startPoint y: 249, endPoint x: 1027, endPoint y: 258, distance: 265.2
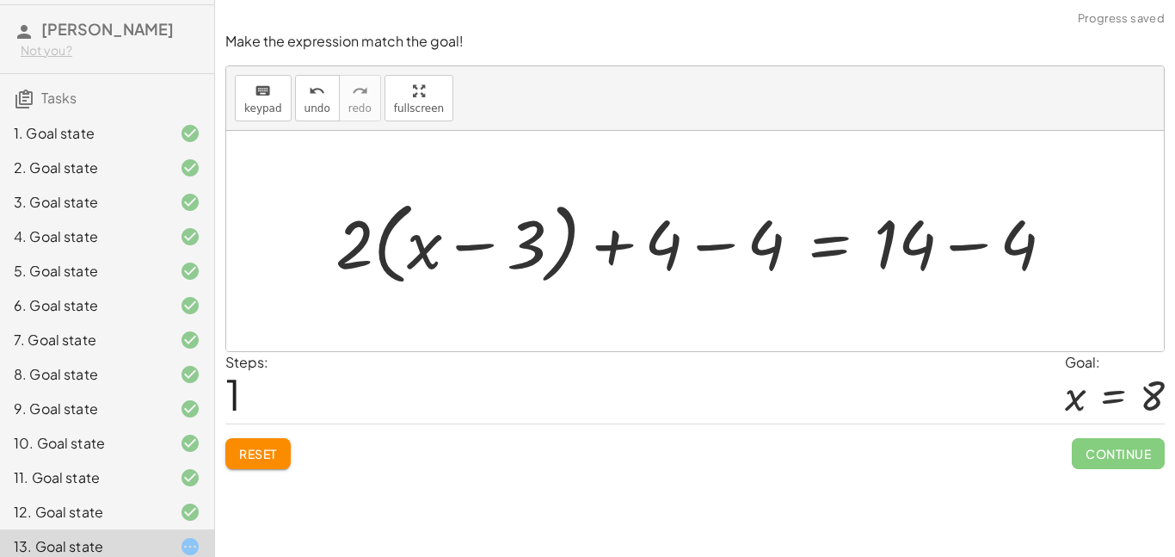
click at [954, 239] on div at bounding box center [701, 241] width 749 height 99
click at [424, 256] on div at bounding box center [649, 241] width 644 height 99
click at [489, 240] on div at bounding box center [649, 241] width 644 height 99
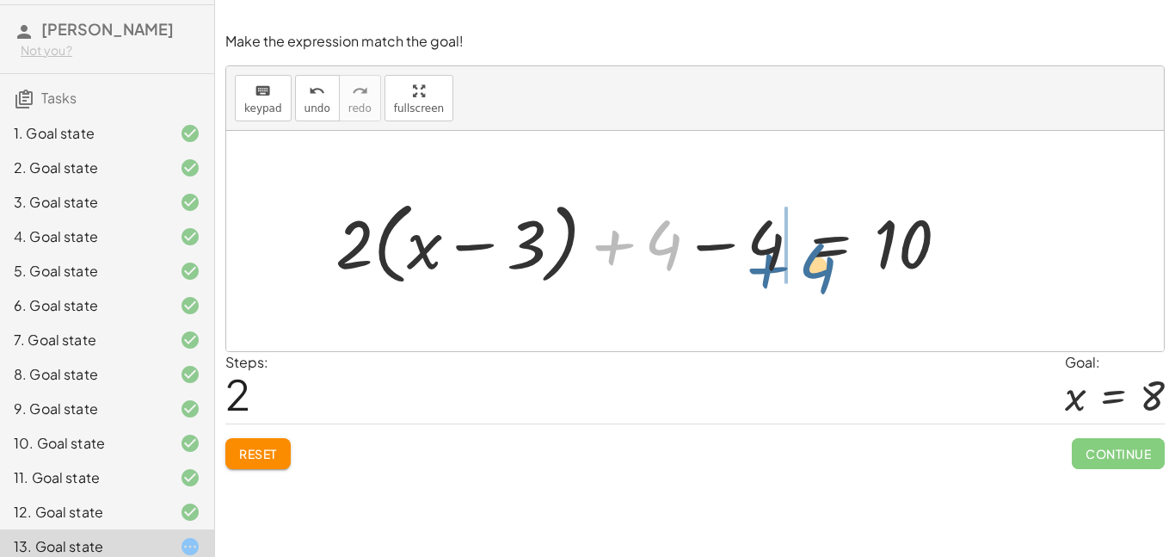
drag, startPoint x: 655, startPoint y: 244, endPoint x: 814, endPoint y: 266, distance: 160.6
click at [814, 266] on div at bounding box center [649, 241] width 644 height 99
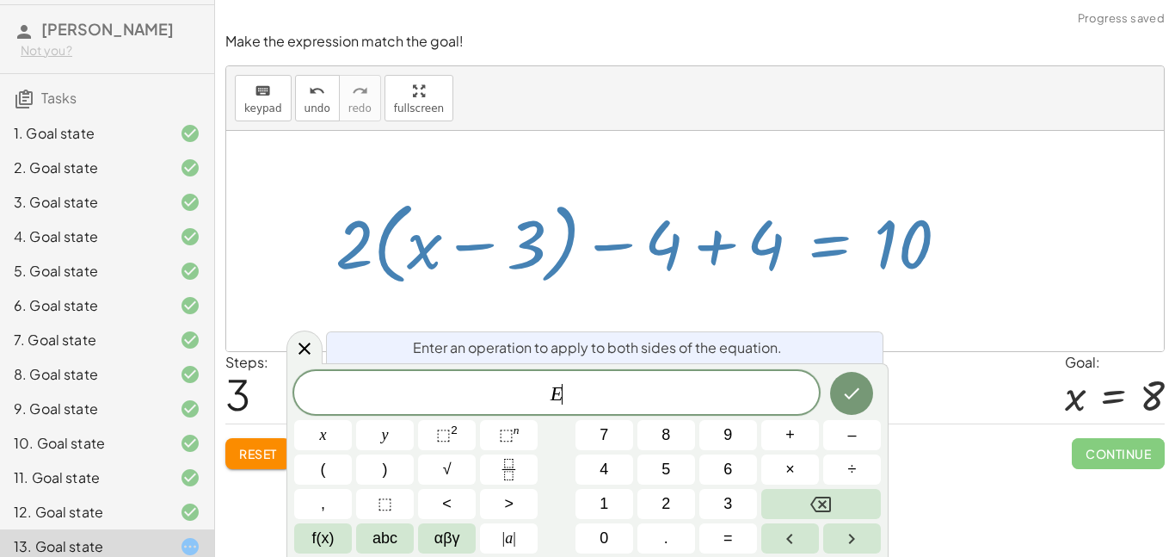
click at [713, 250] on div at bounding box center [649, 241] width 644 height 99
click at [310, 348] on icon at bounding box center [304, 348] width 21 height 21
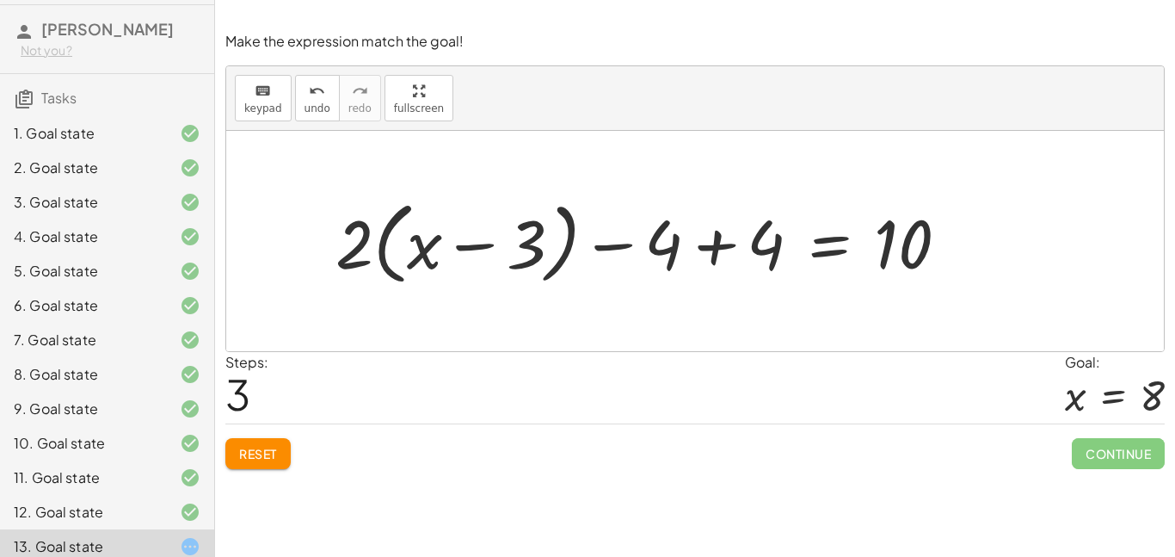
click at [702, 263] on div at bounding box center [649, 241] width 644 height 99
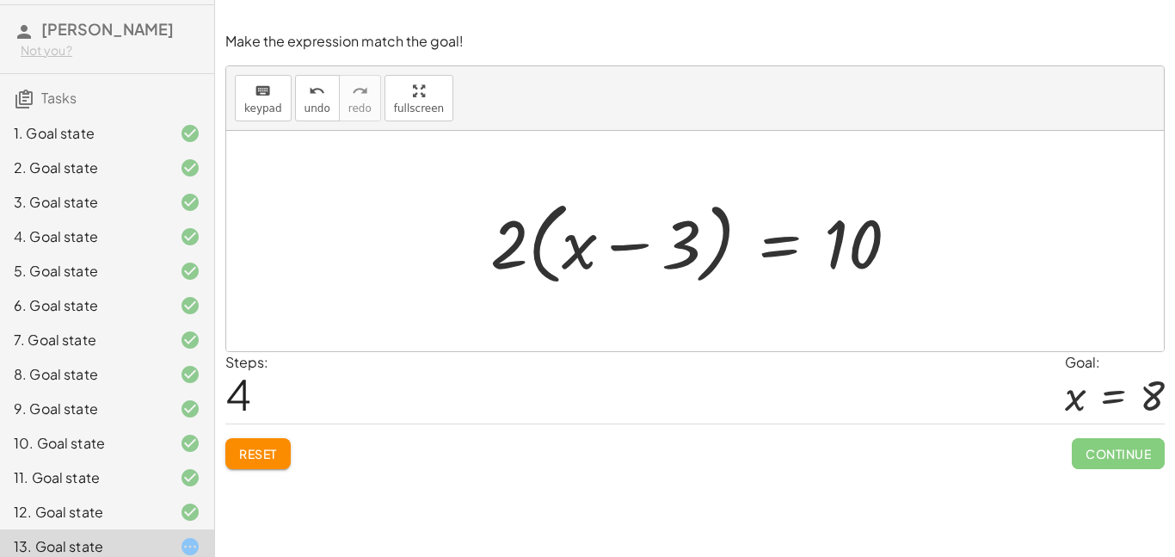
click at [515, 258] on div at bounding box center [702, 241] width 440 height 99
click at [538, 257] on div at bounding box center [702, 241] width 440 height 99
click at [669, 234] on div at bounding box center [702, 241] width 440 height 99
click at [681, 237] on div at bounding box center [702, 241] width 440 height 99
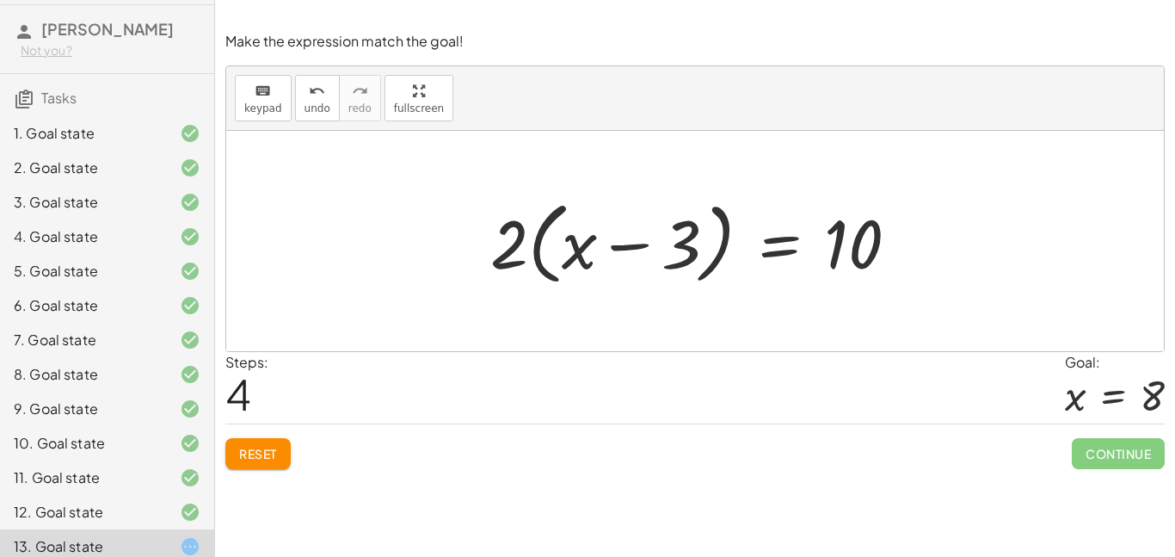
click at [681, 237] on div at bounding box center [702, 241] width 440 height 99
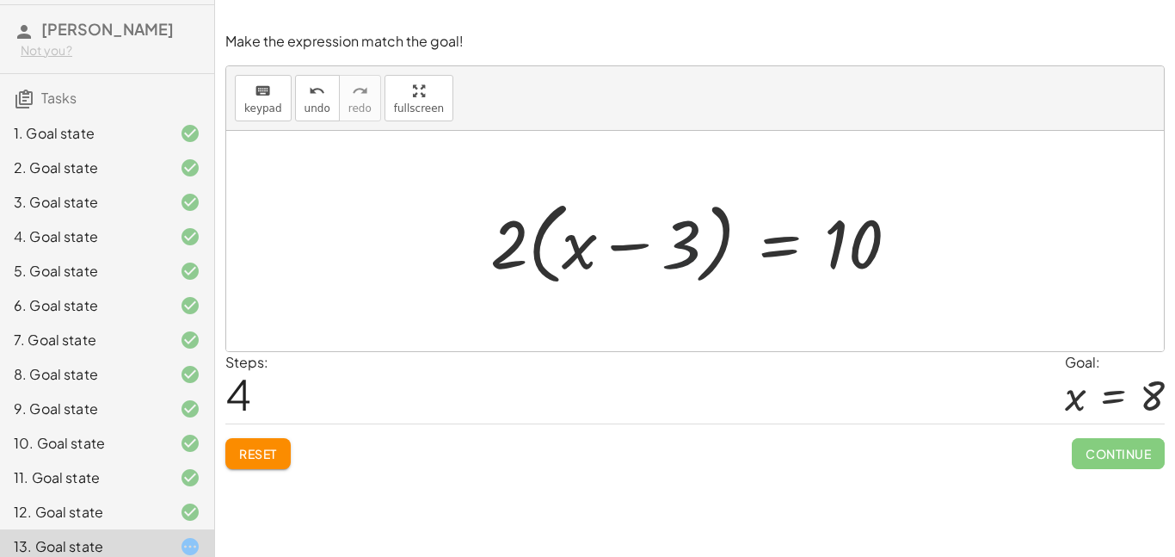
click at [681, 237] on div at bounding box center [702, 241] width 440 height 99
drag, startPoint x: 515, startPoint y: 245, endPoint x: 705, endPoint y: 233, distance: 190.5
click at [705, 233] on div at bounding box center [702, 241] width 440 height 99
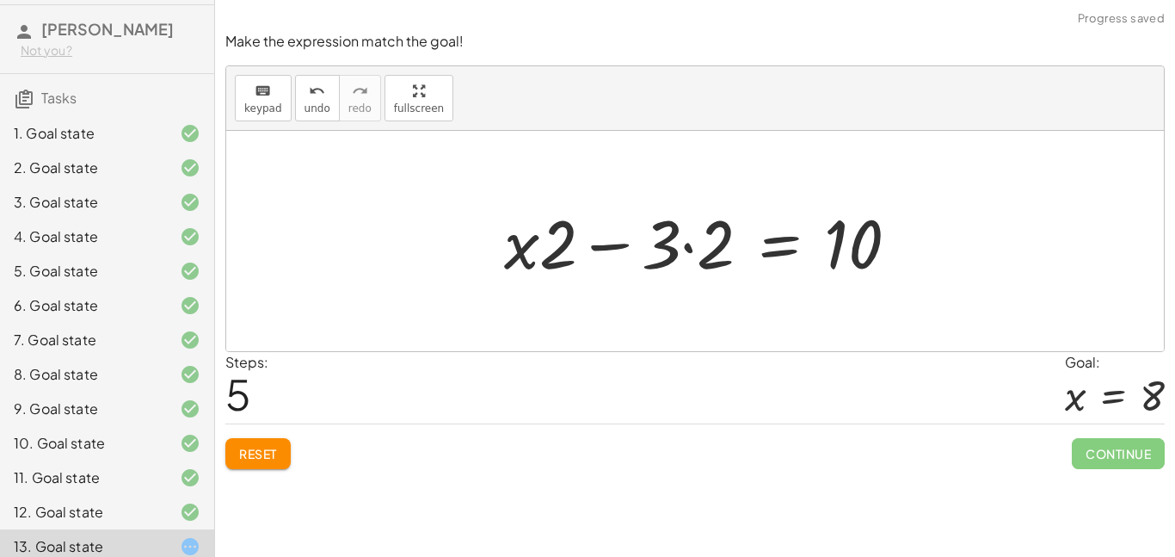
click at [694, 245] on div at bounding box center [709, 241] width 426 height 89
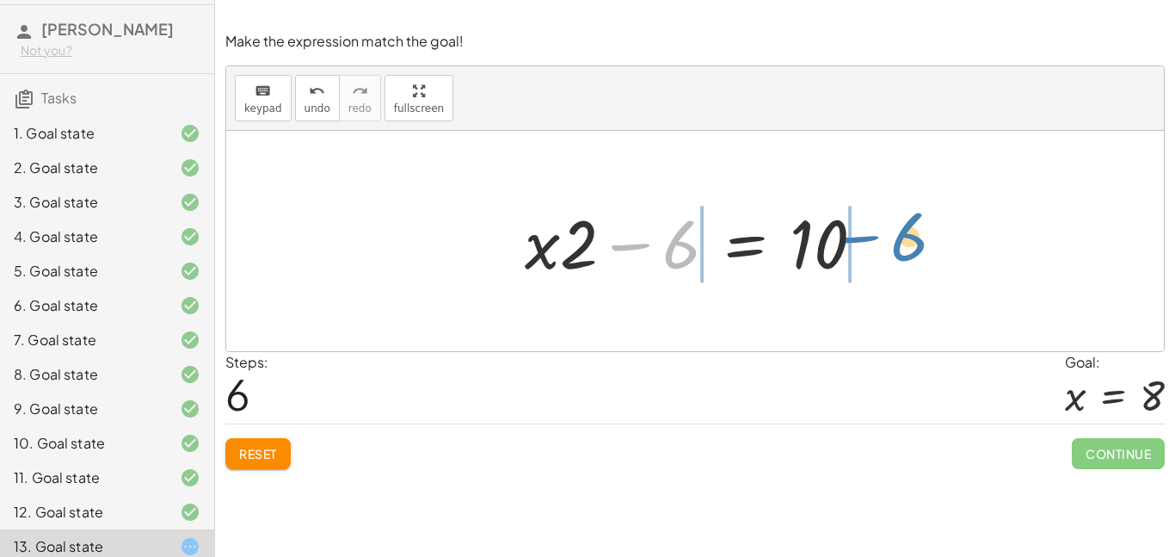
drag, startPoint x: 677, startPoint y: 251, endPoint x: 904, endPoint y: 244, distance: 227.3
click at [904, 244] on div at bounding box center [702, 241] width 576 height 89
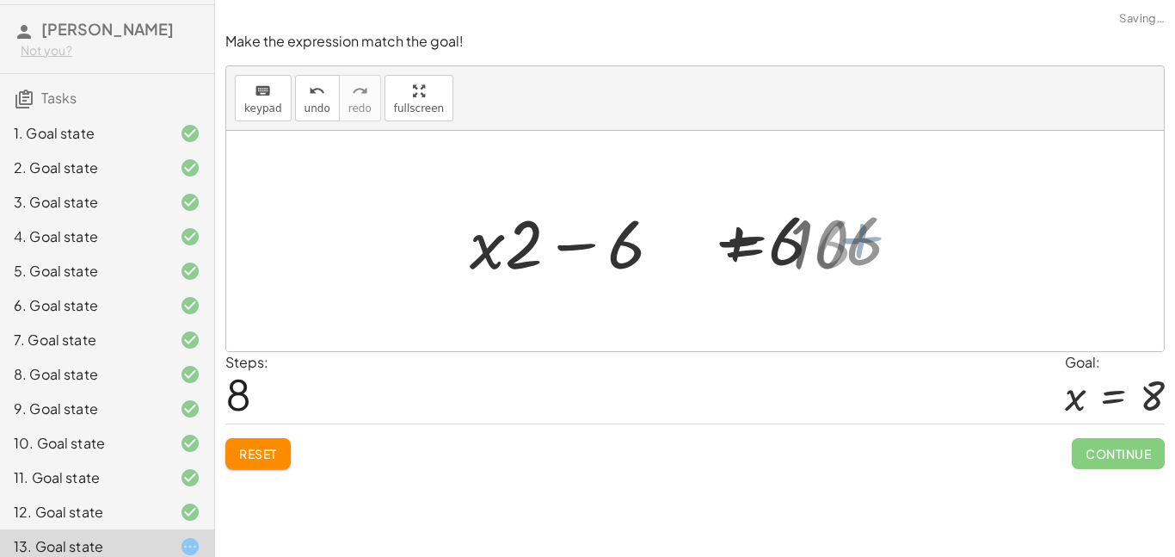
click at [904, 244] on div at bounding box center [695, 241] width 938 height 220
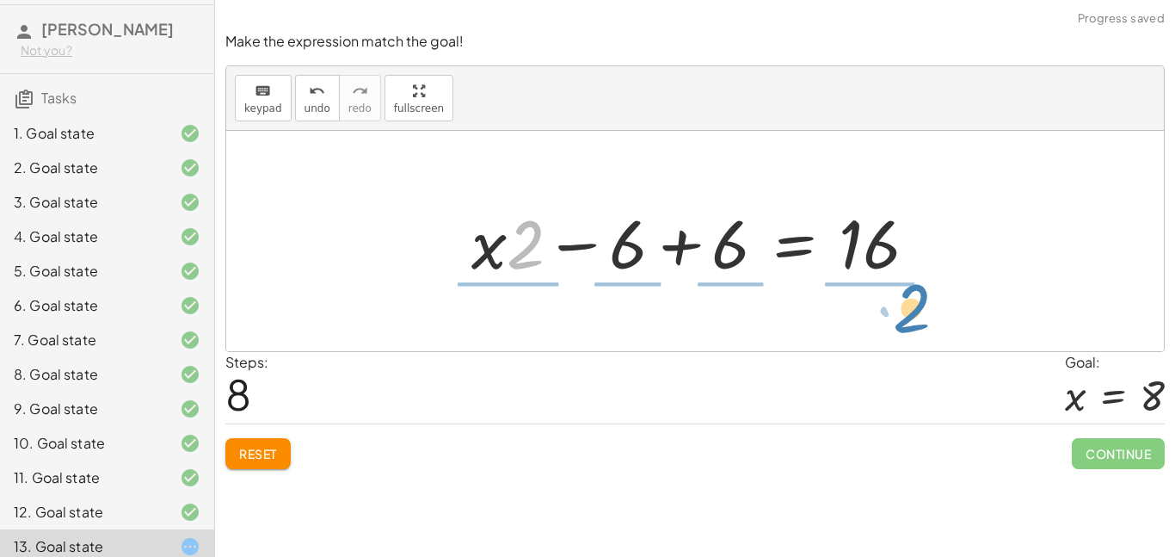
drag, startPoint x: 518, startPoint y: 257, endPoint x: 903, endPoint y: 322, distance: 390.8
click at [903, 322] on div "+ · 2 · ( + x − 3 ) + 4 = 14 + · 2 · ( + x − 3 ) + 4 − 4 = + 14 − 4 + · 2 · ( +…" at bounding box center [695, 241] width 938 height 220
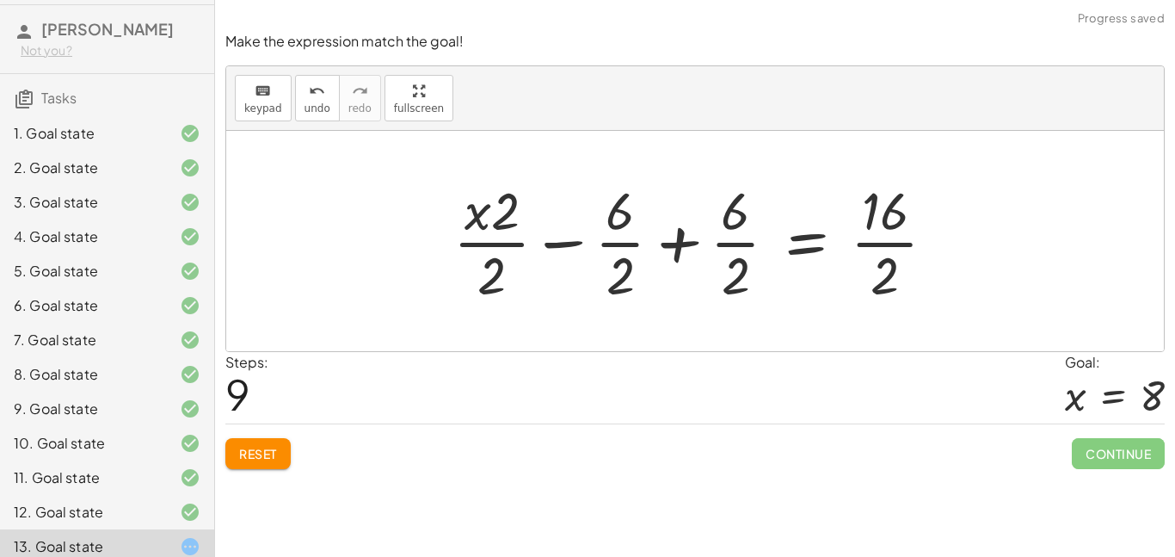
click at [882, 252] on div at bounding box center [702, 241] width 514 height 133
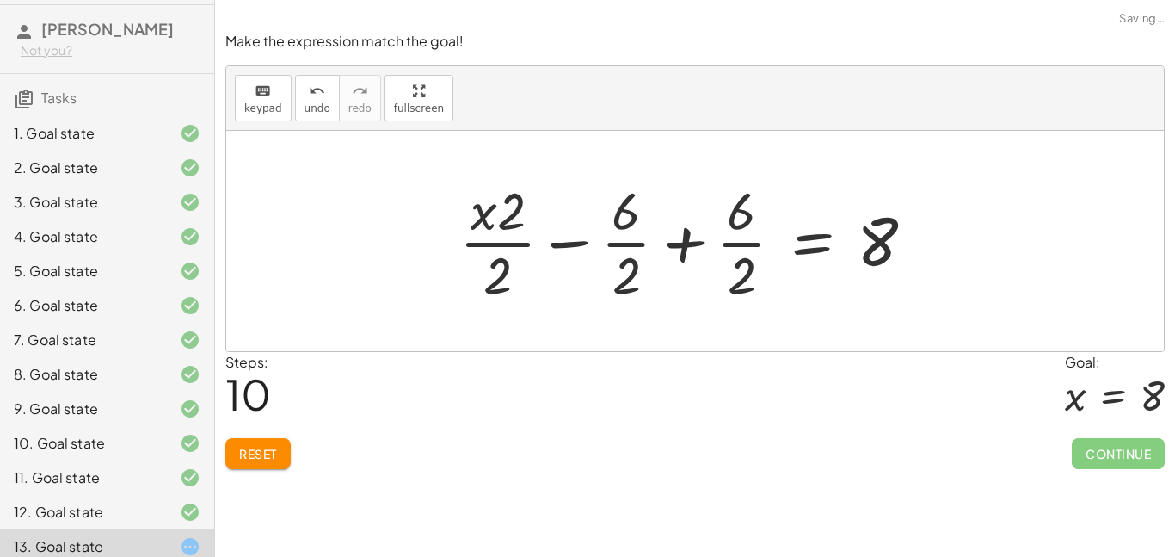
click at [743, 248] on div at bounding box center [694, 241] width 486 height 133
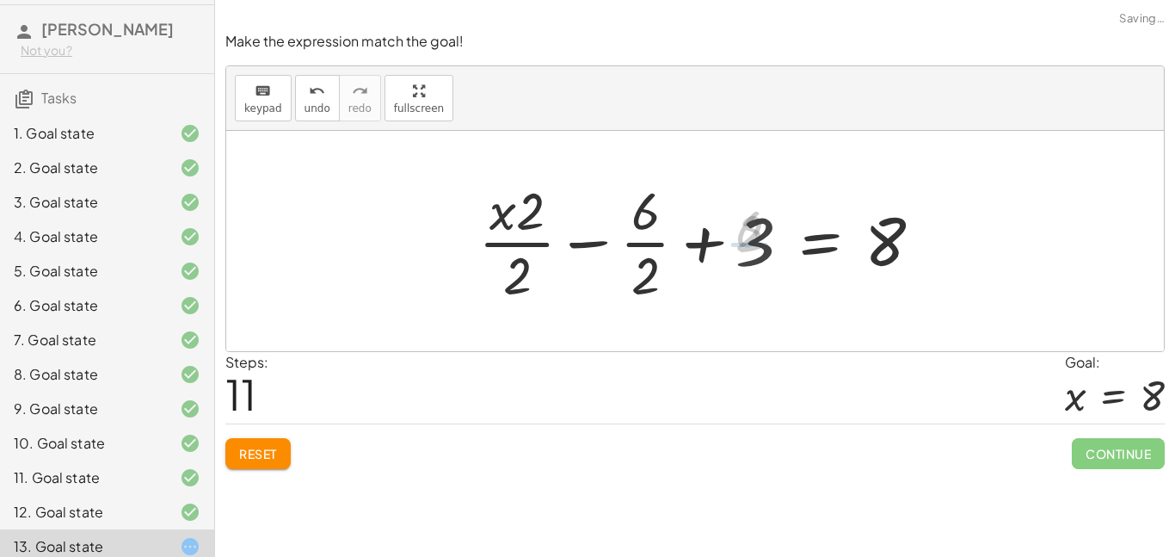
click at [645, 249] on div at bounding box center [708, 241] width 474 height 133
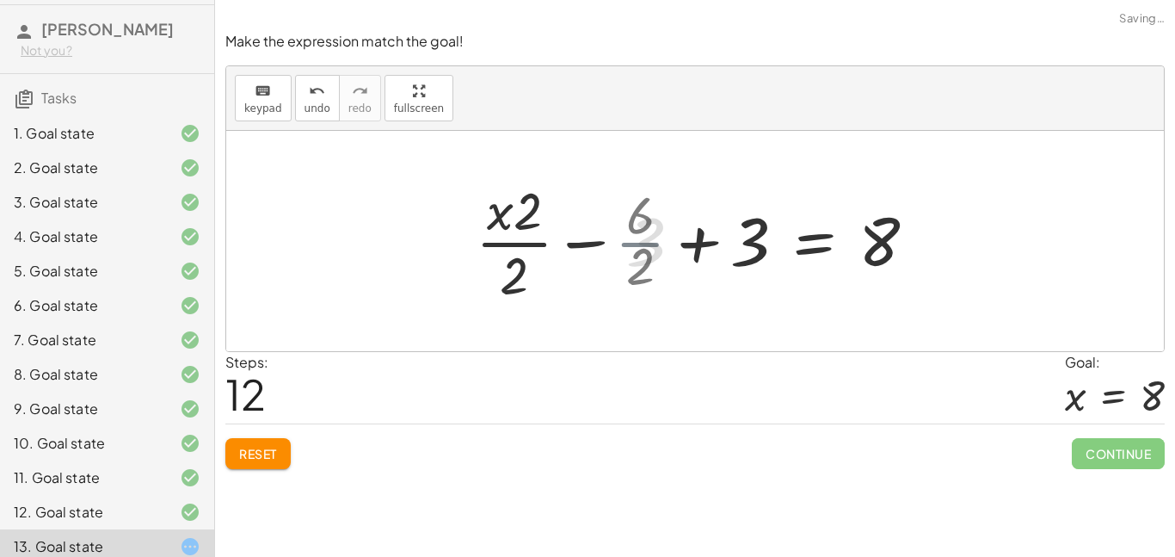
click at [641, 246] on div at bounding box center [708, 241] width 462 height 133
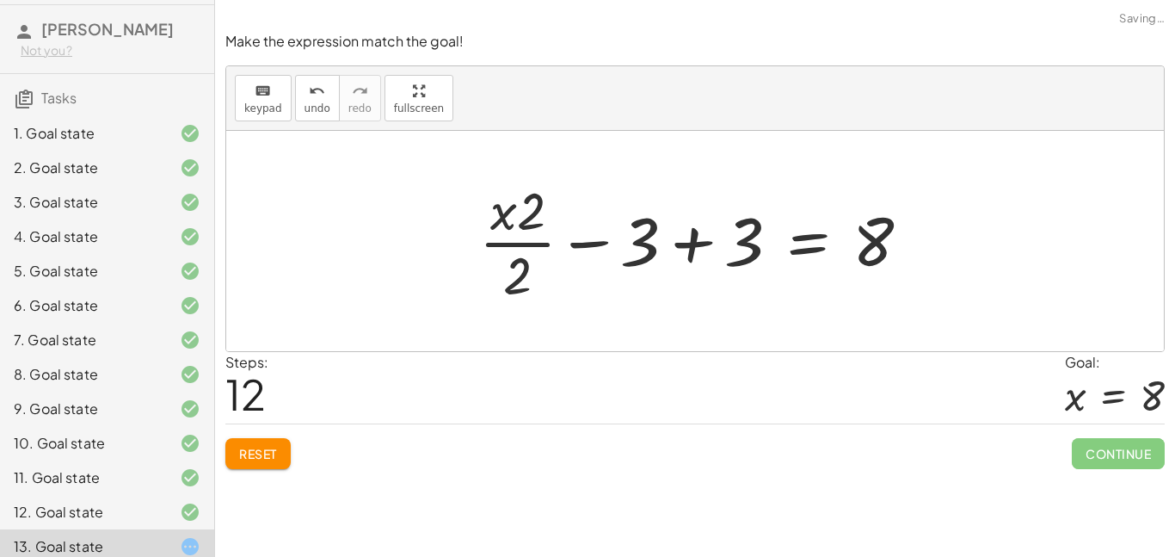
click at [521, 250] on div at bounding box center [702, 241] width 462 height 133
drag, startPoint x: 500, startPoint y: 213, endPoint x: 566, endPoint y: 217, distance: 66.3
click at [566, 217] on div at bounding box center [702, 241] width 462 height 133
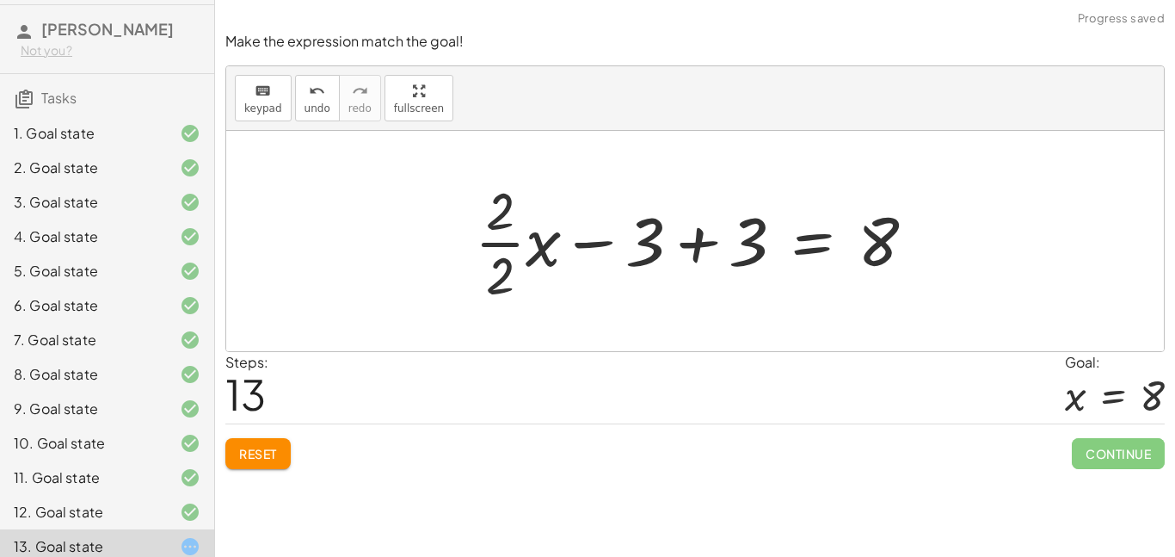
click at [493, 243] on div at bounding box center [702, 241] width 472 height 133
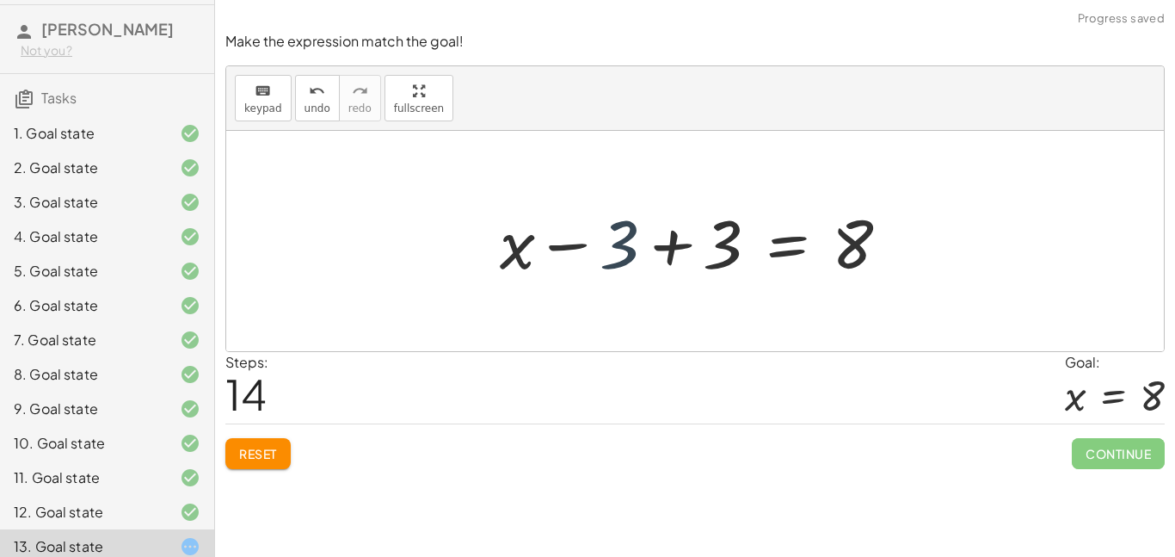
click at [631, 260] on div at bounding box center [701, 241] width 421 height 89
drag, startPoint x: 631, startPoint y: 260, endPoint x: 763, endPoint y: 256, distance: 132.6
click at [763, 256] on div at bounding box center [701, 241] width 421 height 89
click at [674, 243] on div at bounding box center [701, 241] width 421 height 89
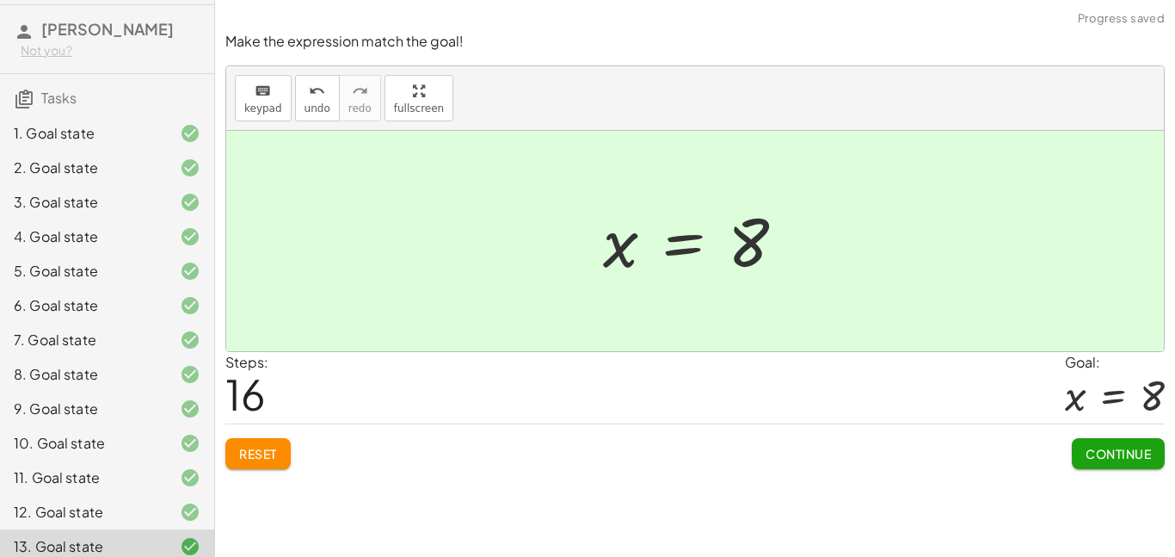
click at [1130, 459] on span "Continue" at bounding box center [1118, 453] width 65 height 15
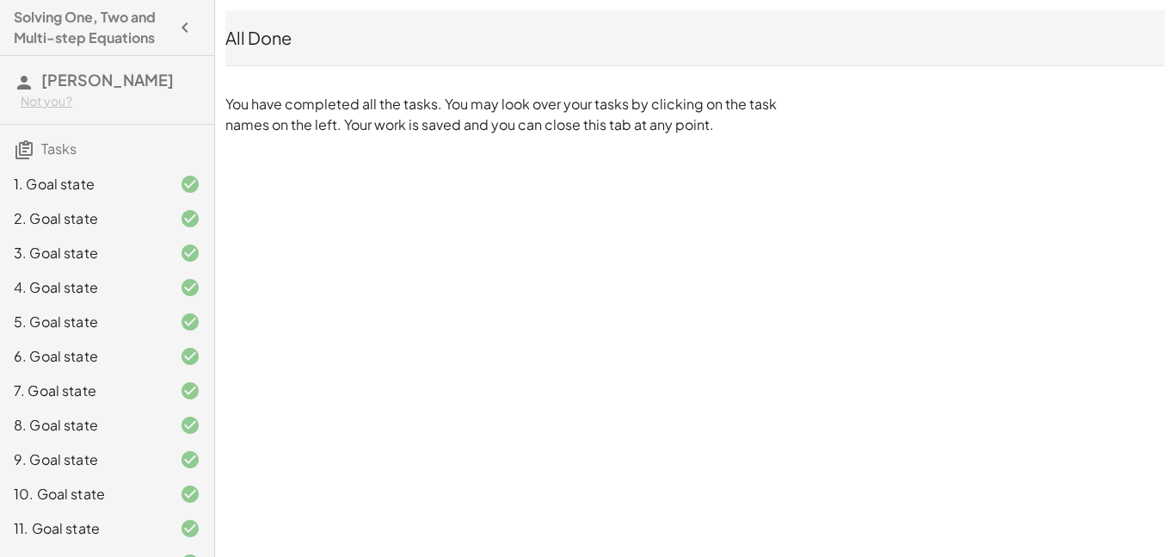
click at [83, 50] on div "Solving One, Two and Multi-step Equations [PERSON_NAME] Not you? Tasks 1. Goal …" at bounding box center [107, 278] width 214 height 557
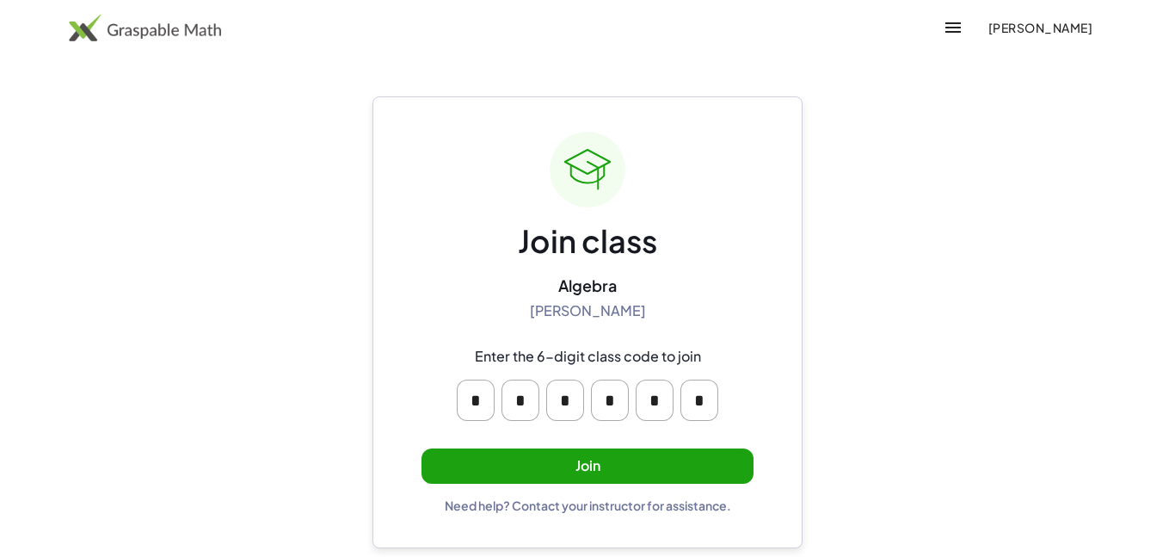
click at [572, 453] on button "Join" at bounding box center [588, 465] width 332 height 35
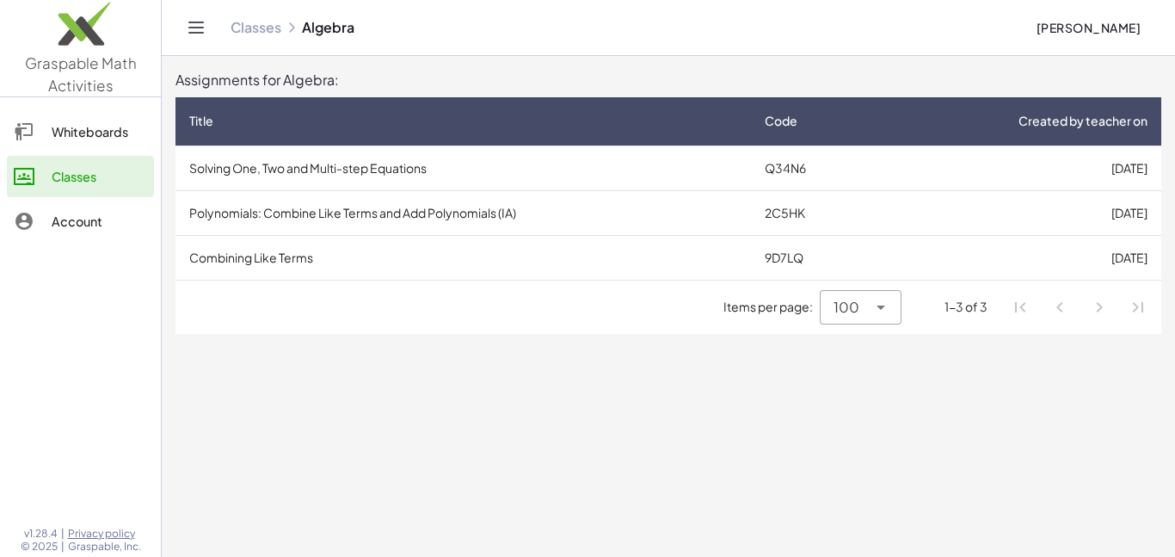
click at [446, 269] on td "Combining Like Terms" at bounding box center [464, 257] width 576 height 45
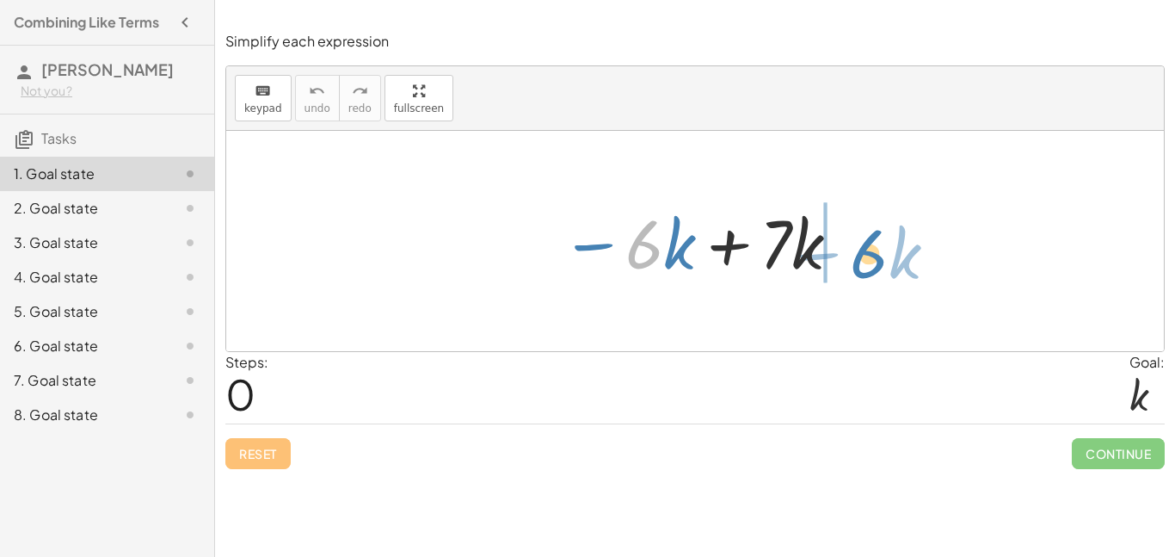
drag, startPoint x: 644, startPoint y: 259, endPoint x: 873, endPoint y: 268, distance: 229.9
click at [873, 268] on div "· 6 − · k − · 6 · k + · 7 · k" at bounding box center [695, 241] width 938 height 220
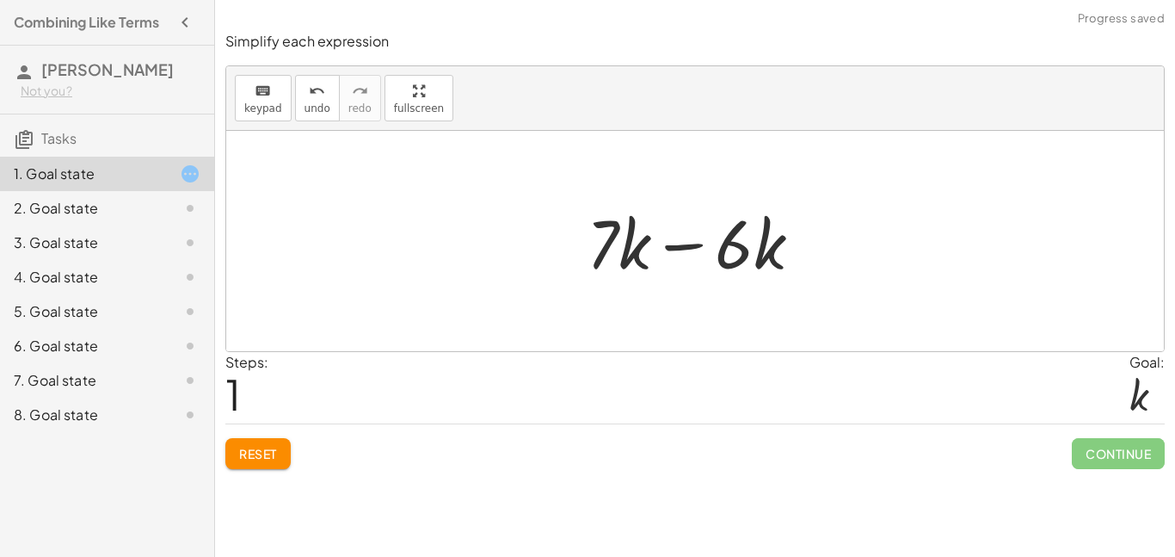
click at [648, 202] on div at bounding box center [701, 241] width 246 height 89
click at [672, 252] on div at bounding box center [701, 241] width 246 height 89
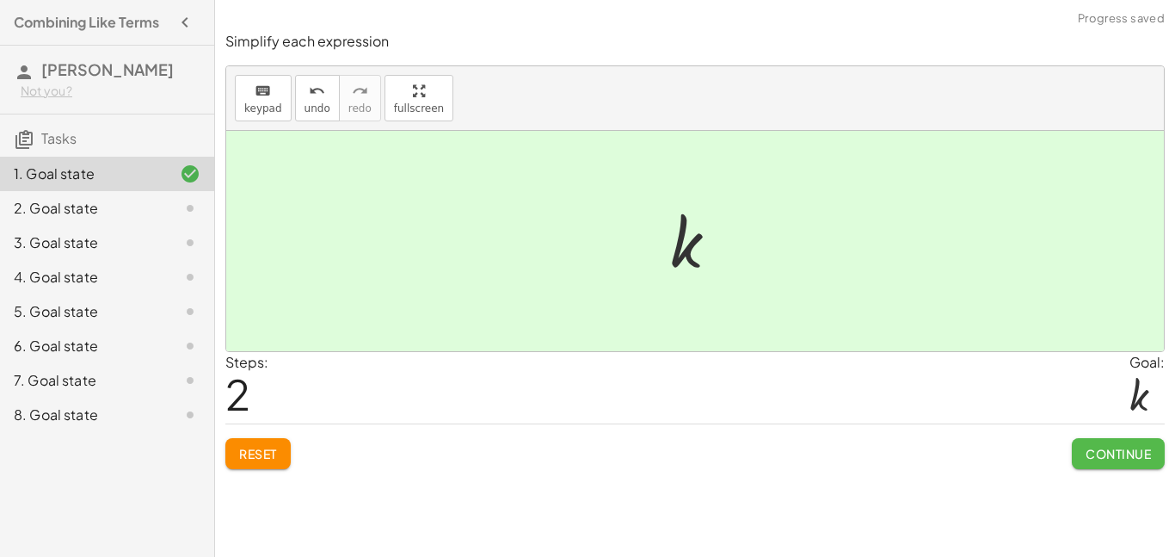
click at [1100, 465] on button "Continue" at bounding box center [1118, 453] width 93 height 31
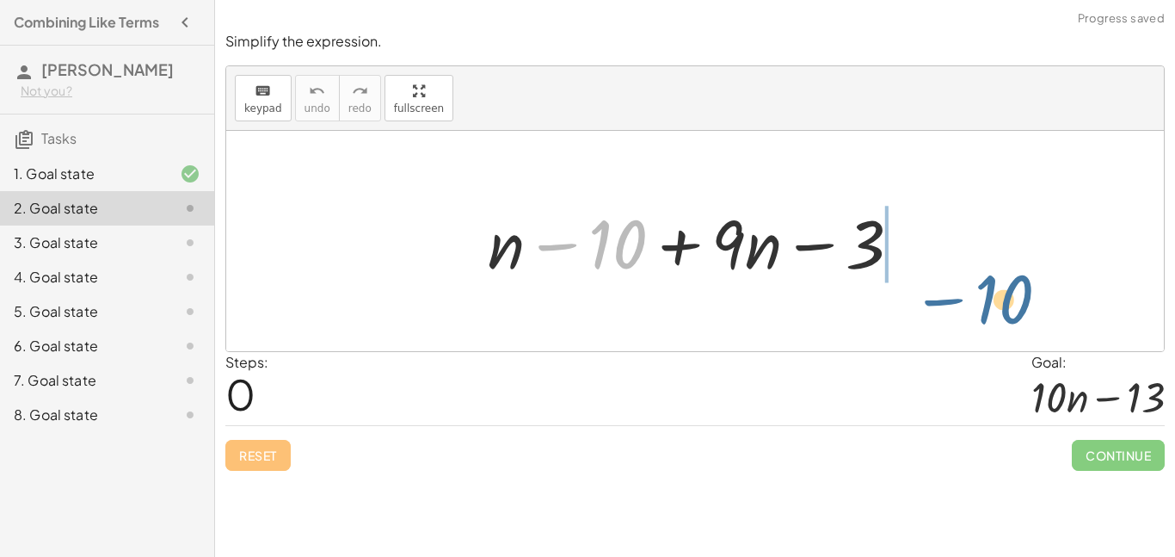
drag, startPoint x: 557, startPoint y: 245, endPoint x: 942, endPoint y: 293, distance: 388.4
click at [942, 293] on div "− 10 + n − 10 + · 9 · n − 3" at bounding box center [695, 241] width 938 height 220
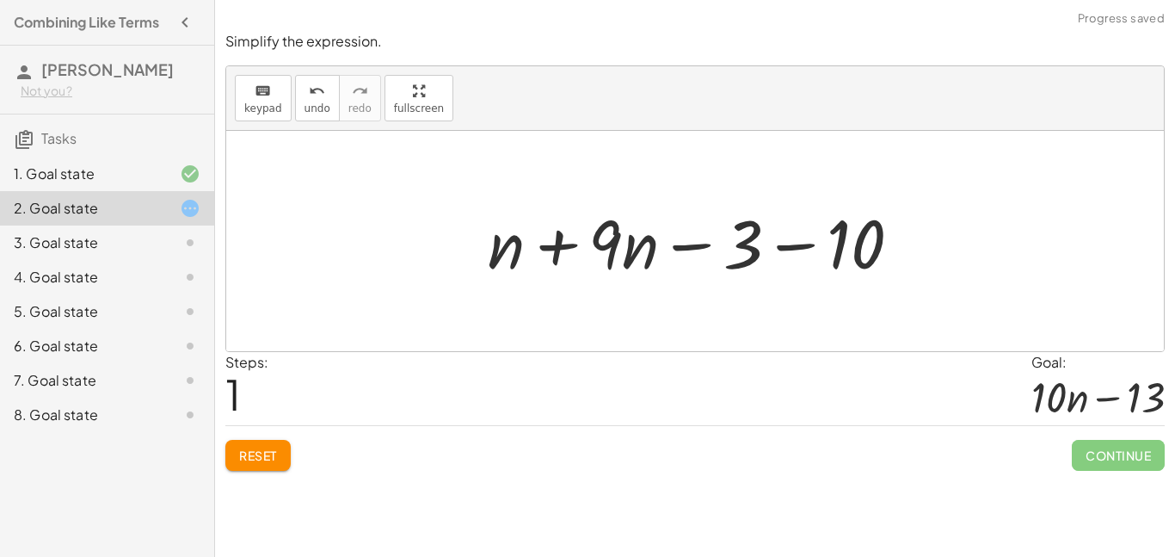
click at [821, 268] on div at bounding box center [701, 241] width 445 height 89
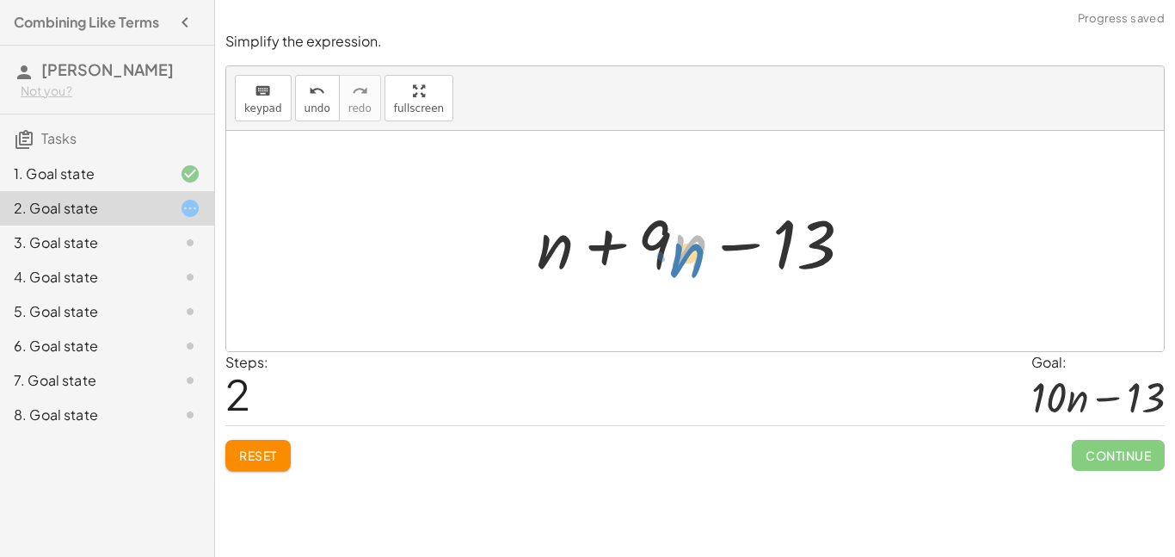
drag, startPoint x: 674, startPoint y: 251, endPoint x: 672, endPoint y: 260, distance: 8.8
click at [672, 260] on div at bounding box center [701, 241] width 346 height 89
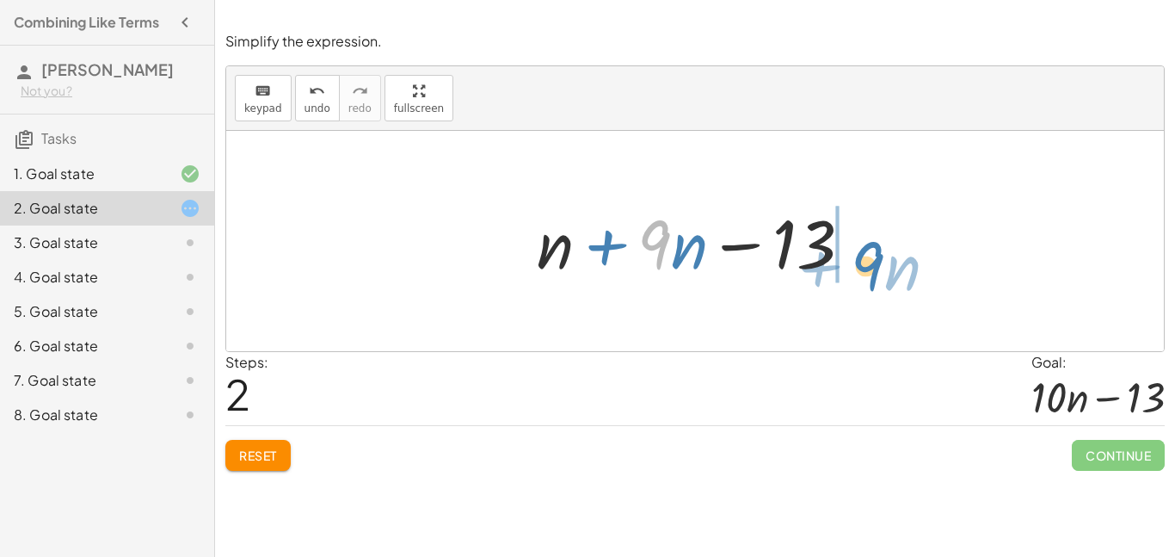
drag, startPoint x: 638, startPoint y: 238, endPoint x: 872, endPoint y: 257, distance: 233.9
click at [872, 257] on div at bounding box center [701, 241] width 346 height 89
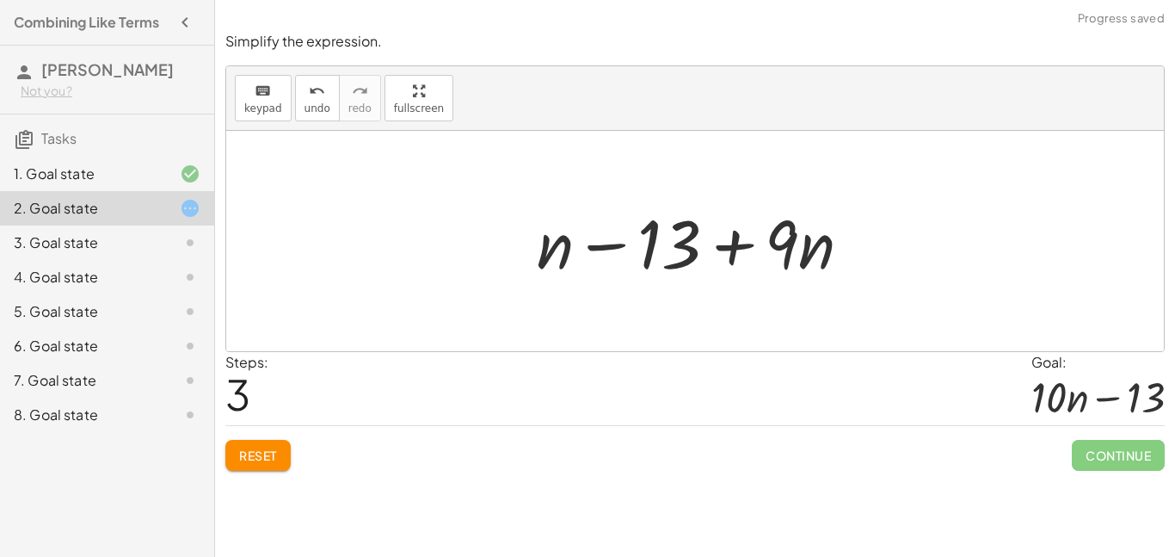
click at [786, 245] on div at bounding box center [701, 241] width 346 height 89
click at [736, 245] on div at bounding box center [701, 241] width 346 height 89
click at [237, 459] on button "Reset" at bounding box center [257, 455] width 65 height 31
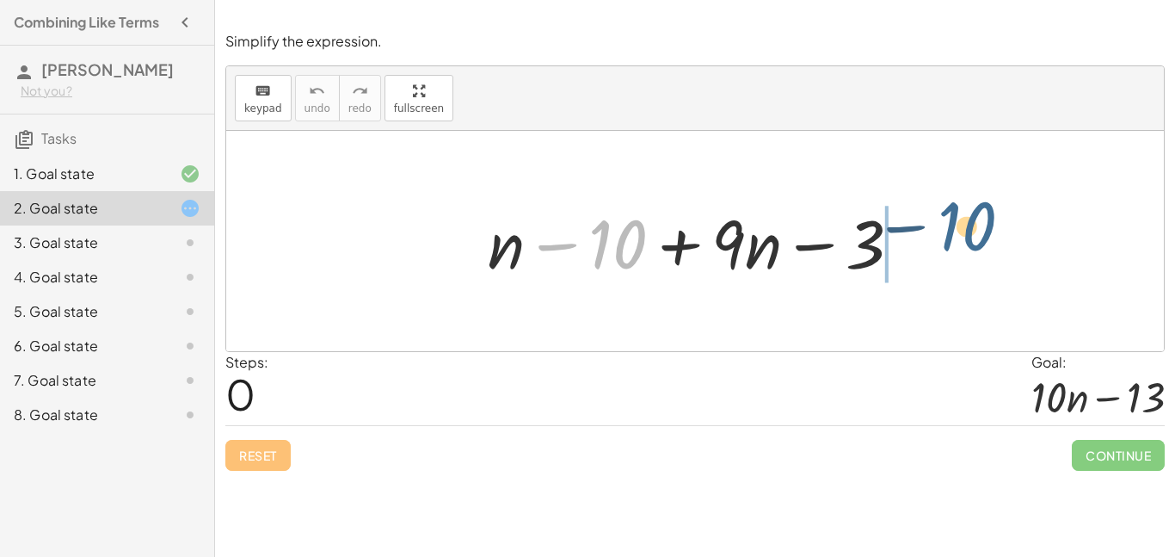
drag, startPoint x: 608, startPoint y: 248, endPoint x: 984, endPoint y: 225, distance: 376.7
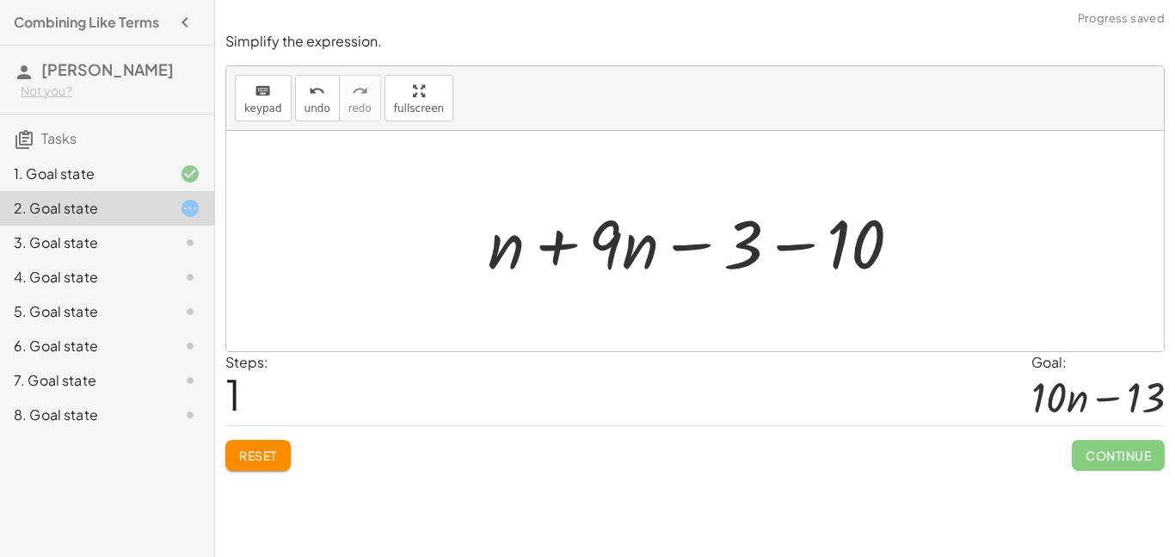
click at [780, 246] on div at bounding box center [701, 241] width 445 height 89
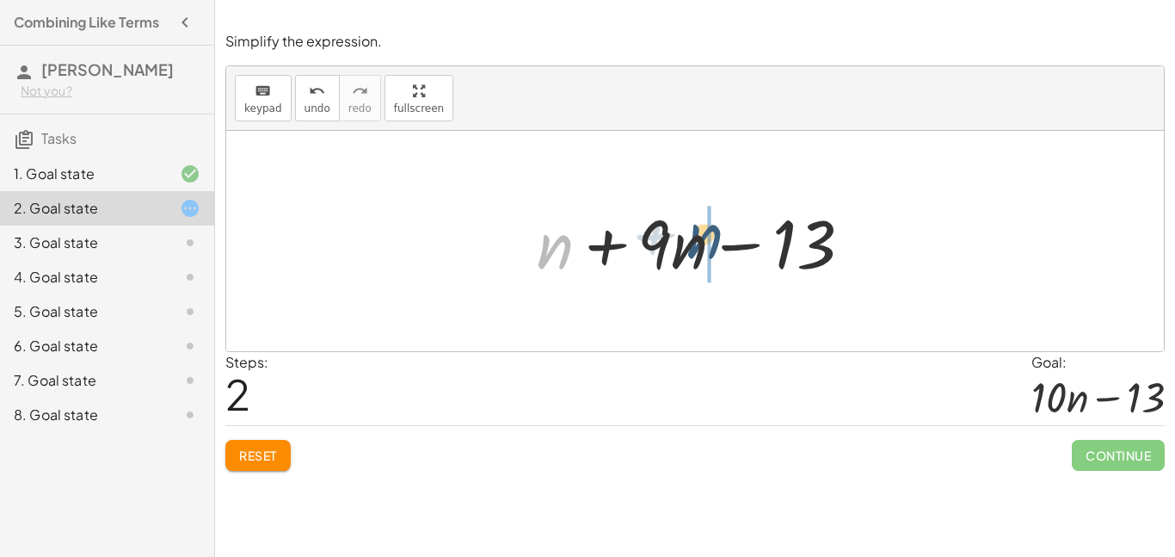
drag, startPoint x: 546, startPoint y: 244, endPoint x: 706, endPoint y: 237, distance: 161.1
click at [706, 237] on div at bounding box center [701, 241] width 346 height 89
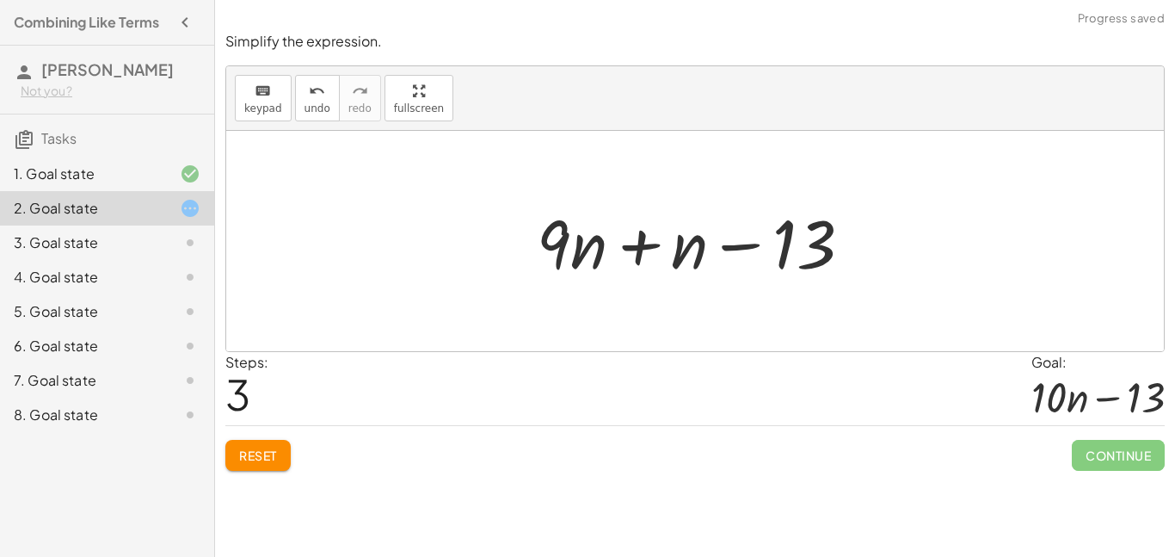
click at [637, 241] on div at bounding box center [701, 241] width 346 height 89
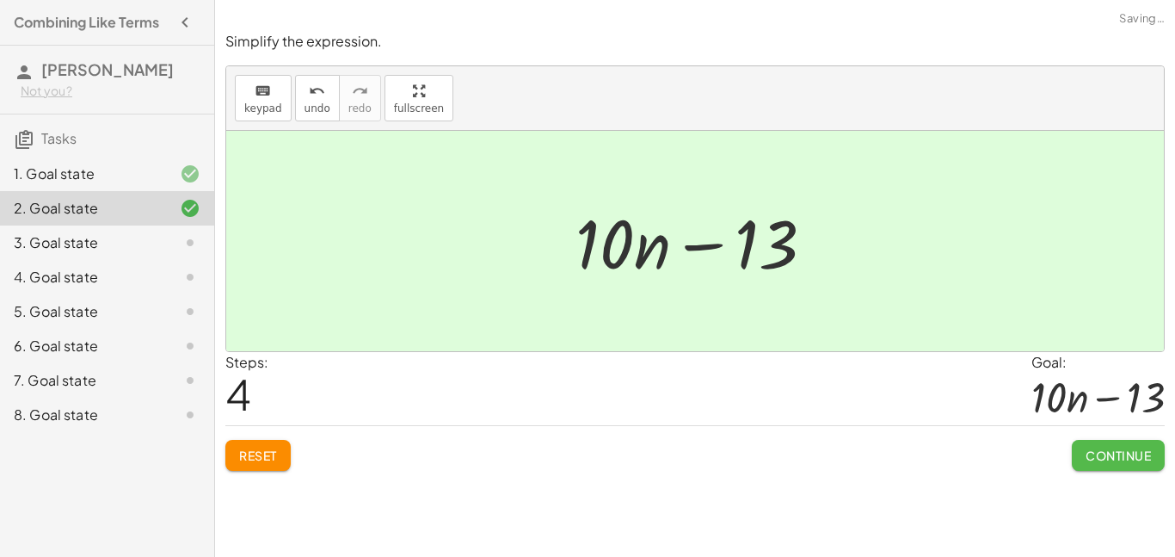
click at [1100, 466] on button "Continue" at bounding box center [1118, 455] width 93 height 31
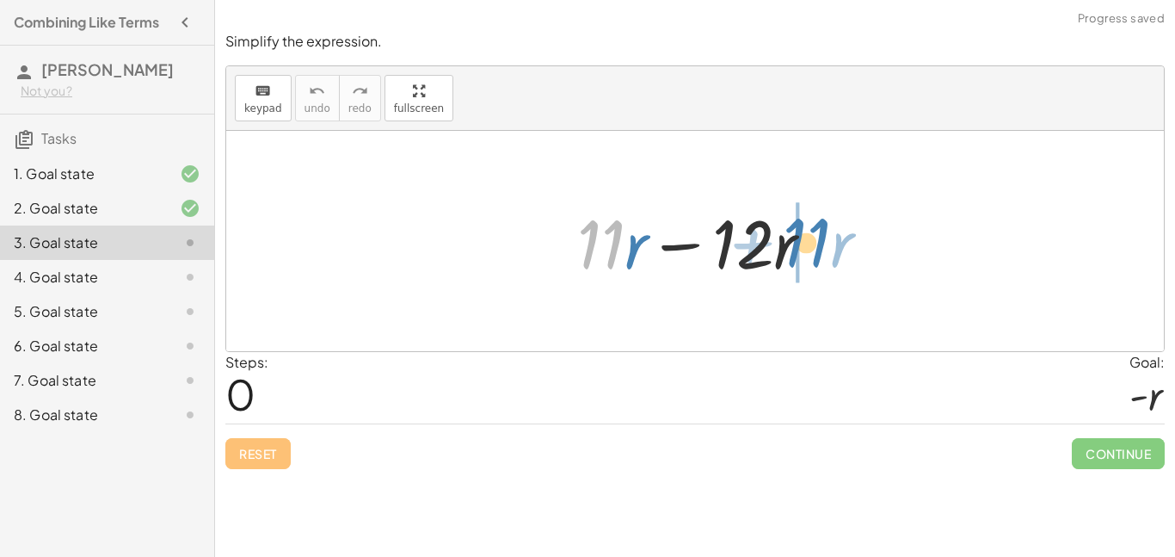
drag, startPoint x: 589, startPoint y: 256, endPoint x: 808, endPoint y: 254, distance: 219.4
click at [808, 254] on div at bounding box center [702, 241] width 267 height 89
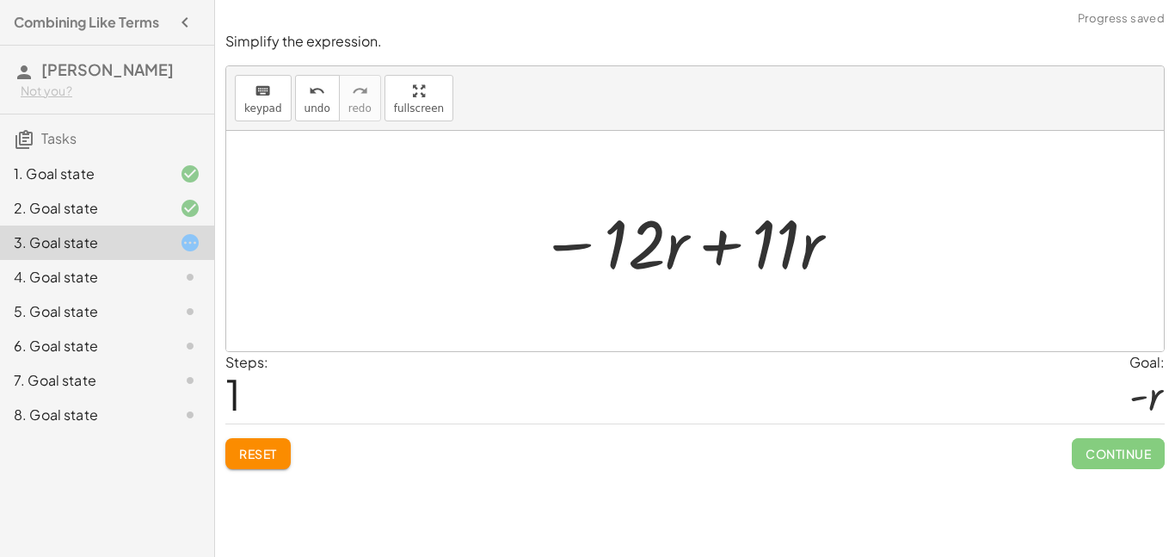
click at [715, 244] on div at bounding box center [690, 241] width 319 height 89
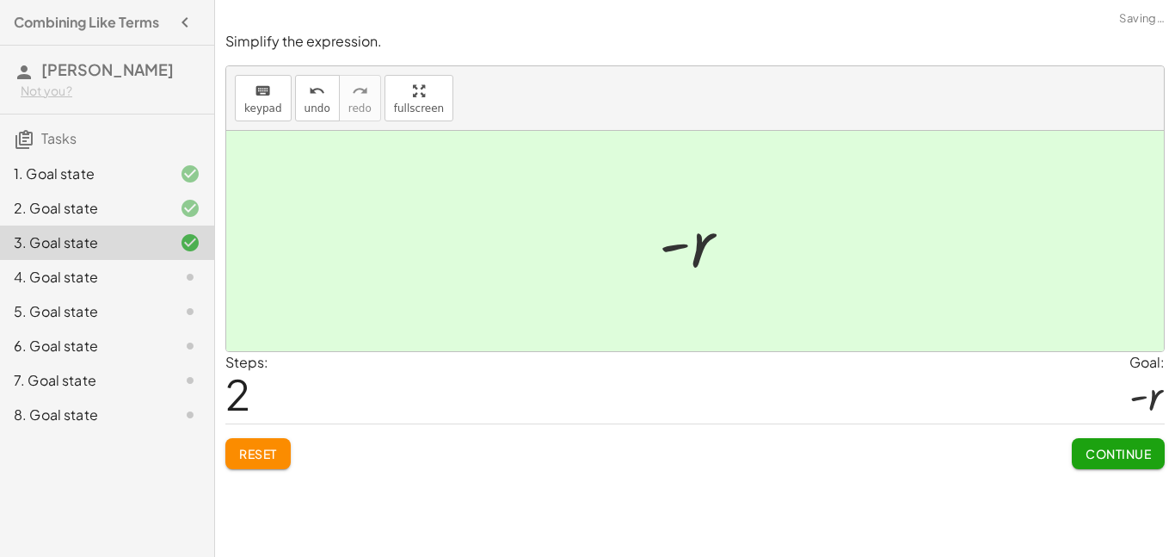
click at [1121, 447] on span "Continue" at bounding box center [1118, 453] width 65 height 15
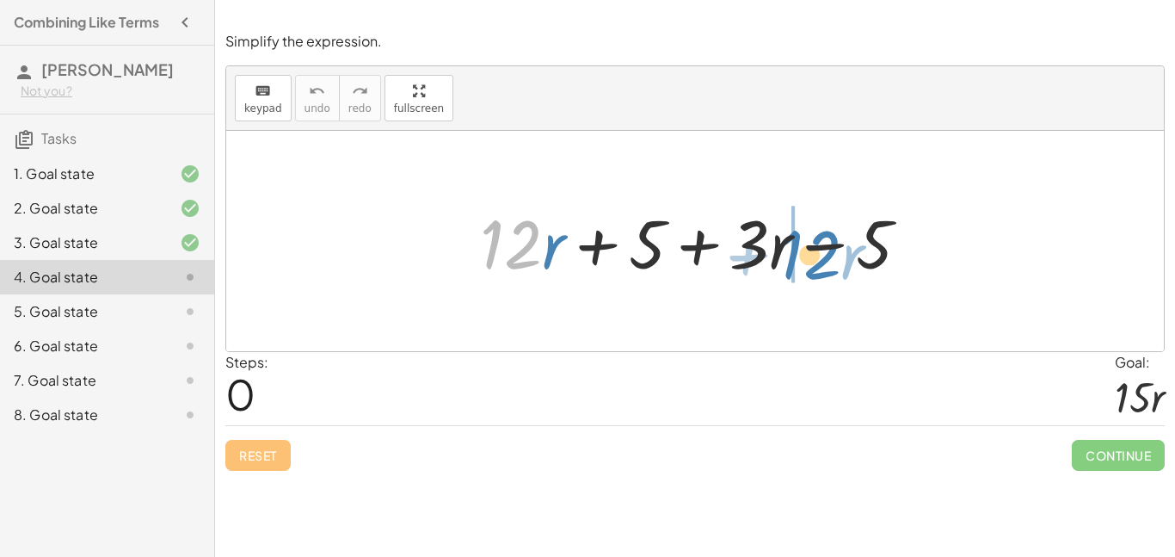
drag, startPoint x: 519, startPoint y: 242, endPoint x: 818, endPoint y: 252, distance: 299.6
click at [818, 252] on div at bounding box center [702, 241] width 460 height 89
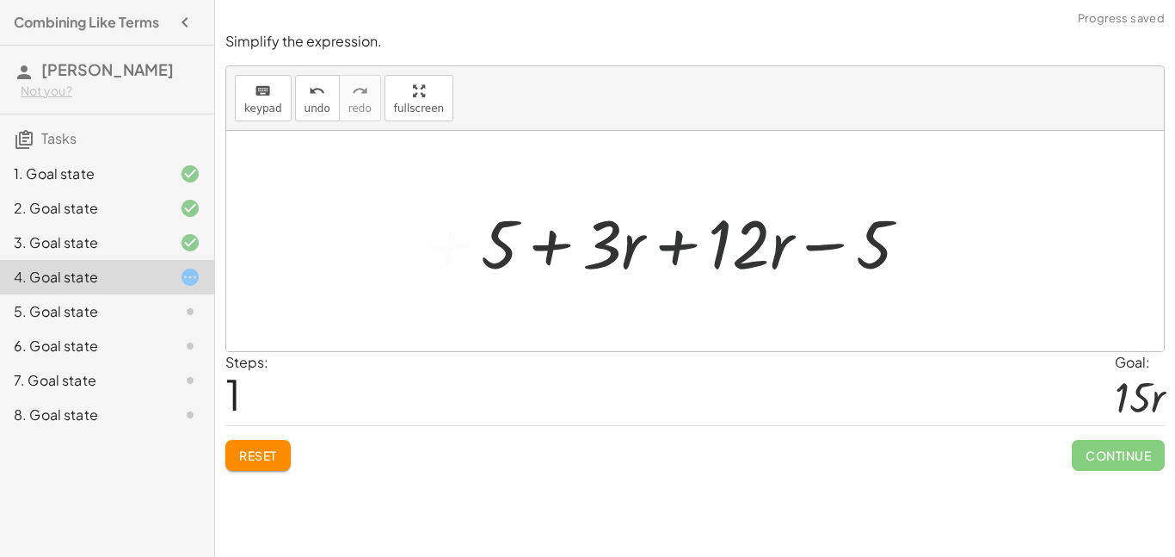
click at [681, 254] on div at bounding box center [702, 241] width 460 height 89
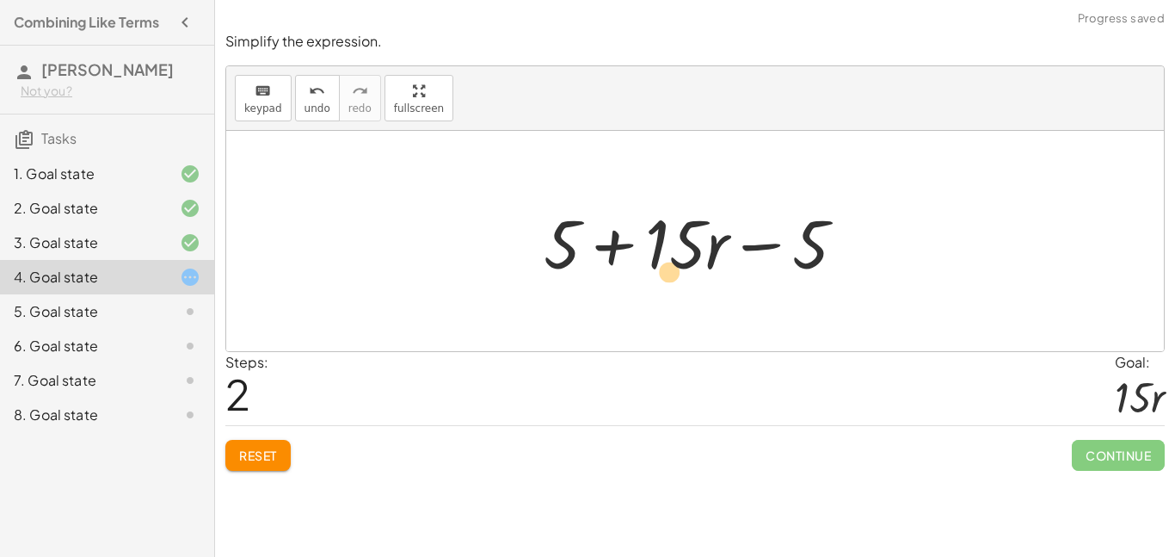
drag, startPoint x: 601, startPoint y: 245, endPoint x: 585, endPoint y: 274, distance: 33.5
click at [585, 274] on div at bounding box center [701, 241] width 333 height 89
drag, startPoint x: 541, startPoint y: 245, endPoint x: 931, endPoint y: 232, distance: 390.0
click at [931, 232] on div "+ · 12 · r + 5 + · 3 · r − 5 + 5 + · 3 · r + · 12 · r − 5 + 5 + 5 + · r − 5 · 15" at bounding box center [695, 241] width 938 height 220
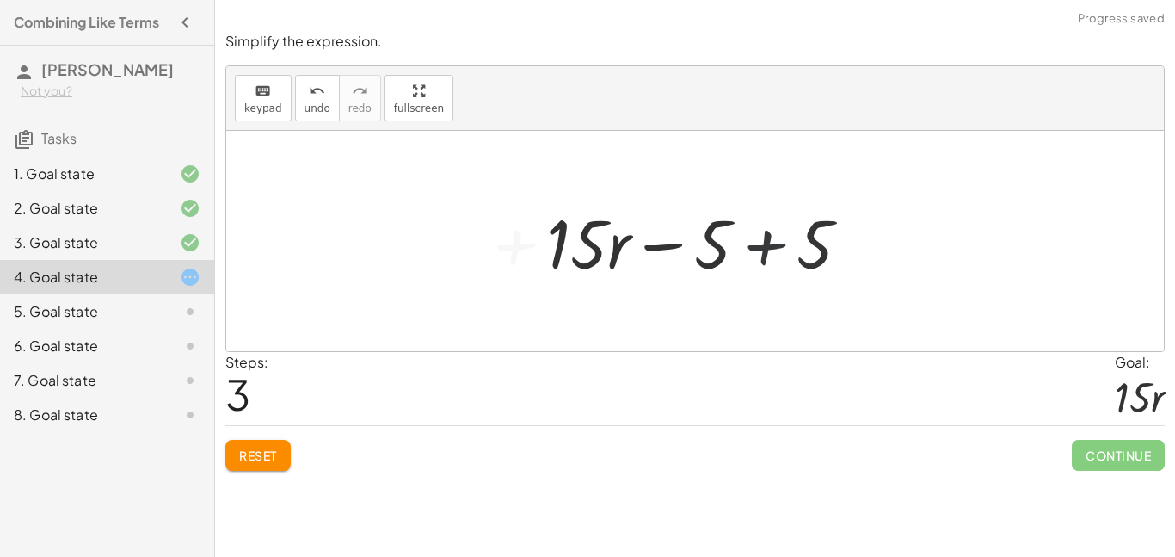
click at [797, 251] on div at bounding box center [701, 241] width 333 height 89
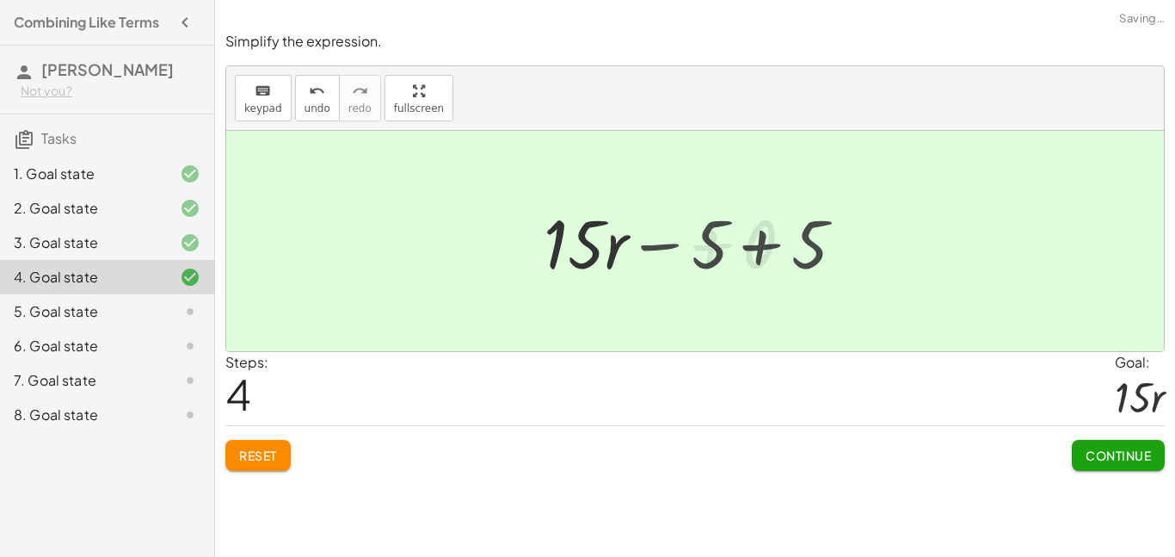
click at [797, 251] on div at bounding box center [695, 241] width 938 height 220
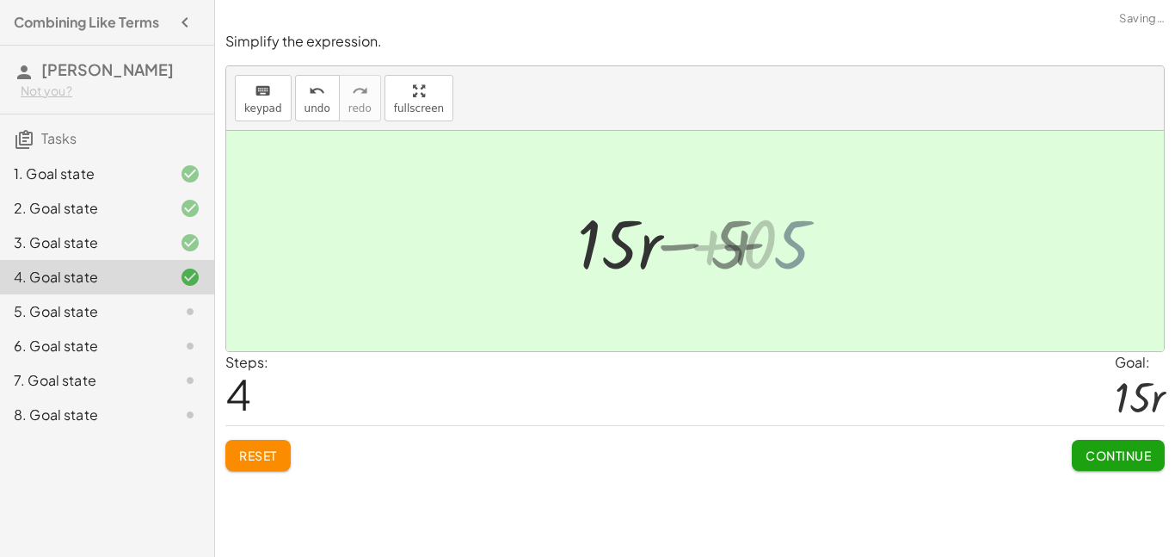
click at [797, 251] on div at bounding box center [695, 241] width 938 height 220
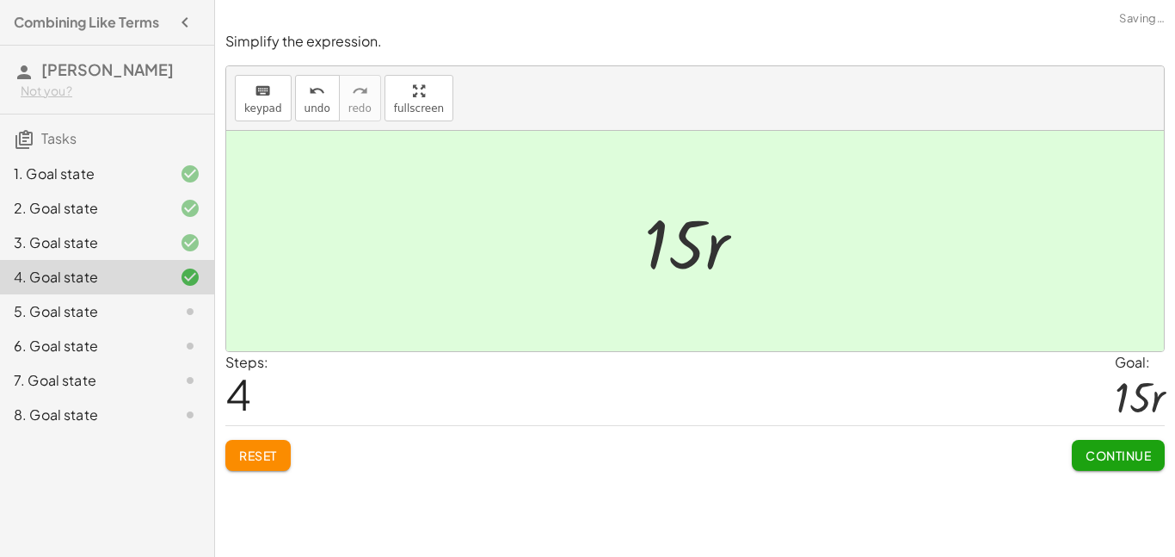
click at [1067, 452] on div "Reset Continue" at bounding box center [695, 448] width 940 height 46
click at [1076, 453] on button "Continue" at bounding box center [1118, 455] width 93 height 31
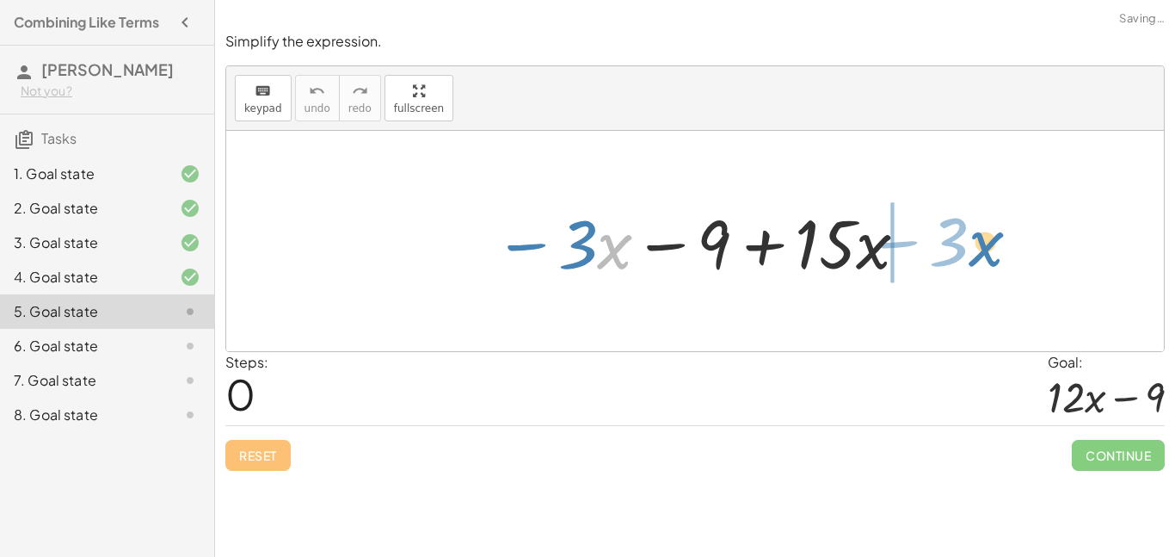
drag, startPoint x: 598, startPoint y: 262, endPoint x: 982, endPoint y: 260, distance: 383.8
click at [982, 260] on div "· x − · 3 − · 3 · x − 9 + · 15 · x" at bounding box center [695, 241] width 938 height 220
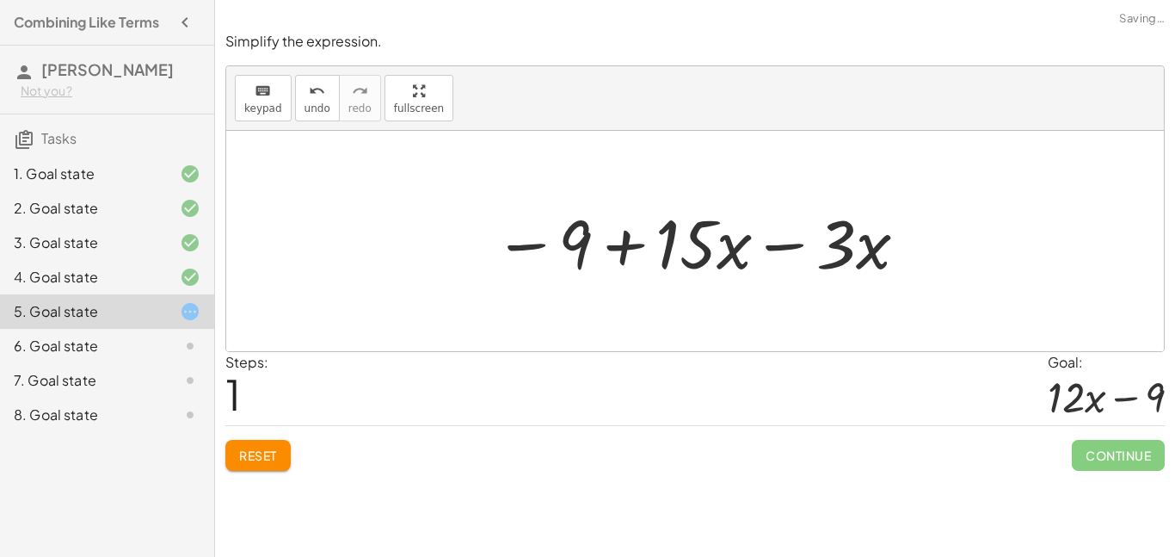
click at [801, 250] on div at bounding box center [701, 241] width 433 height 89
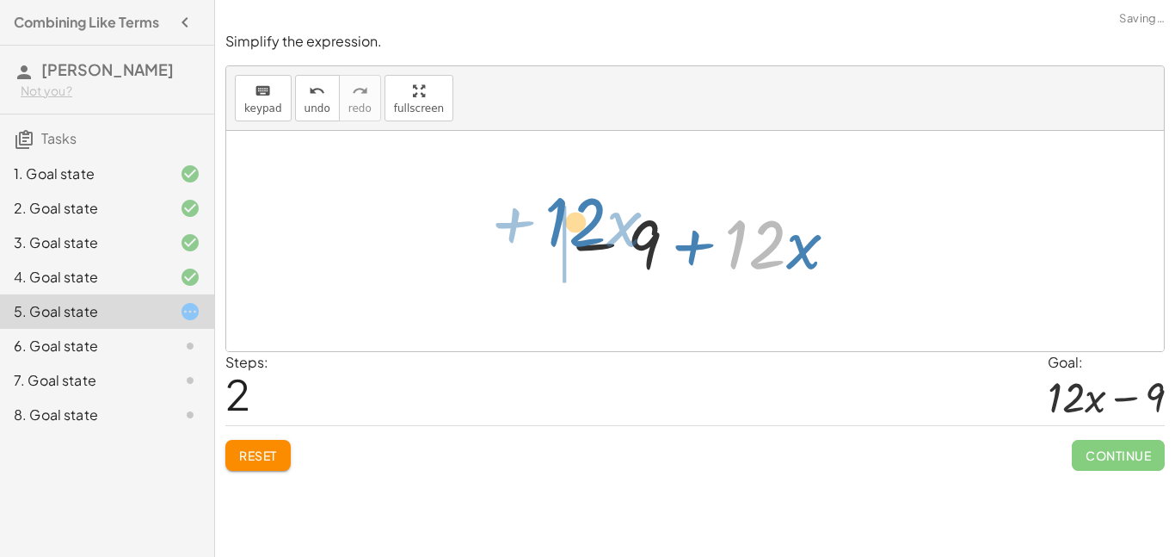
drag, startPoint x: 759, startPoint y: 261, endPoint x: 564, endPoint y: 244, distance: 195.1
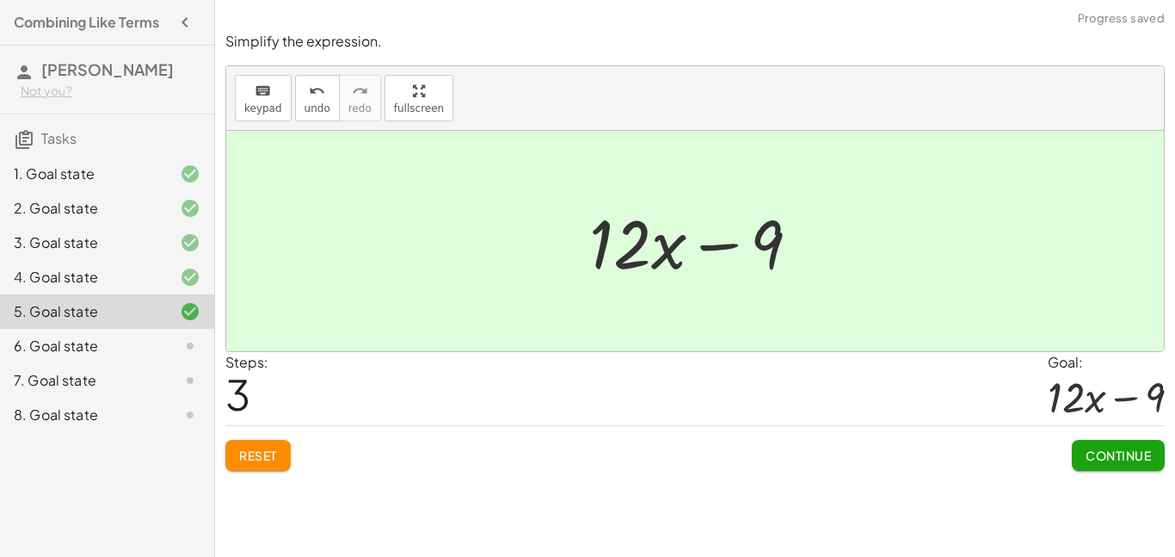
click at [1097, 453] on span "Continue" at bounding box center [1118, 454] width 65 height 15
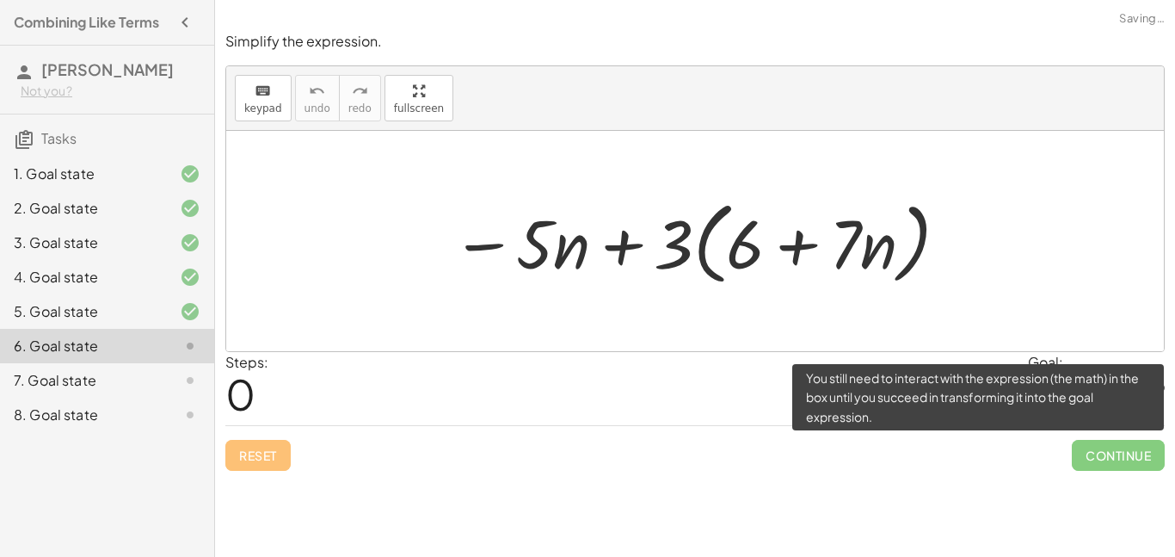
click at [1097, 453] on span "Continue" at bounding box center [1118, 455] width 93 height 31
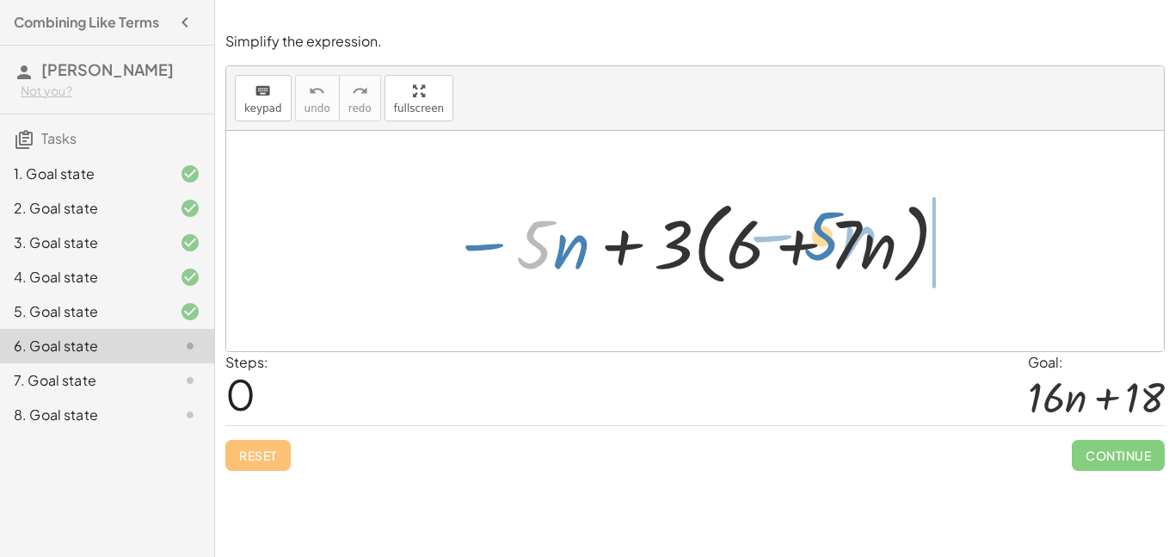
drag, startPoint x: 542, startPoint y: 244, endPoint x: 829, endPoint y: 236, distance: 286.7
click at [829, 236] on div at bounding box center [701, 241] width 516 height 99
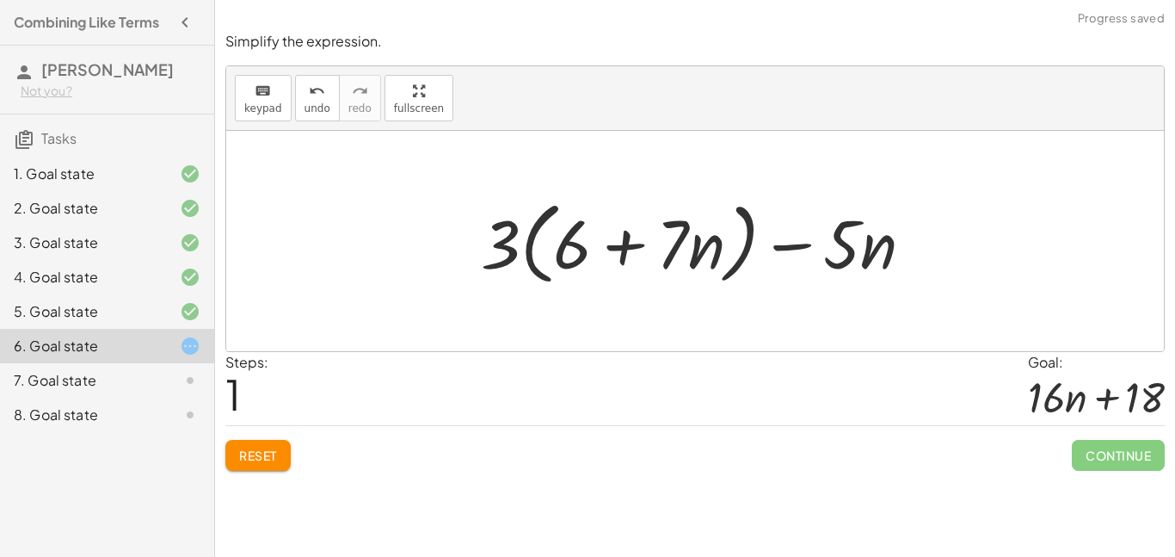
click at [805, 240] on div at bounding box center [704, 241] width 464 height 99
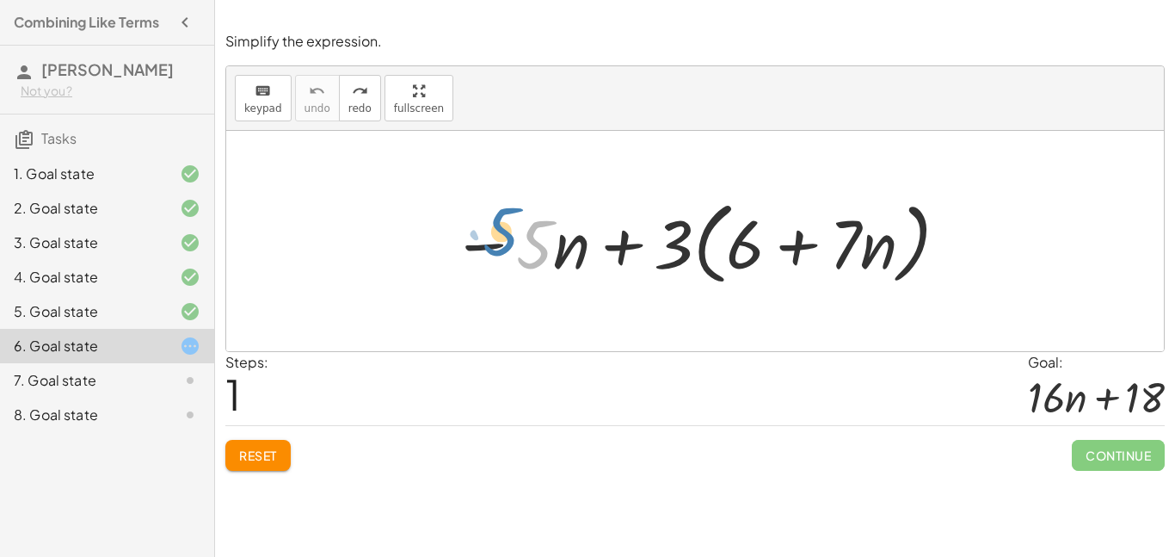
drag, startPoint x: 552, startPoint y: 242, endPoint x: 529, endPoint y: 234, distance: 23.7
click at [529, 234] on div at bounding box center [701, 241] width 516 height 99
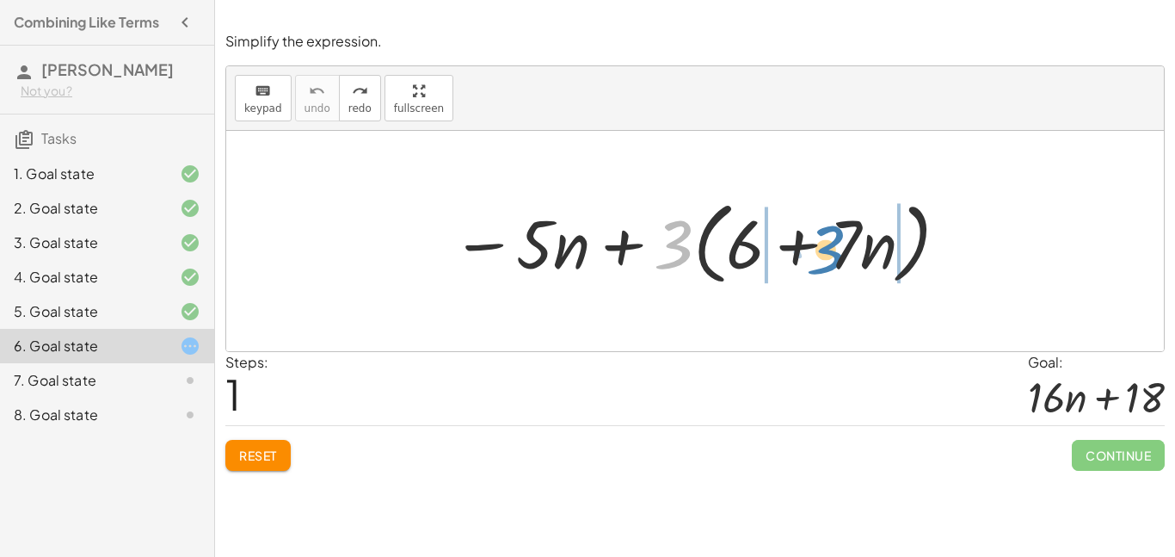
drag, startPoint x: 689, startPoint y: 248, endPoint x: 848, endPoint y: 253, distance: 158.4
click at [848, 253] on div at bounding box center [701, 241] width 516 height 99
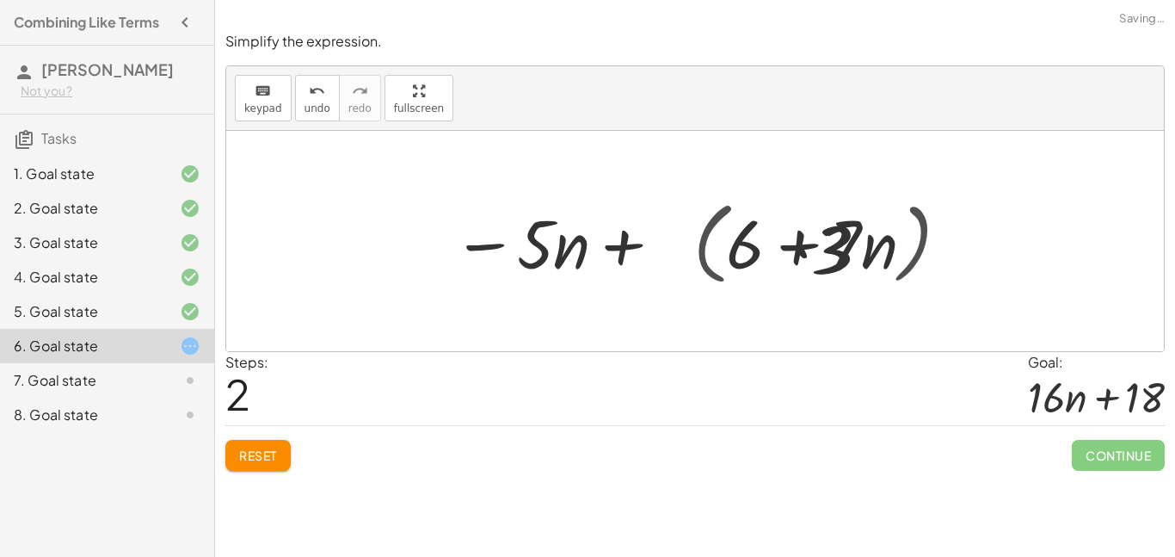
click at [848, 253] on div at bounding box center [702, 241] width 504 height 89
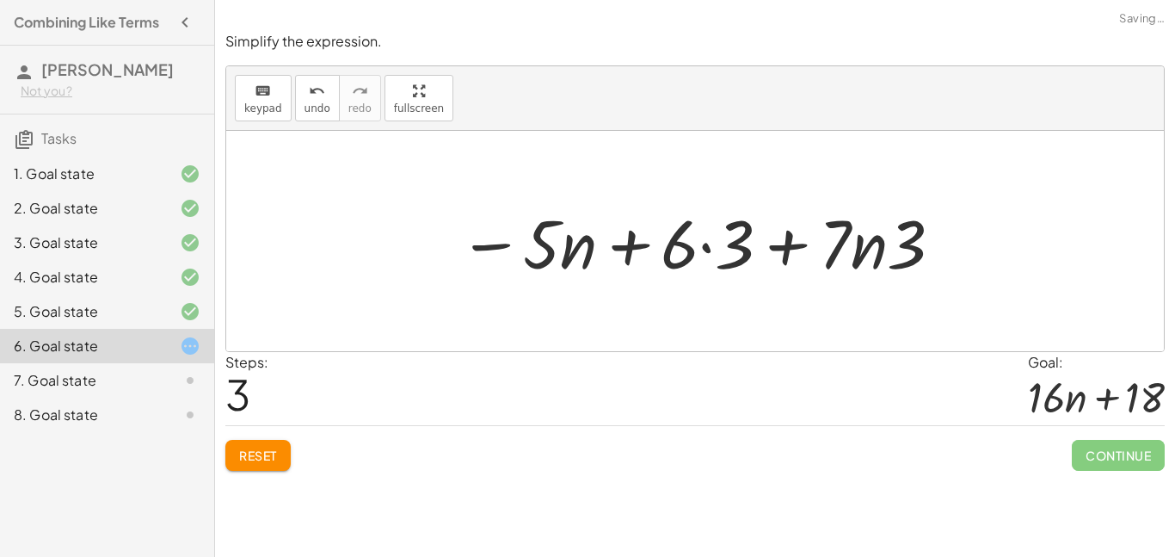
click at [703, 258] on div at bounding box center [702, 241] width 504 height 89
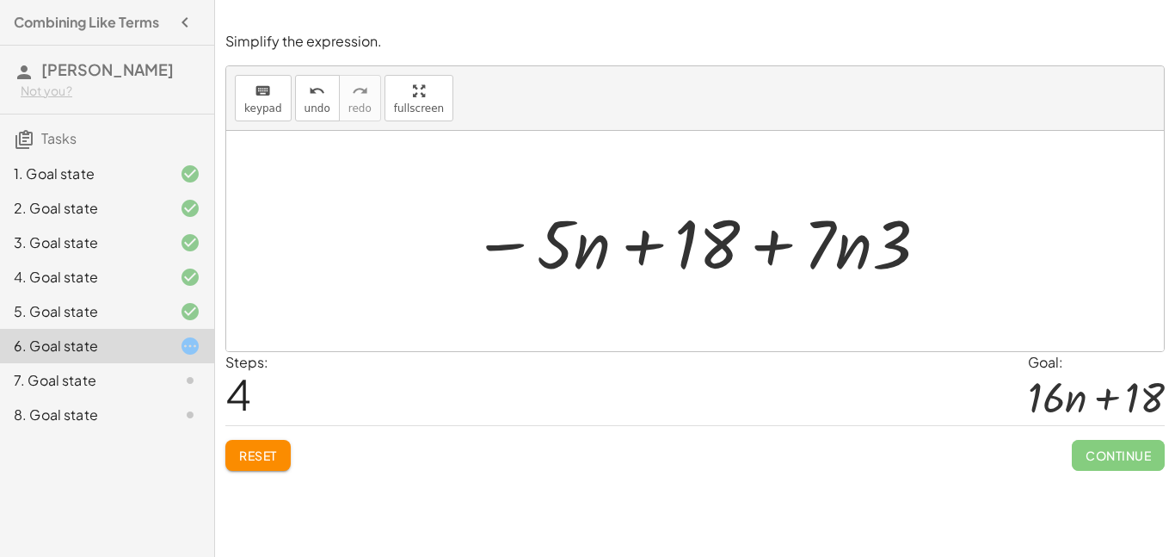
click at [857, 248] on div at bounding box center [701, 241] width 475 height 89
drag, startPoint x: 889, startPoint y: 241, endPoint x: 821, endPoint y: 237, distance: 68.1
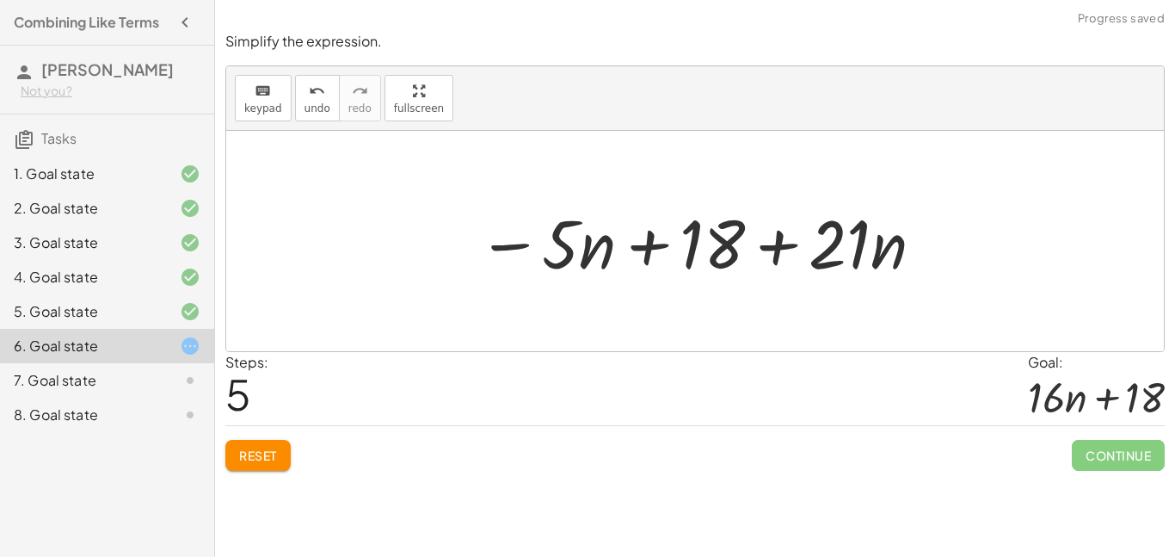
click at [828, 238] on div at bounding box center [702, 241] width 466 height 89
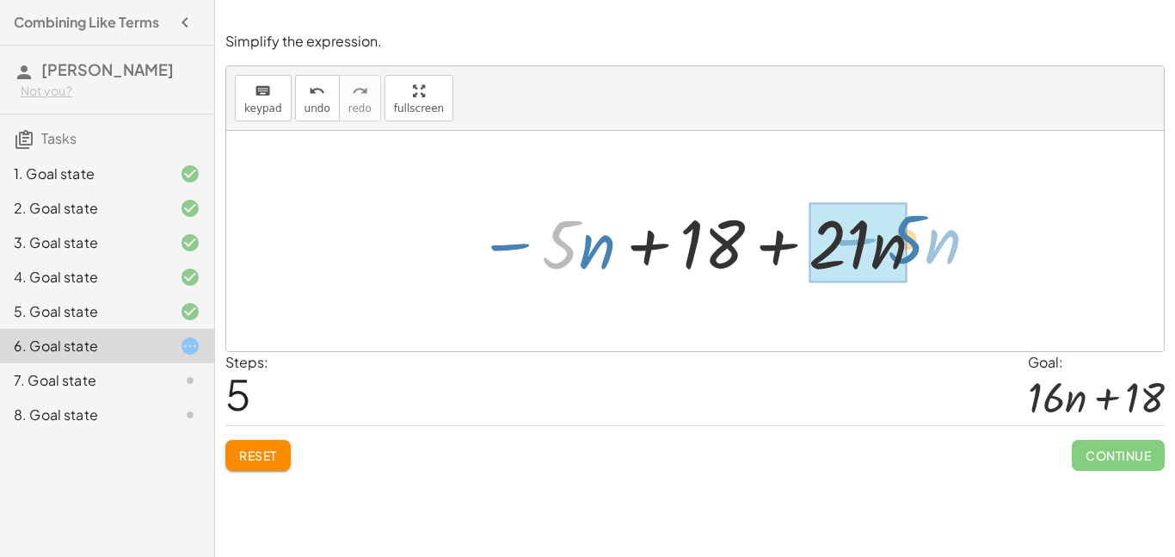
drag, startPoint x: 573, startPoint y: 246, endPoint x: 920, endPoint y: 241, distance: 346.8
click at [920, 241] on div at bounding box center [702, 241] width 466 height 89
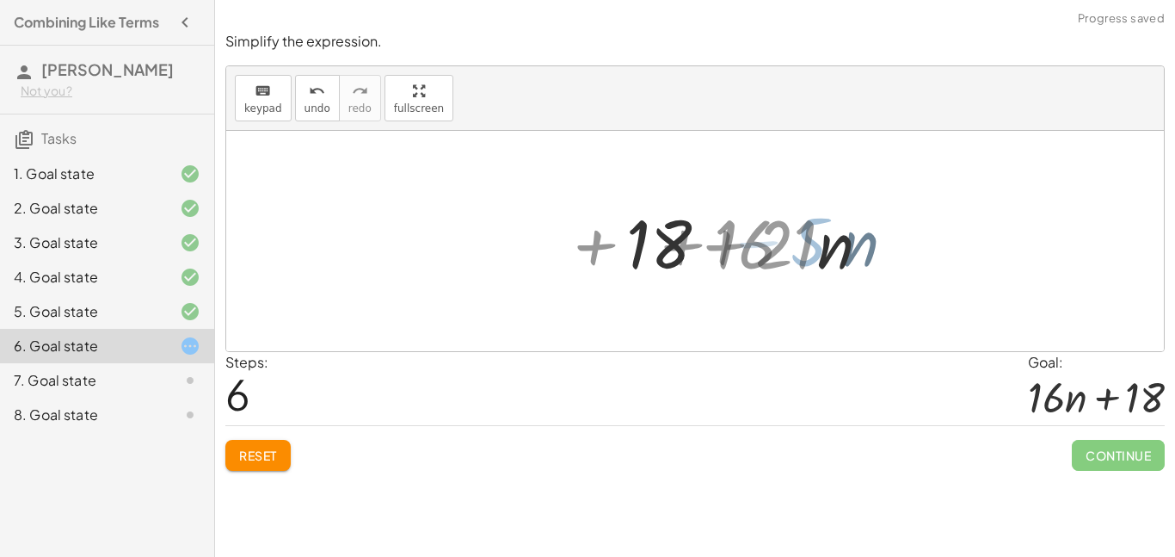
click at [920, 241] on div at bounding box center [695, 241] width 938 height 220
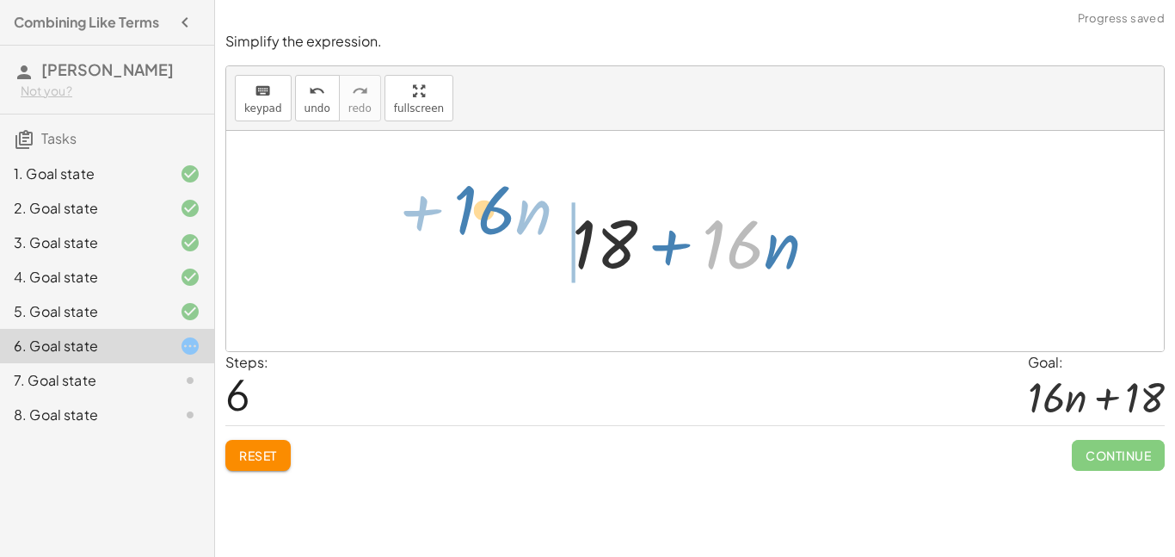
drag, startPoint x: 753, startPoint y: 247, endPoint x: 504, endPoint y: 213, distance: 250.9
click at [504, 213] on div "− · 5 · n + · 3 · ( + 6 + · 7 · n ) − · 5 · n + · 6 · 3 + · 7 · n · 3 − · 5 · n…" at bounding box center [695, 241] width 938 height 220
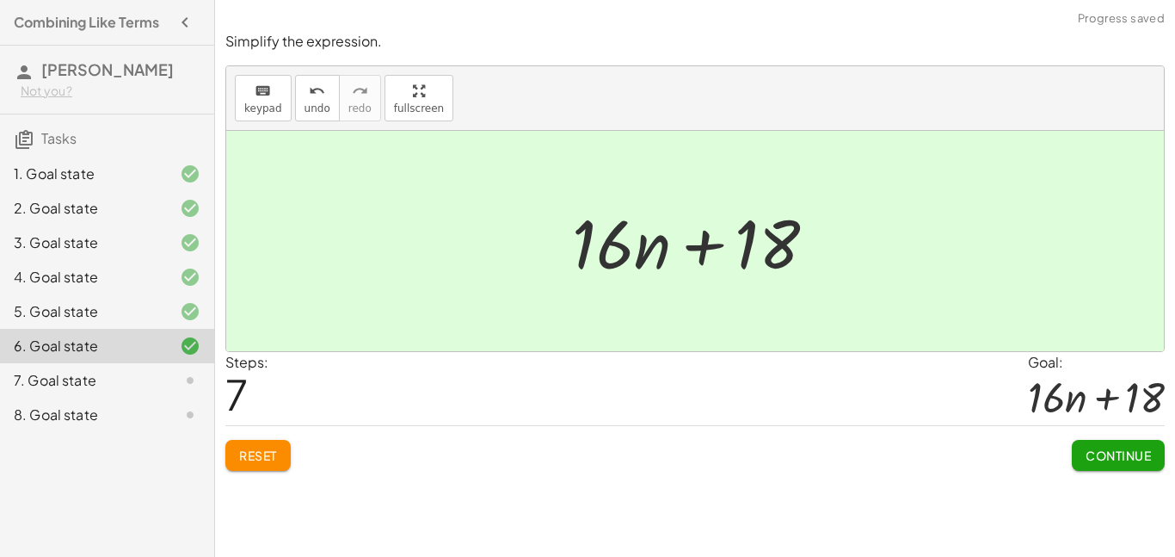
click at [1113, 466] on button "Continue" at bounding box center [1118, 455] width 93 height 31
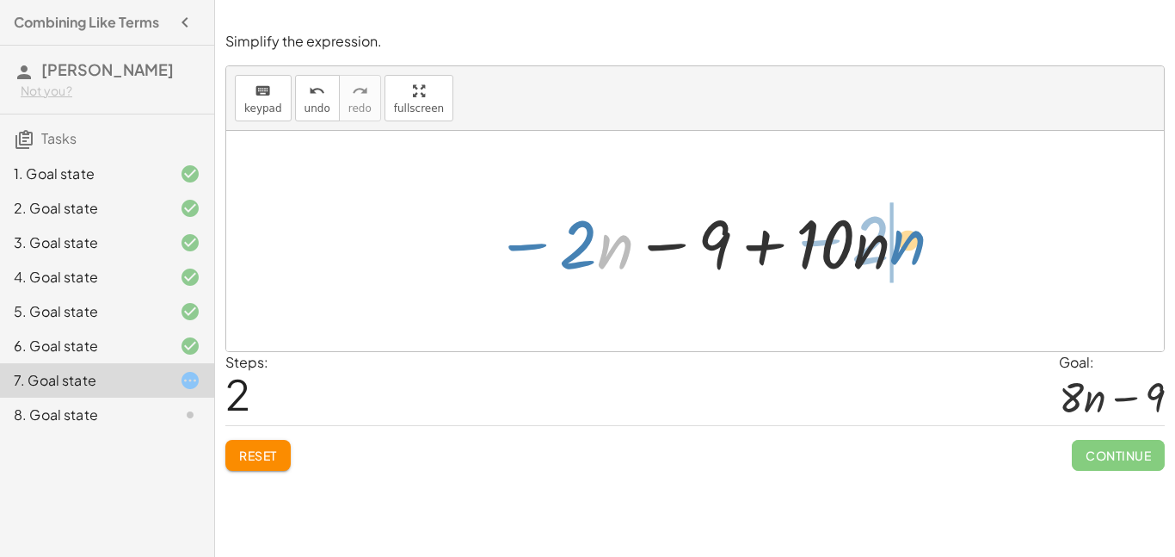
drag, startPoint x: 601, startPoint y: 255, endPoint x: 894, endPoint y: 250, distance: 292.6
click at [894, 250] on div at bounding box center [702, 241] width 432 height 89
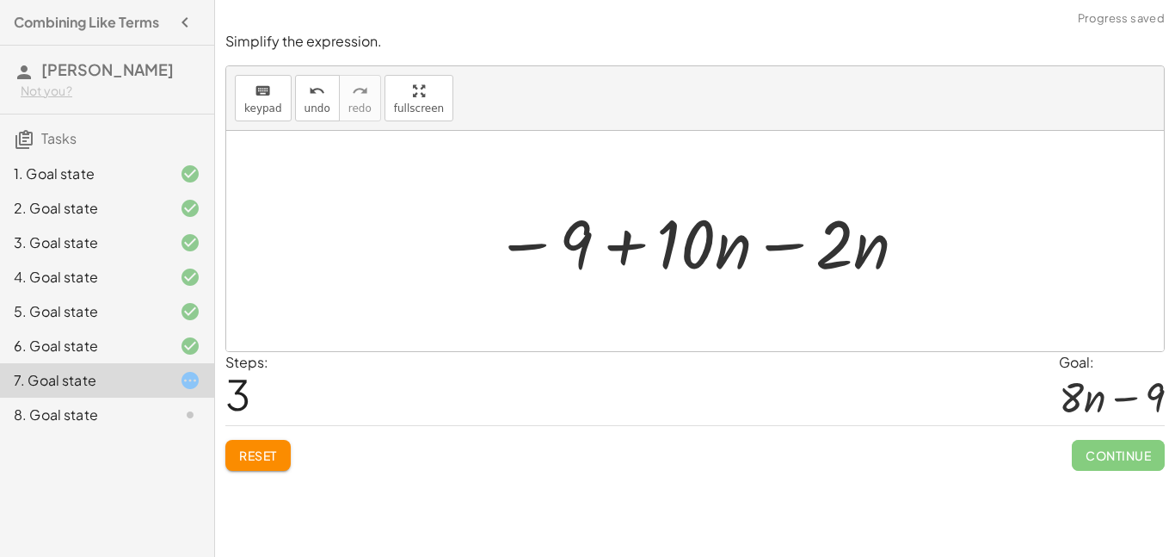
click at [803, 254] on div at bounding box center [702, 241] width 432 height 89
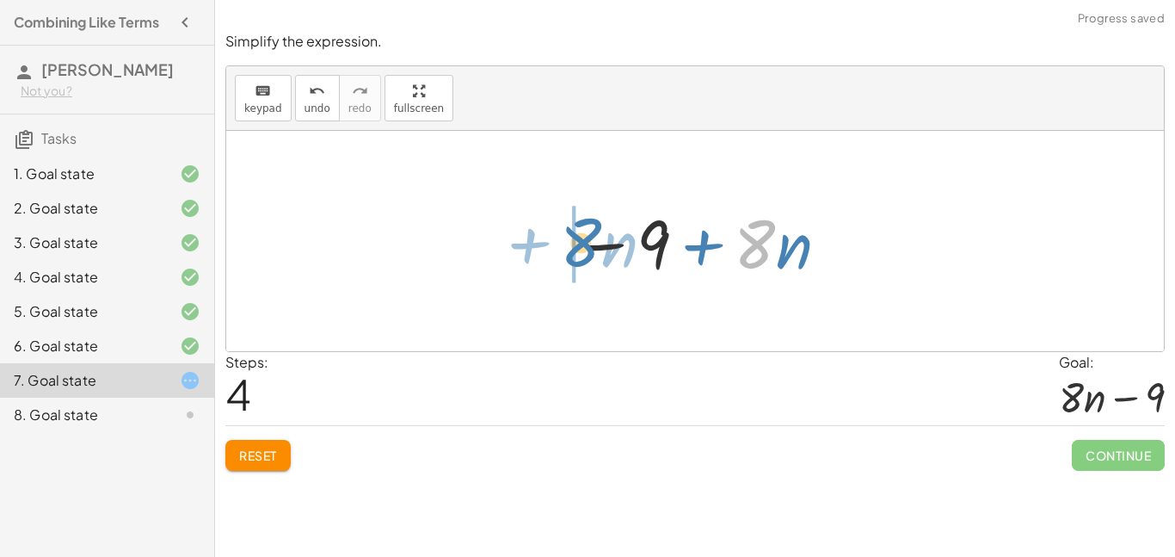
drag, startPoint x: 748, startPoint y: 245, endPoint x: 569, endPoint y: 244, distance: 179.0
click at [569, 244] on div at bounding box center [702, 241] width 276 height 89
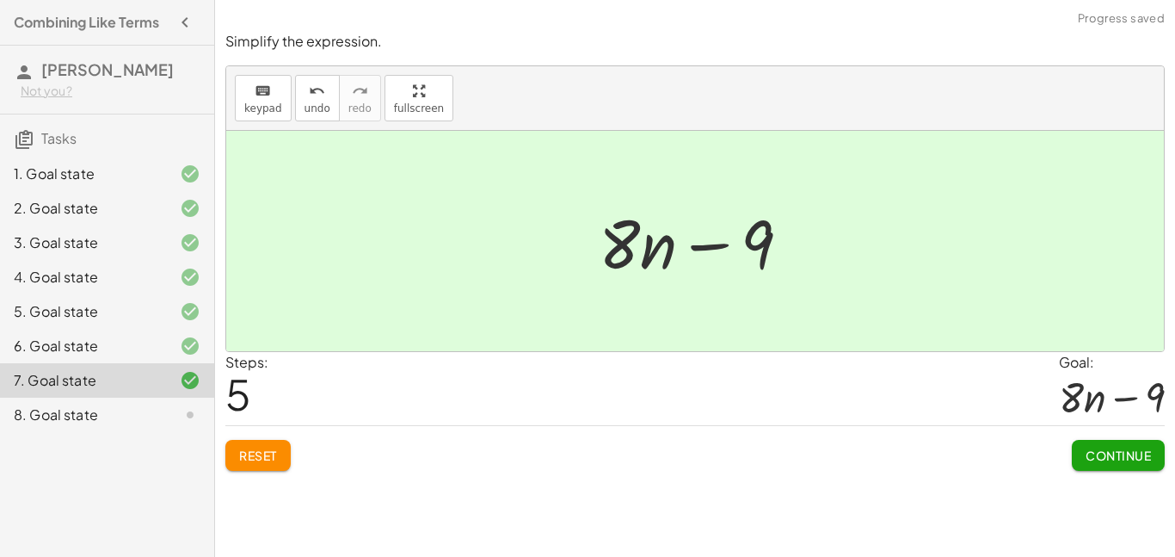
click at [1162, 459] on button "Continue" at bounding box center [1118, 455] width 93 height 31
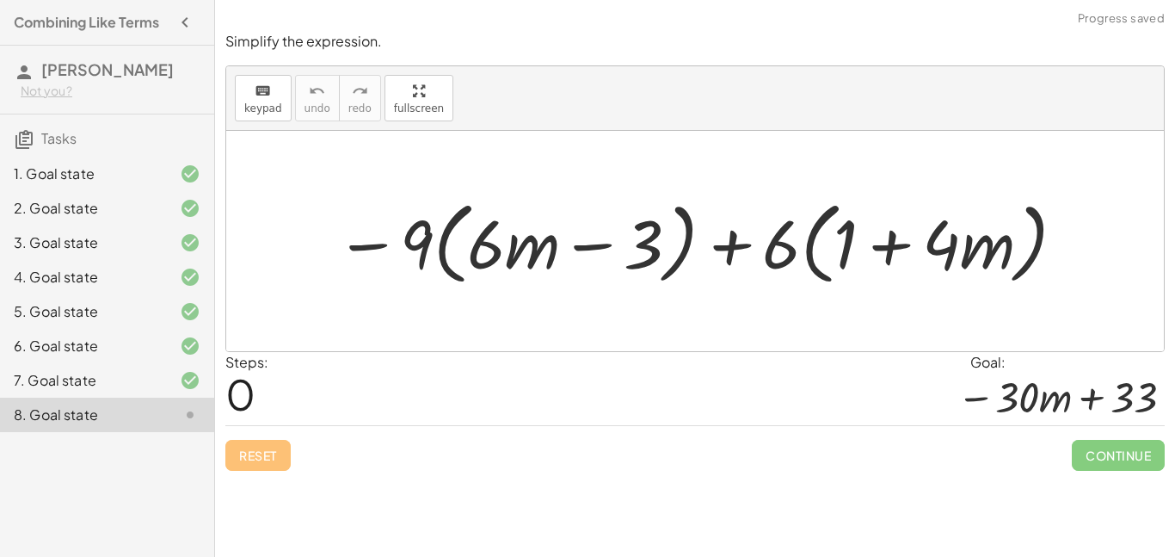
click at [579, 256] on div at bounding box center [701, 241] width 749 height 99
click at [447, 239] on div at bounding box center [701, 241] width 749 height 99
click at [747, 233] on div at bounding box center [701, 241] width 749 height 99
drag, startPoint x: 408, startPoint y: 244, endPoint x: 393, endPoint y: 260, distance: 21.9
click at [393, 260] on div at bounding box center [701, 241] width 749 height 99
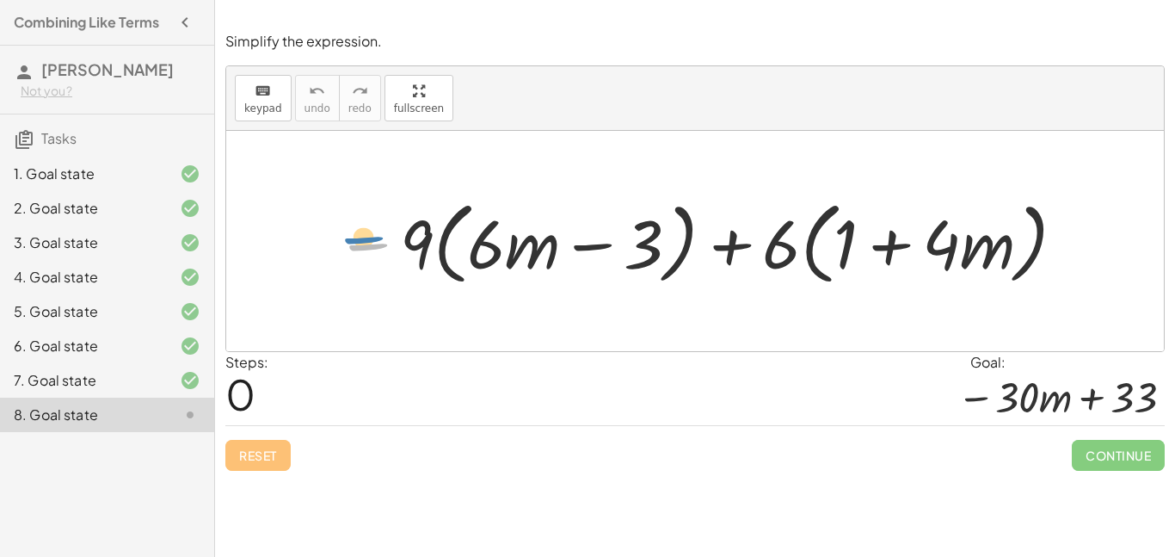
drag, startPoint x: 373, startPoint y: 250, endPoint x: 368, endPoint y: 242, distance: 9.3
click at [368, 242] on div at bounding box center [701, 241] width 749 height 99
click at [403, 236] on div at bounding box center [701, 241] width 749 height 99
drag, startPoint x: 410, startPoint y: 235, endPoint x: 466, endPoint y: 241, distance: 56.3
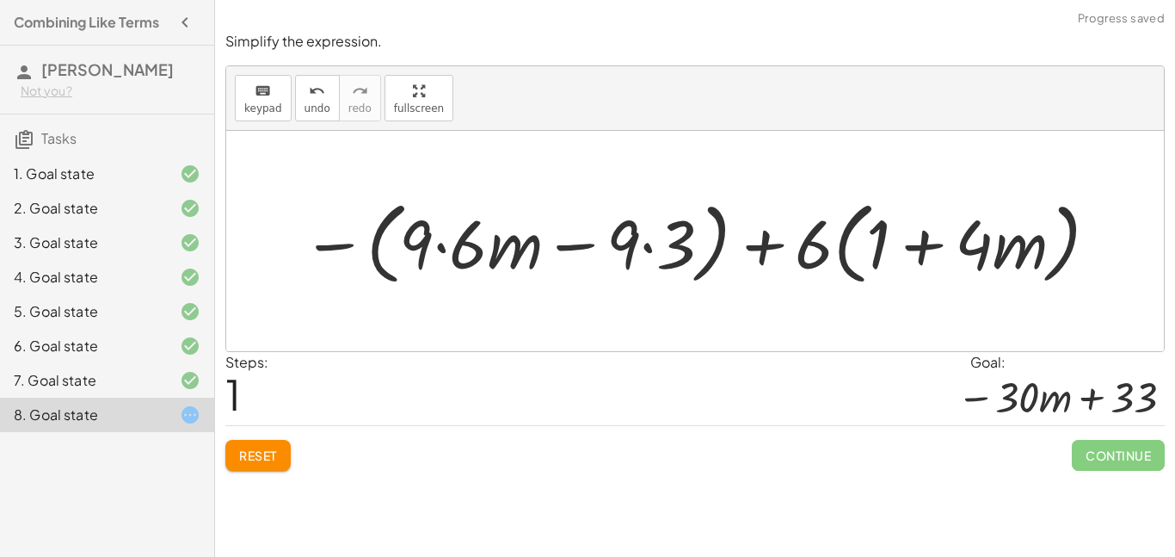
click at [442, 246] on div at bounding box center [701, 241] width 816 height 99
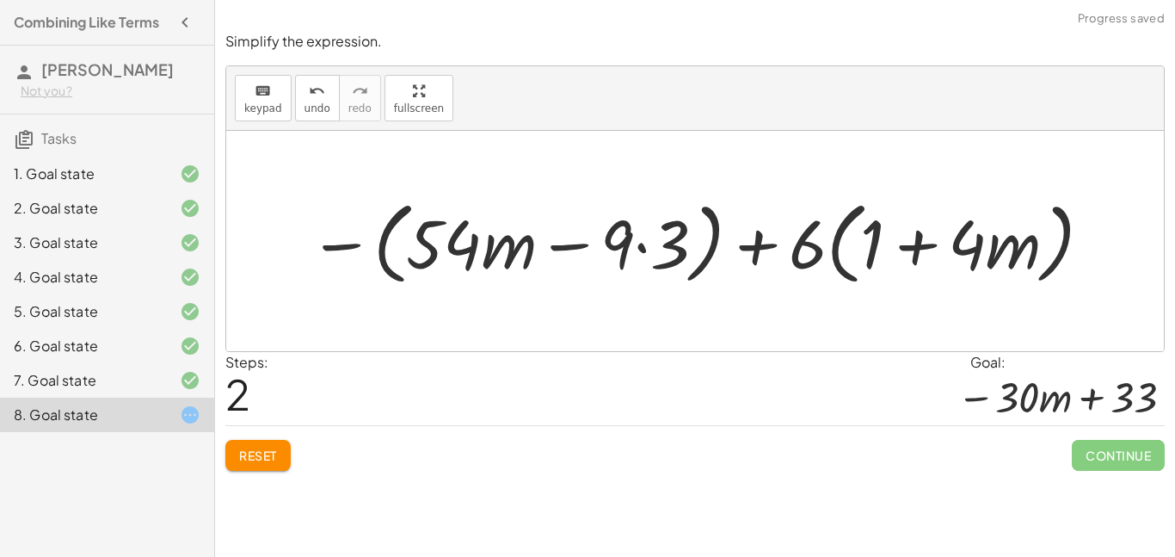
click at [643, 245] on div at bounding box center [701, 241] width 803 height 99
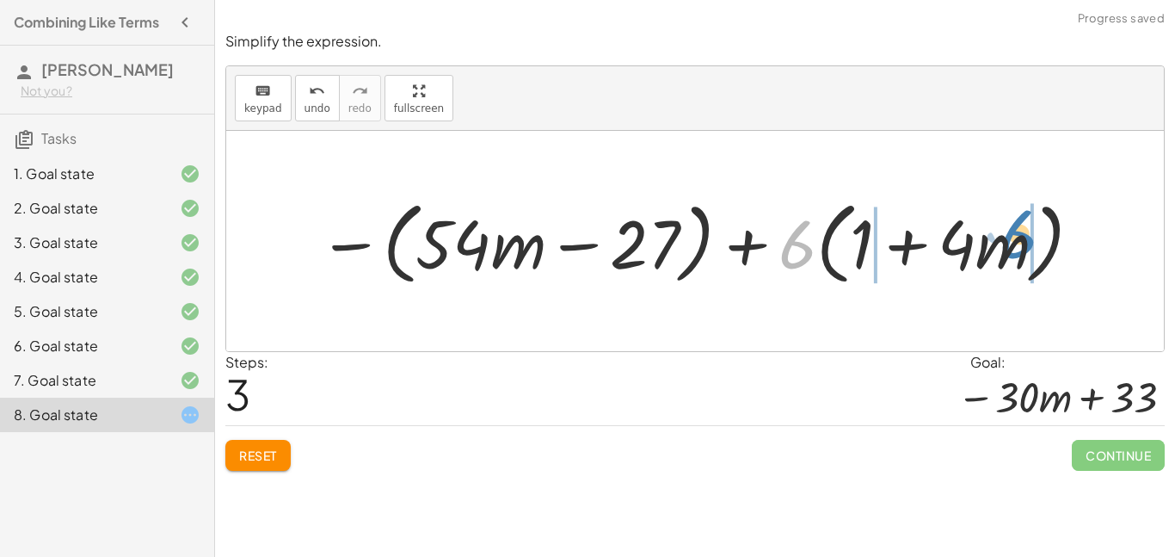
drag, startPoint x: 807, startPoint y: 226, endPoint x: 1029, endPoint y: 216, distance: 222.2
click at [1029, 216] on div at bounding box center [701, 241] width 783 height 99
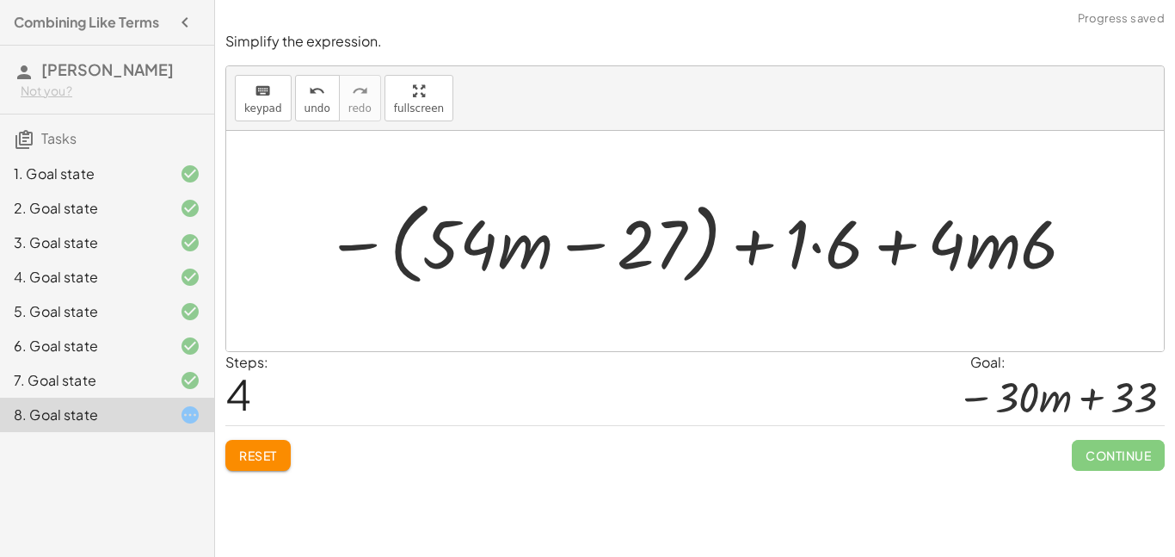
click at [991, 232] on div at bounding box center [701, 241] width 769 height 99
click at [1003, 250] on div at bounding box center [701, 241] width 769 height 99
click at [807, 248] on div at bounding box center [701, 241] width 769 height 99
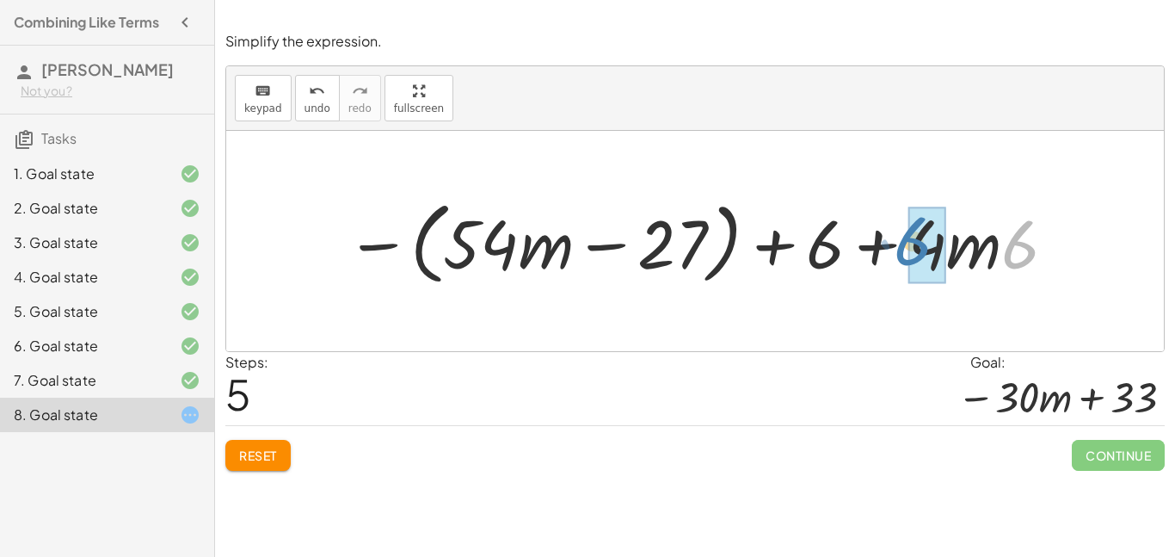
drag, startPoint x: 1019, startPoint y: 250, endPoint x: 913, endPoint y: 247, distance: 105.9
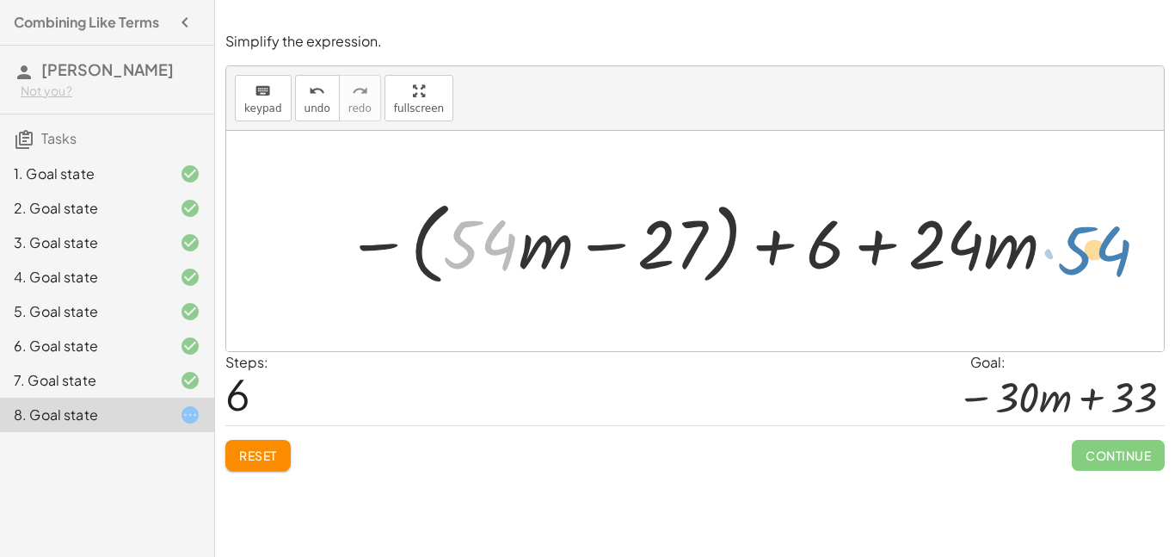
drag, startPoint x: 488, startPoint y: 220, endPoint x: 1101, endPoint y: 225, distance: 613.5
click at [1101, 225] on div "− · 9 · ( + · 6 · m − 3 ) + · 6 · ( + 1 + · 4 · m ) − ( + · 9 · 6 · m − · 9 · 3…" at bounding box center [695, 241] width 938 height 220
drag, startPoint x: 483, startPoint y: 232, endPoint x: 1082, endPoint y: 227, distance: 598.9
click at [1082, 227] on div "− · 9 · ( + · 6 · m − 3 ) + · 6 · ( + 1 + · 4 · m ) − ( + · 9 · 6 · m − · 9 · 3…" at bounding box center [695, 241] width 938 height 220
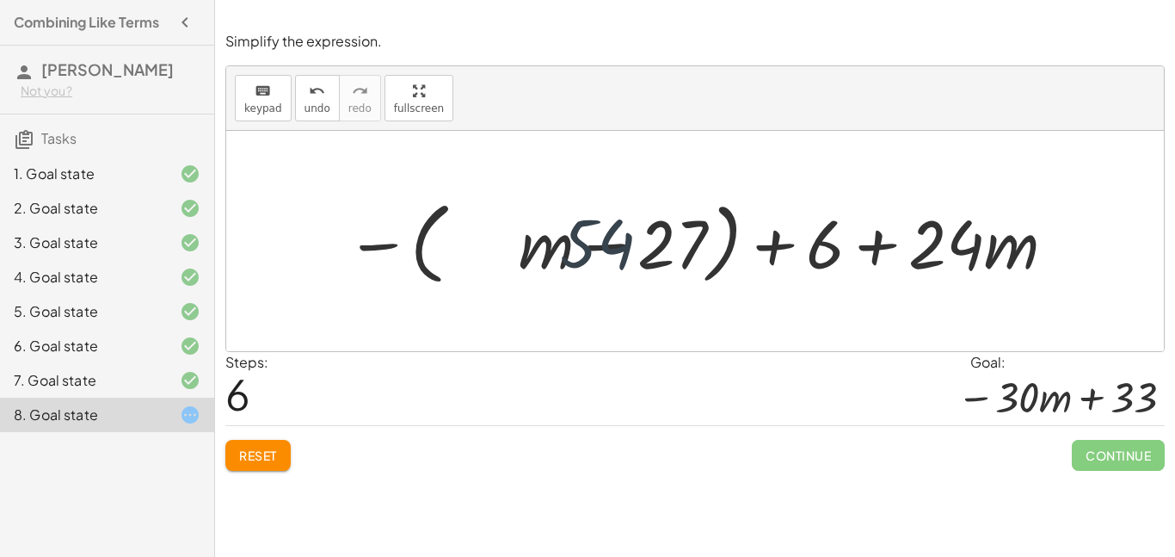
click at [1082, 227] on div at bounding box center [695, 241] width 938 height 220
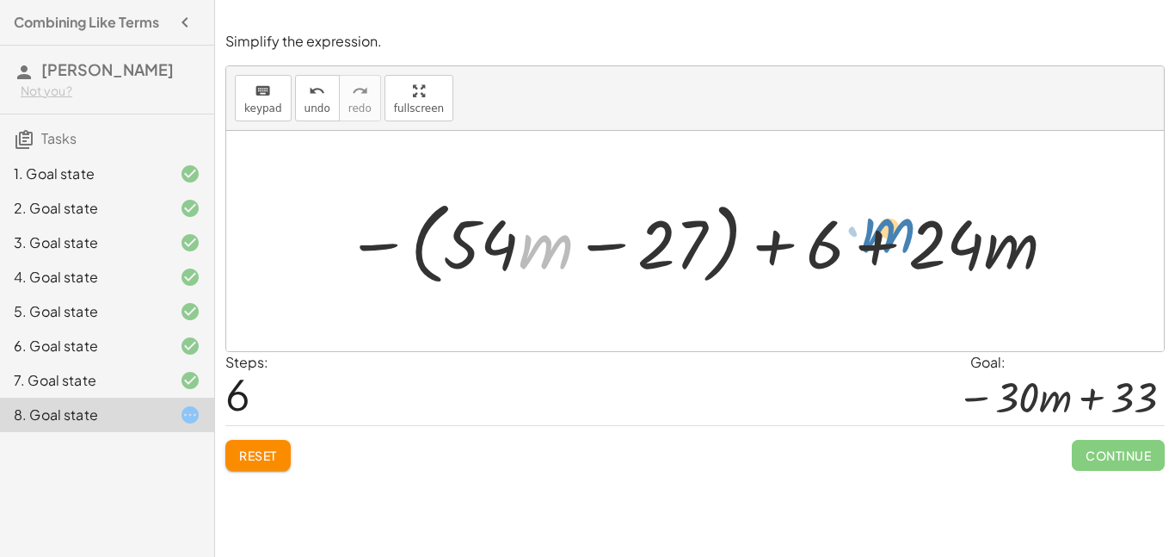
drag, startPoint x: 556, startPoint y: 236, endPoint x: 899, endPoint y: 219, distance: 343.7
click at [899, 219] on div at bounding box center [701, 241] width 729 height 99
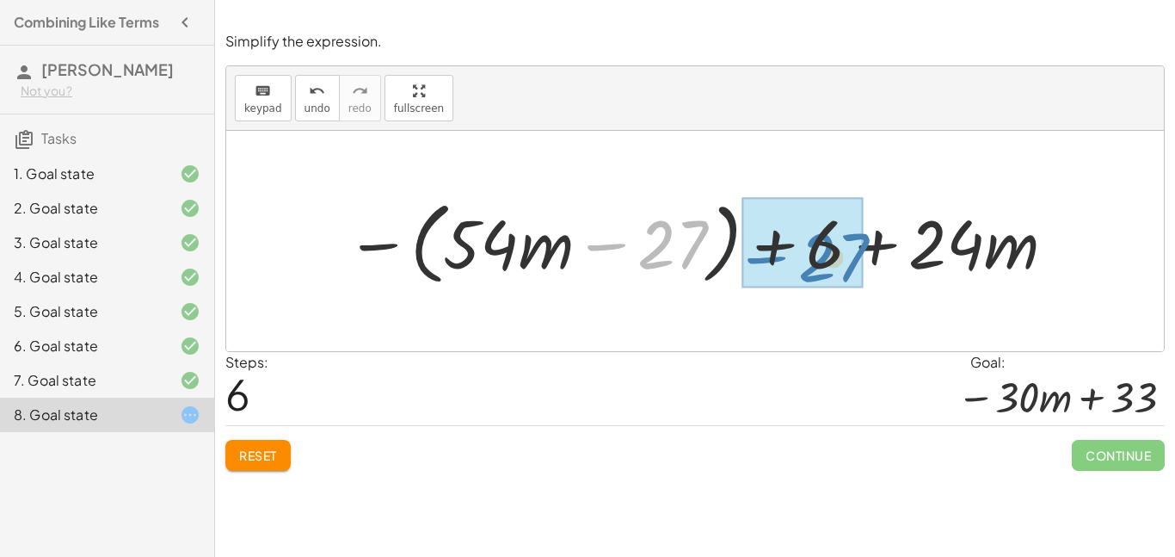
drag, startPoint x: 653, startPoint y: 267, endPoint x: 814, endPoint y: 280, distance: 161.4
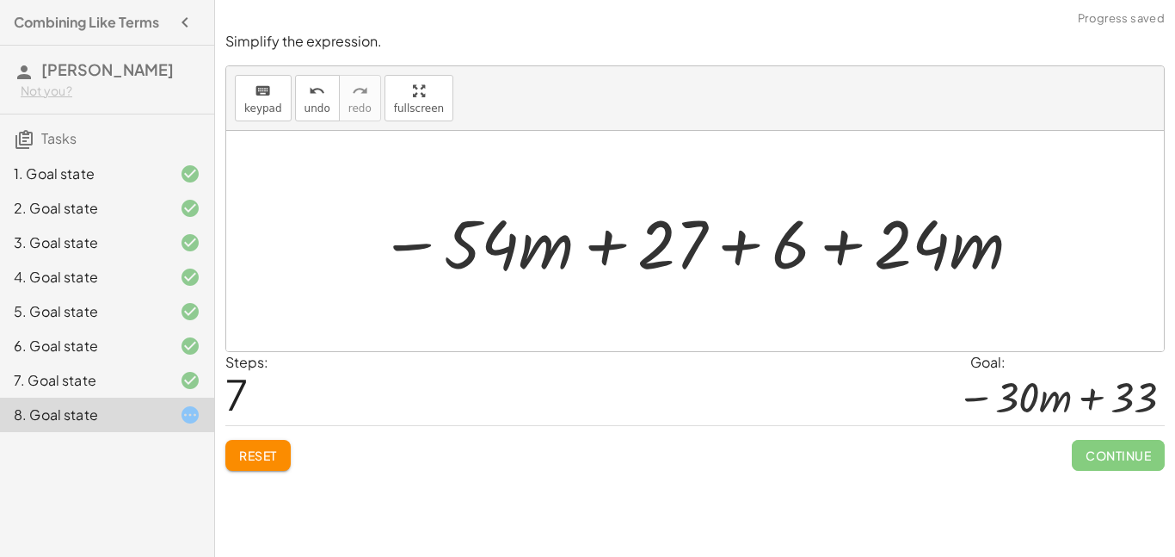
click at [727, 263] on div at bounding box center [701, 241] width 661 height 89
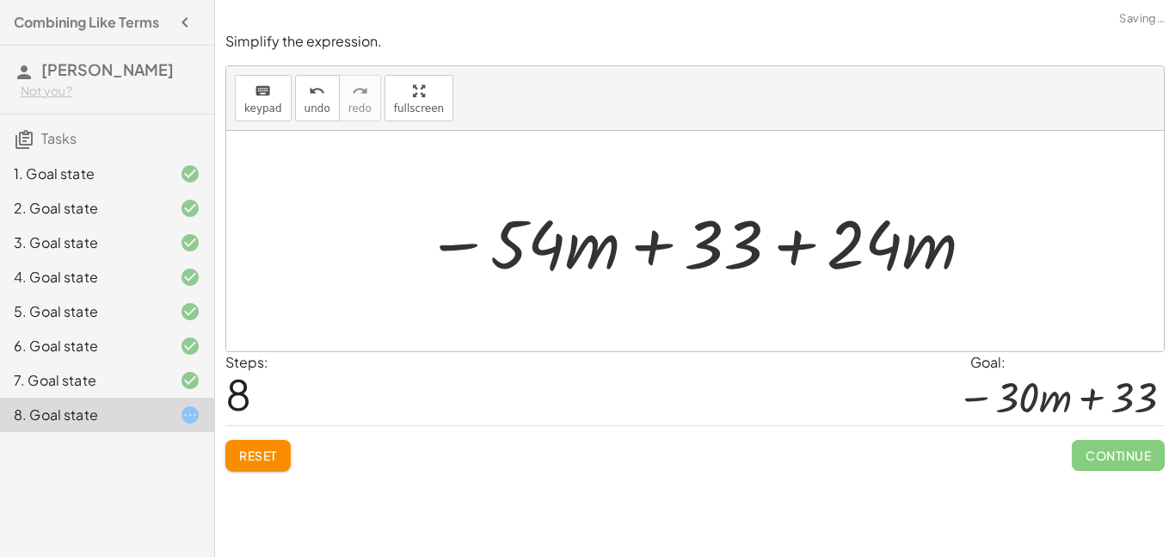
click at [691, 252] on div at bounding box center [700, 241] width 567 height 89
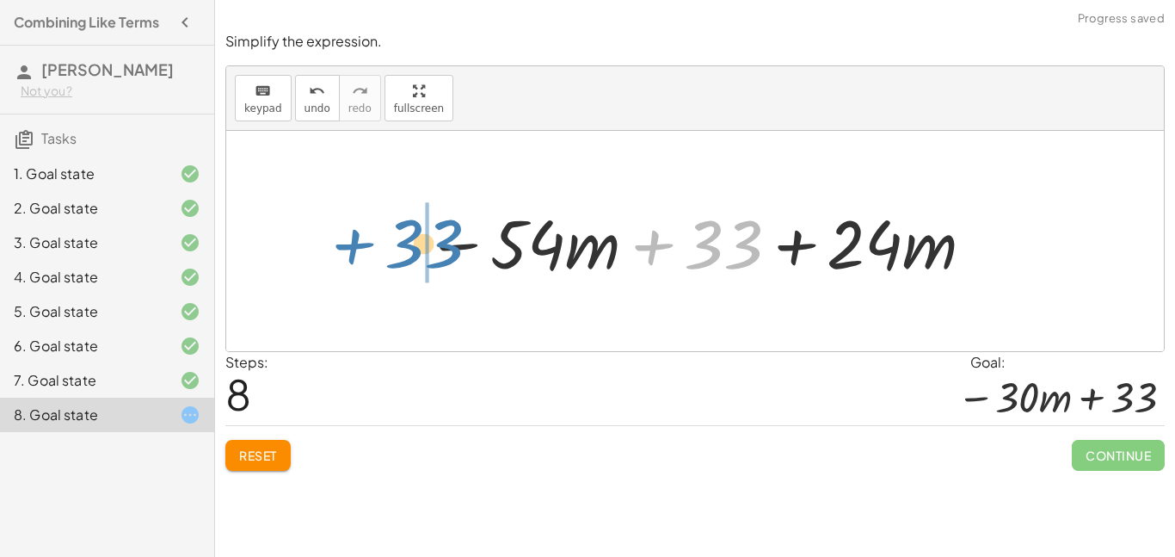
drag, startPoint x: 693, startPoint y: 255, endPoint x: 386, endPoint y: 254, distance: 306.3
click at [386, 254] on div "− · 9 · ( + · 6 · m − 3 ) + · 6 · ( + 1 + · 4 · m ) − ( + · 9 · 6 · m − · 9 · 3…" at bounding box center [695, 241] width 938 height 220
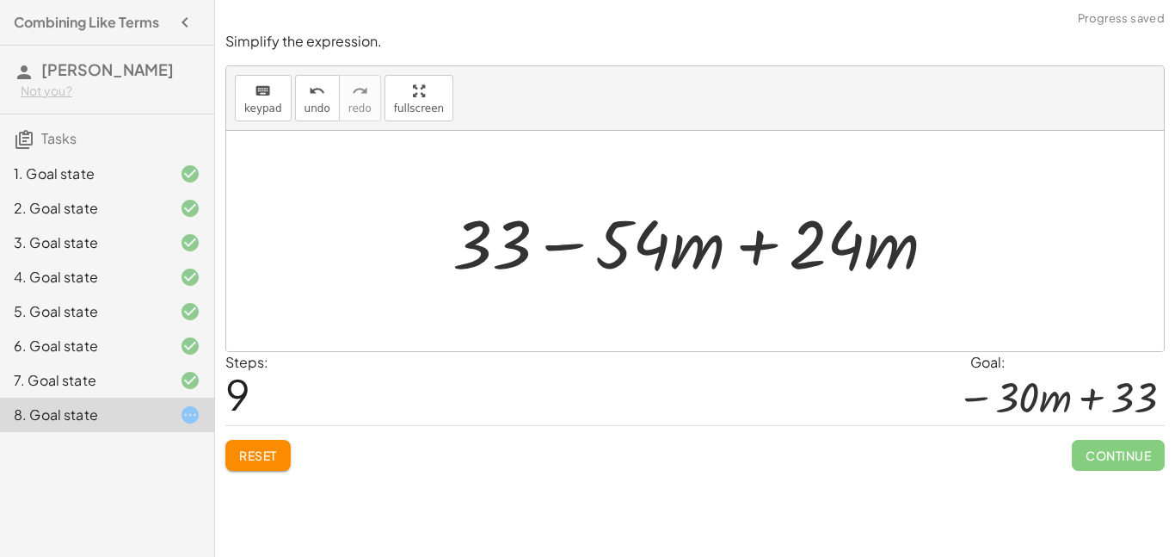
click at [724, 244] on div at bounding box center [701, 241] width 515 height 89
click at [744, 243] on div at bounding box center [701, 241] width 515 height 89
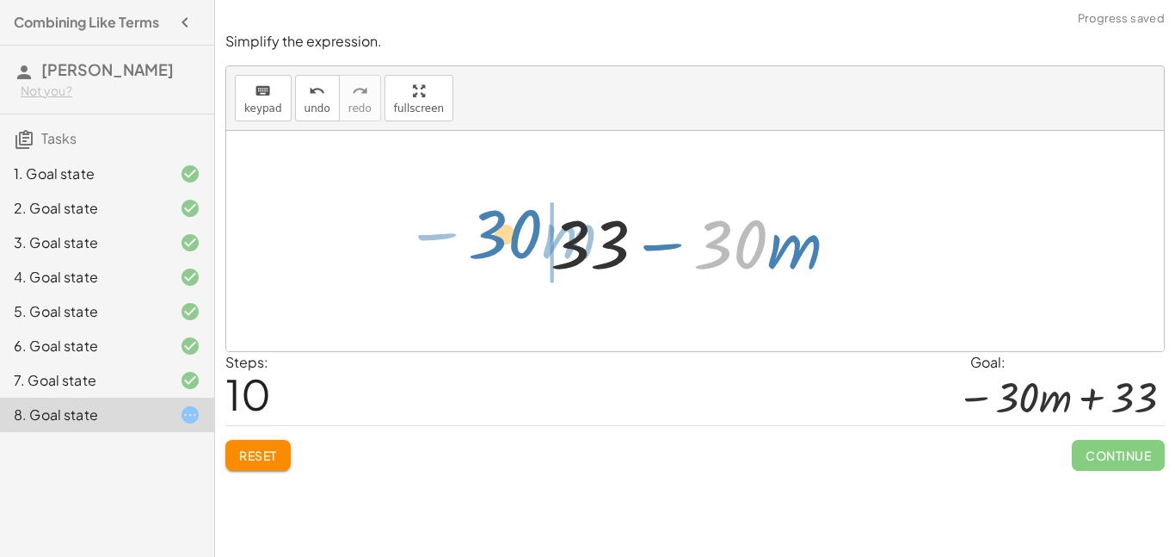
drag, startPoint x: 754, startPoint y: 242, endPoint x: 525, endPoint y: 232, distance: 229.1
click at [525, 232] on div "− · 9 · ( + · 6 · m − 3 ) + · 6 · ( + 1 + · 4 · m ) − ( + · 9 · 6 · m − · 9 · 3…" at bounding box center [695, 241] width 340 height 97
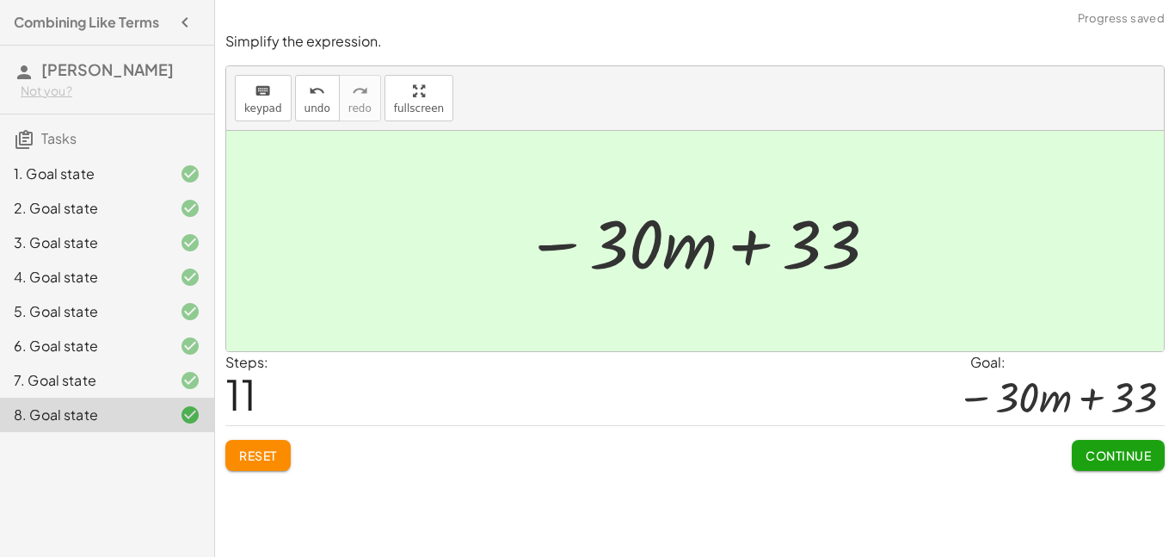
click at [1112, 444] on button "Continue" at bounding box center [1118, 455] width 93 height 31
